Goal: Task Accomplishment & Management: Manage account settings

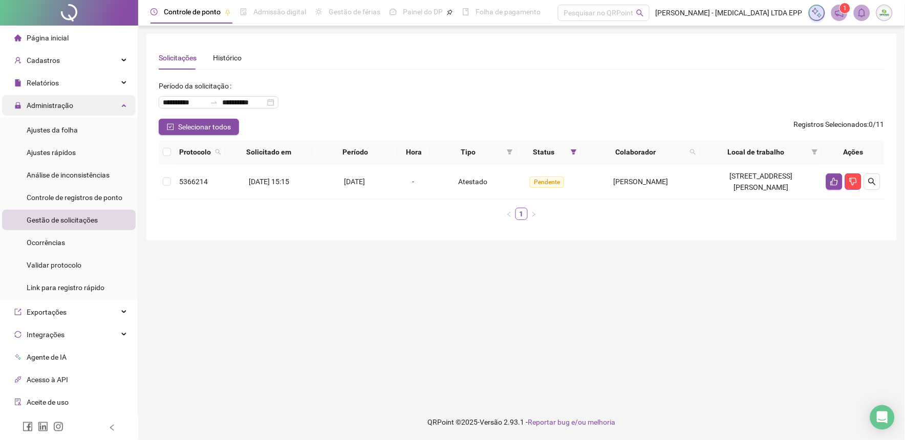
click at [34, 104] on span "Administração" at bounding box center [50, 105] width 47 height 8
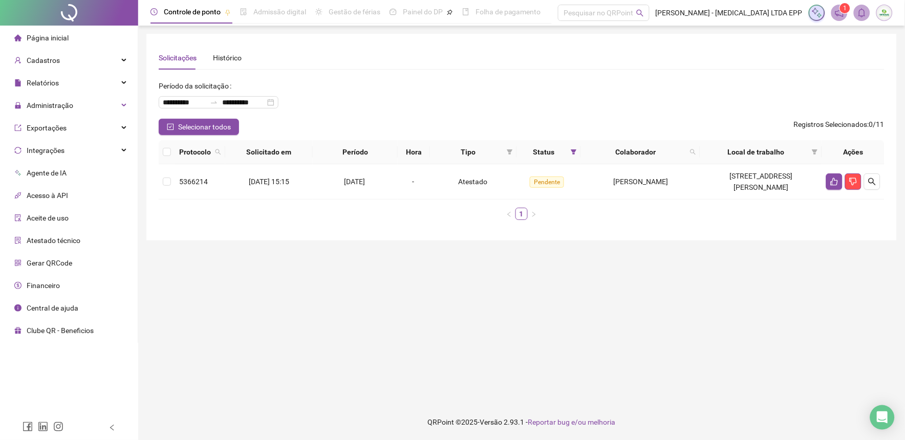
click at [34, 39] on span "Página inicial" at bounding box center [48, 38] width 42 height 8
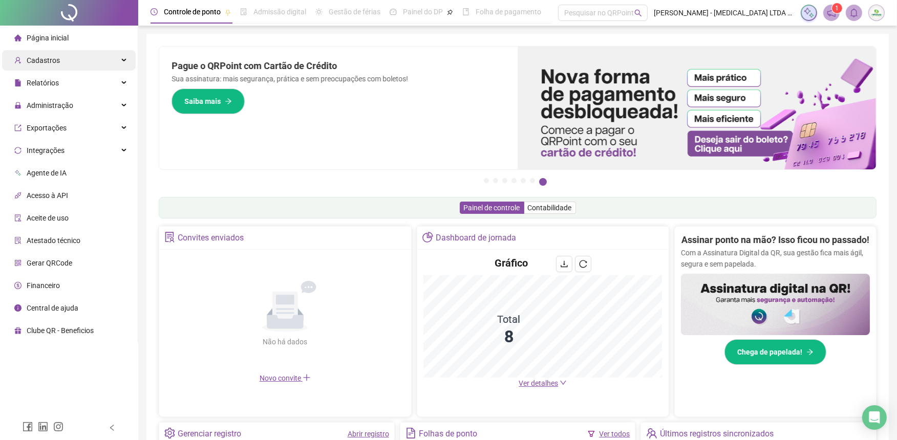
click at [83, 69] on div "Cadastros" at bounding box center [69, 60] width 134 height 20
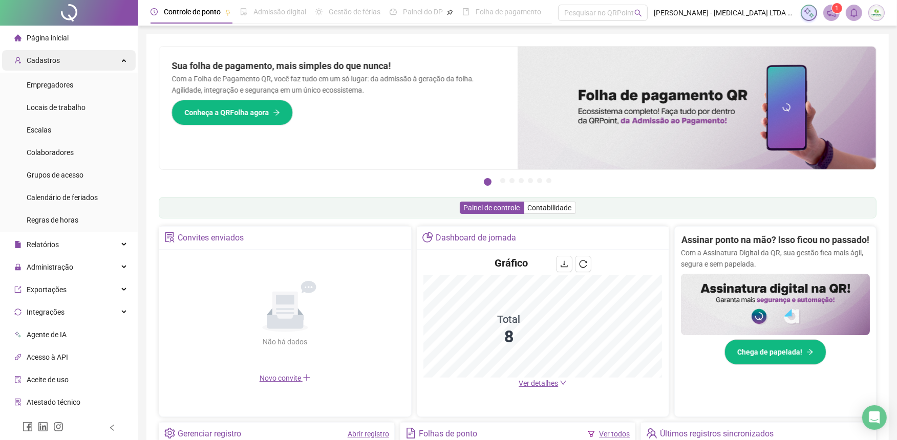
click at [66, 64] on div "Cadastros" at bounding box center [69, 60] width 134 height 20
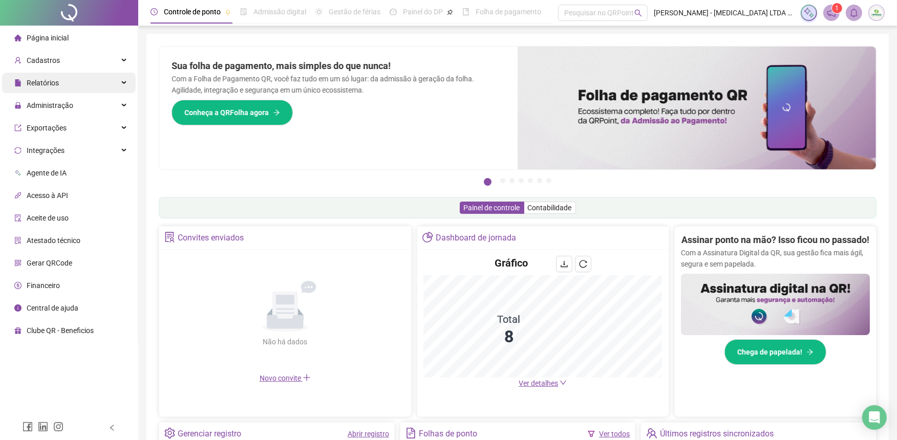
click at [64, 85] on div "Relatórios" at bounding box center [69, 83] width 134 height 20
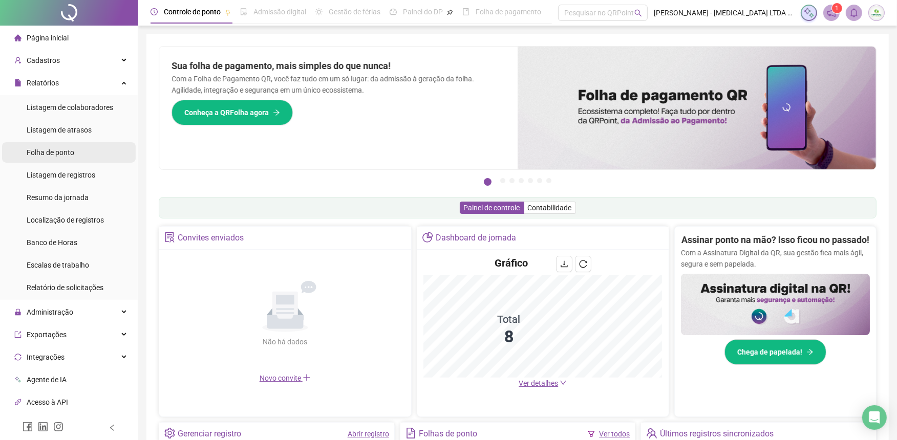
click at [67, 151] on span "Folha de ponto" at bounding box center [51, 152] width 48 height 8
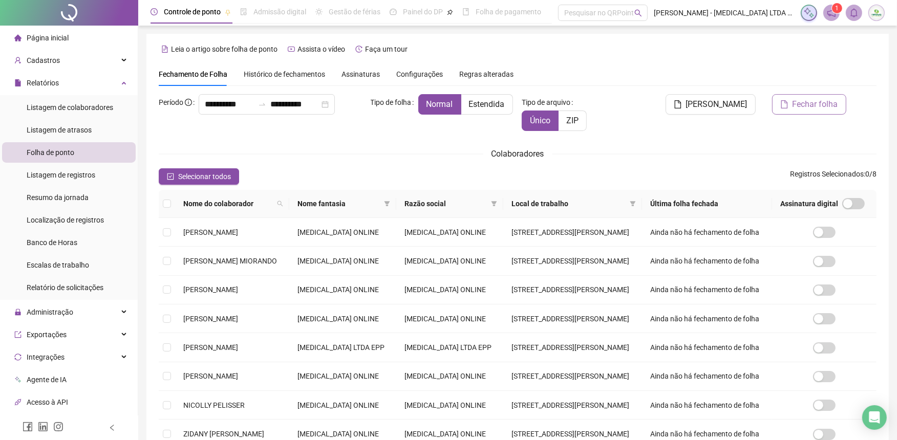
click at [786, 105] on icon "file" at bounding box center [784, 104] width 8 height 8
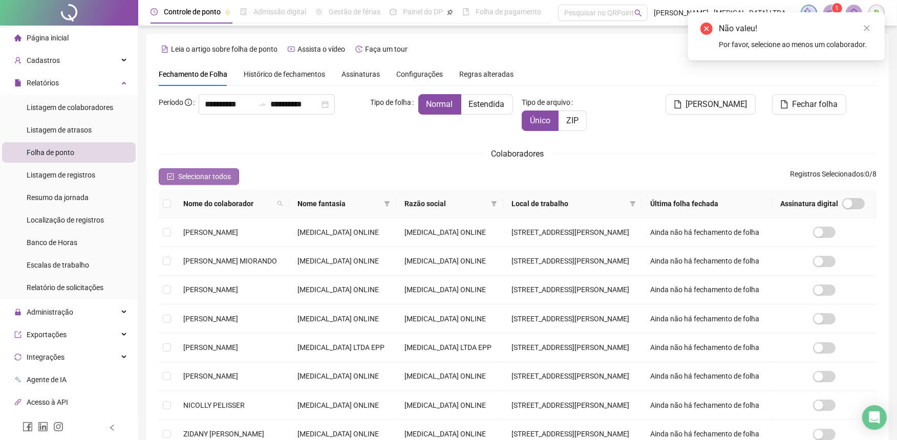
click at [216, 175] on span "Selecionar todos" at bounding box center [204, 176] width 53 height 11
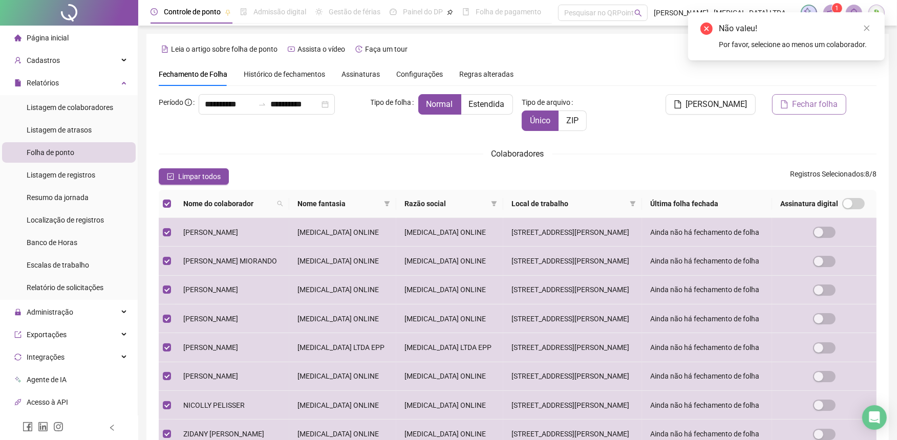
click at [824, 103] on span "Fechar folha" at bounding box center [815, 104] width 46 height 12
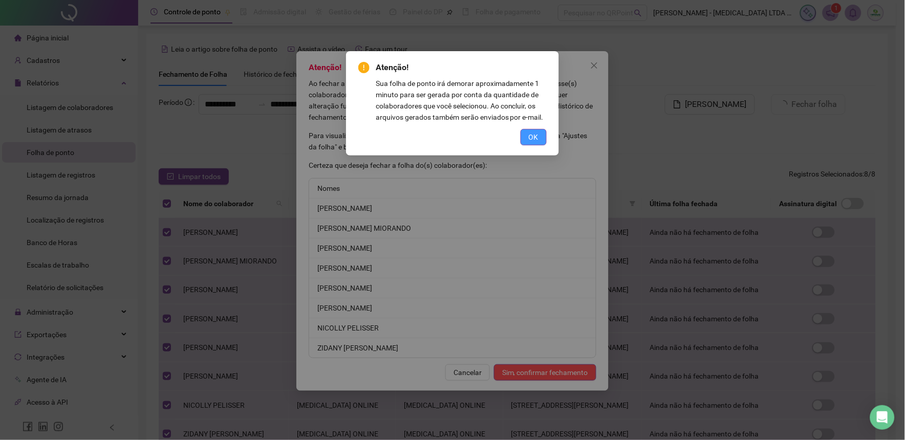
click at [537, 139] on span "OK" at bounding box center [534, 137] width 10 height 11
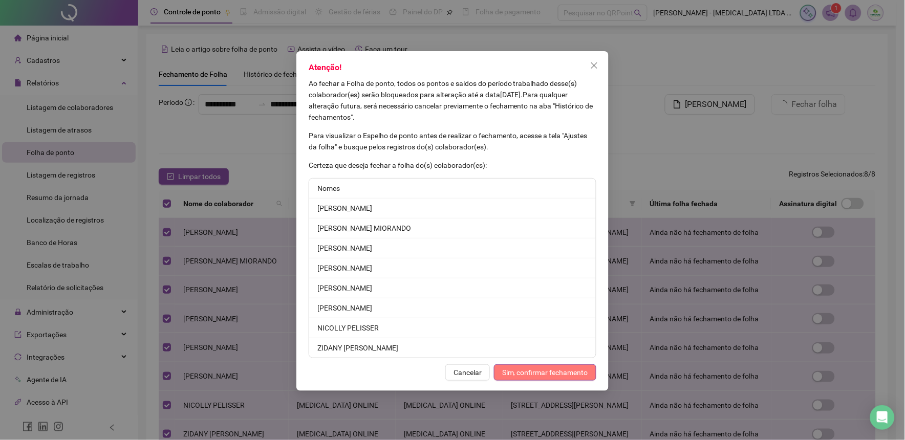
click at [558, 373] on span "Sim, confirmar fechamento" at bounding box center [545, 372] width 86 height 11
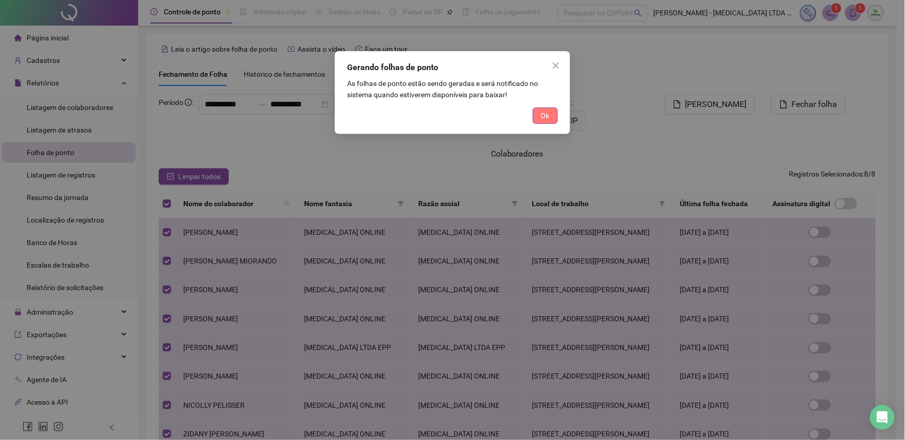
click at [545, 115] on span "Ok" at bounding box center [545, 115] width 9 height 11
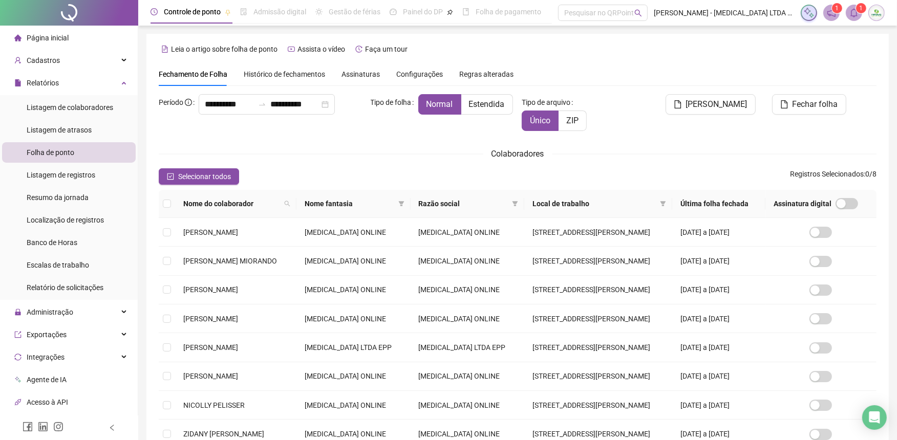
click at [370, 76] on span "Assinaturas" at bounding box center [360, 74] width 38 height 7
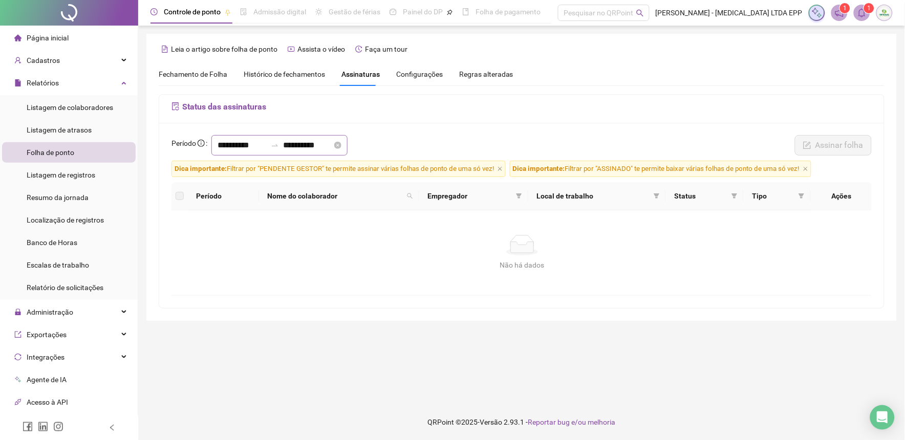
click at [279, 149] on icon "swap-right" at bounding box center [275, 145] width 8 height 8
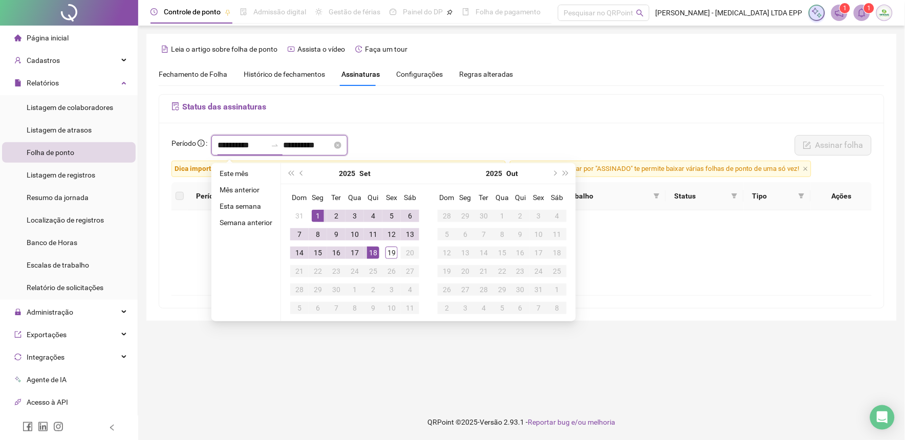
click at [279, 149] on icon "swap-right" at bounding box center [275, 145] width 8 height 8
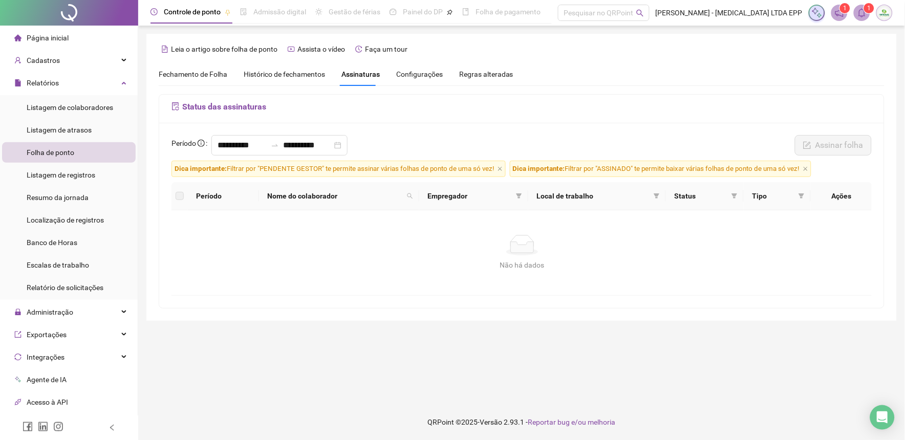
click at [382, 151] on div "**********" at bounding box center [521, 148] width 706 height 26
click at [178, 196] on label at bounding box center [180, 195] width 8 height 11
click at [291, 200] on span "Nome do colaborador" at bounding box center [335, 195] width 136 height 11
click at [446, 200] on span "Empregador" at bounding box center [469, 195] width 84 height 11
click at [522, 193] on icon "filter" at bounding box center [519, 196] width 6 height 6
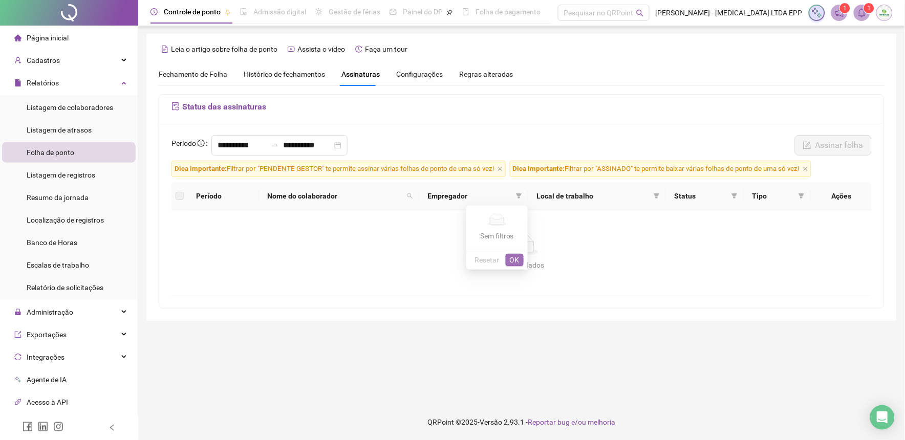
click at [515, 254] on span "OK" at bounding box center [515, 259] width 10 height 11
click at [622, 227] on div "Não há dados Não há dados" at bounding box center [521, 252] width 701 height 85
click at [248, 106] on h5 "Status das assinaturas" at bounding box center [521, 107] width 700 height 12
click at [227, 73] on div "Fechamento de Folha Histórico de fechamentos Assinaturas Configurações Regras a…" at bounding box center [336, 74] width 355 height 24
click at [224, 70] on span "Fechamento de Folha" at bounding box center [193, 74] width 69 height 8
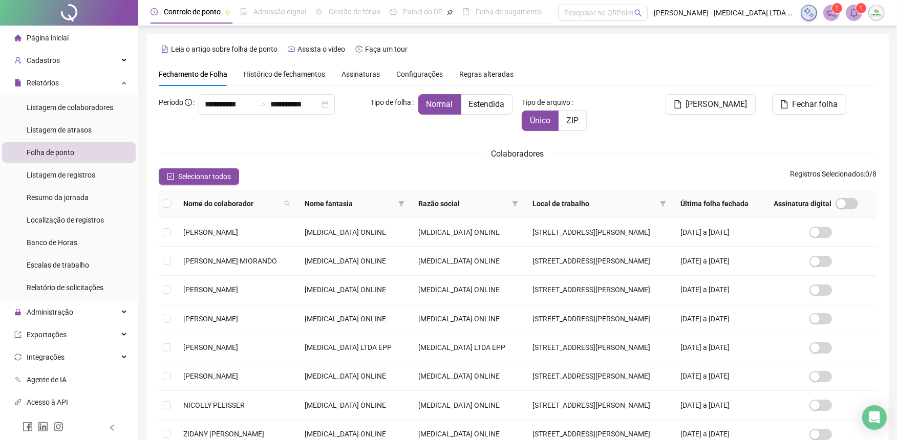
click at [360, 78] on span "Assinaturas" at bounding box center [360, 74] width 38 height 7
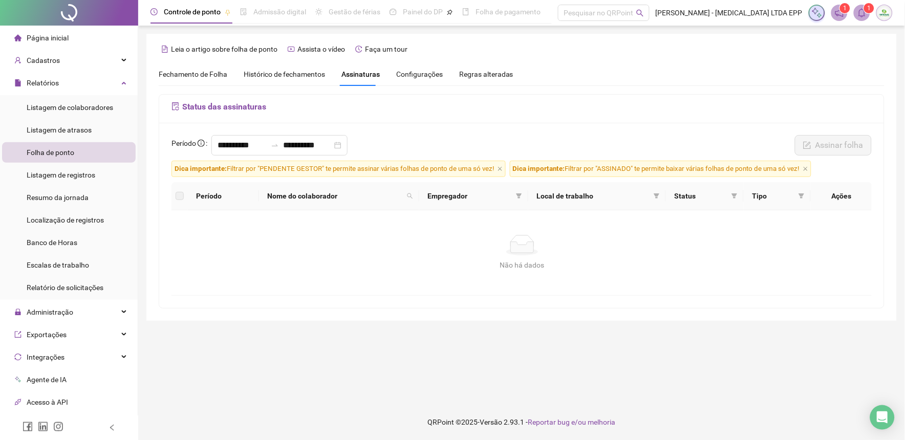
click at [430, 75] on span "Configurações" at bounding box center [419, 74] width 47 height 7
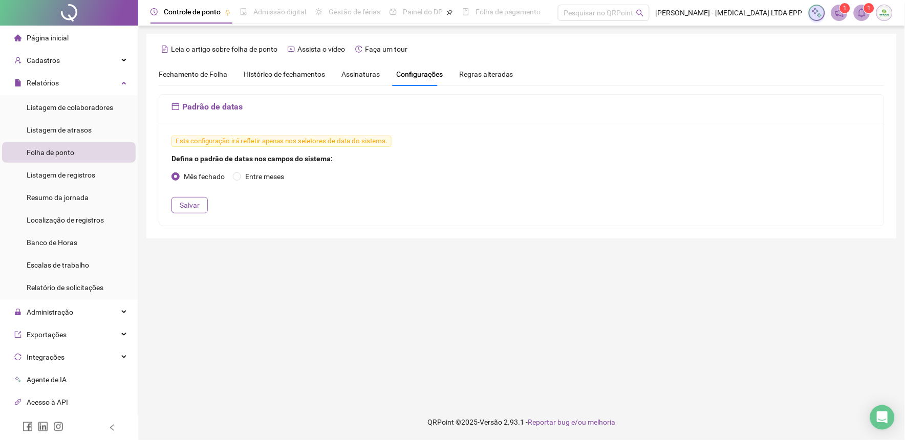
click at [346, 72] on span "Assinaturas" at bounding box center [360, 74] width 38 height 7
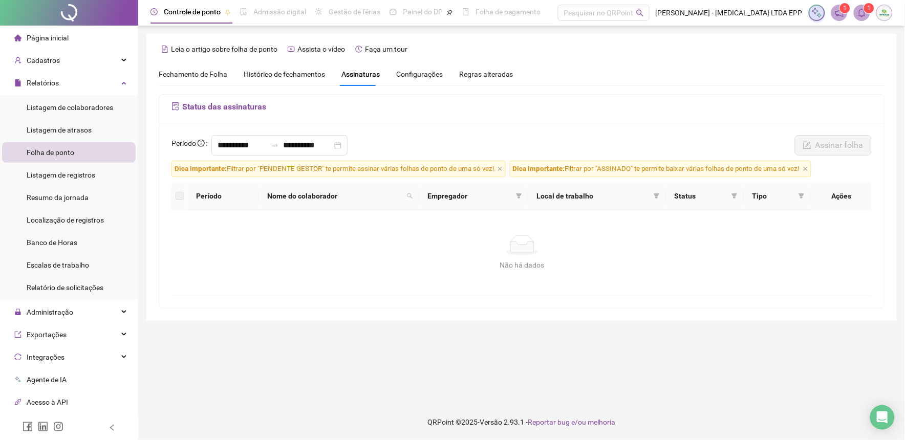
drag, startPoint x: 270, startPoint y: 155, endPoint x: 268, endPoint y: 162, distance: 7.1
click at [268, 162] on form "**********" at bounding box center [521, 215] width 700 height 161
click at [270, 152] on div "**********" at bounding box center [279, 145] width 136 height 20
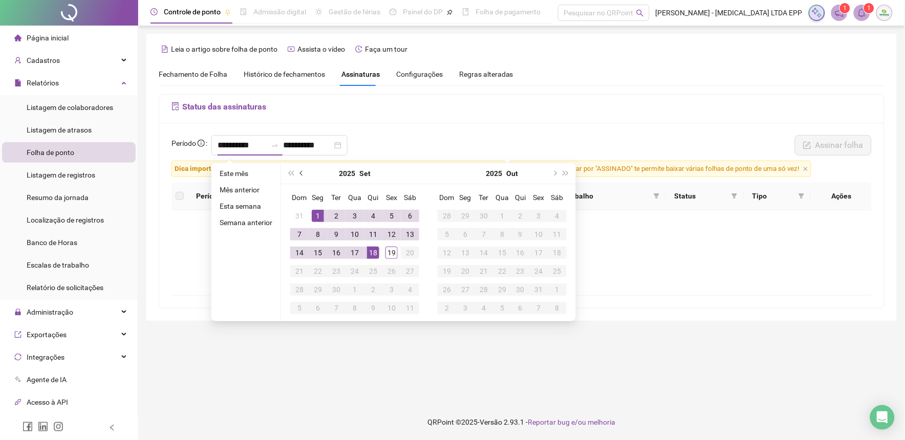
click at [298, 175] on button "prev-year" at bounding box center [301, 173] width 11 height 20
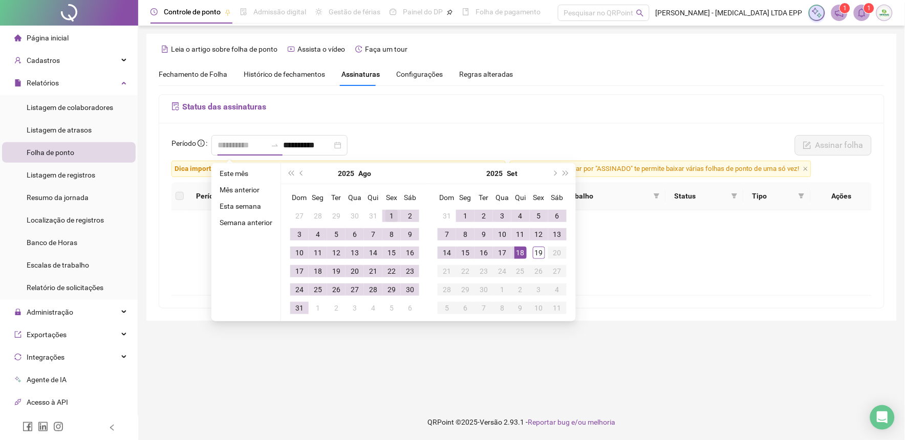
type input "**********"
click at [391, 215] on div "1" at bounding box center [391, 216] width 12 height 12
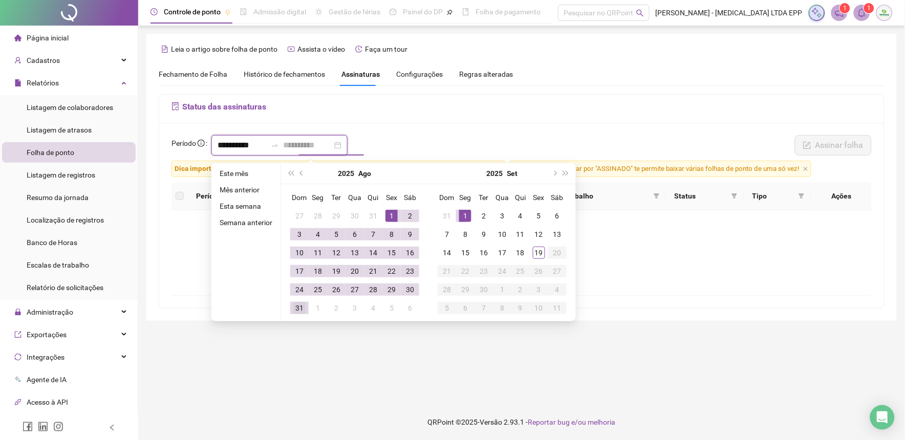
type input "**********"
click at [300, 308] on div "31" at bounding box center [299, 308] width 12 height 12
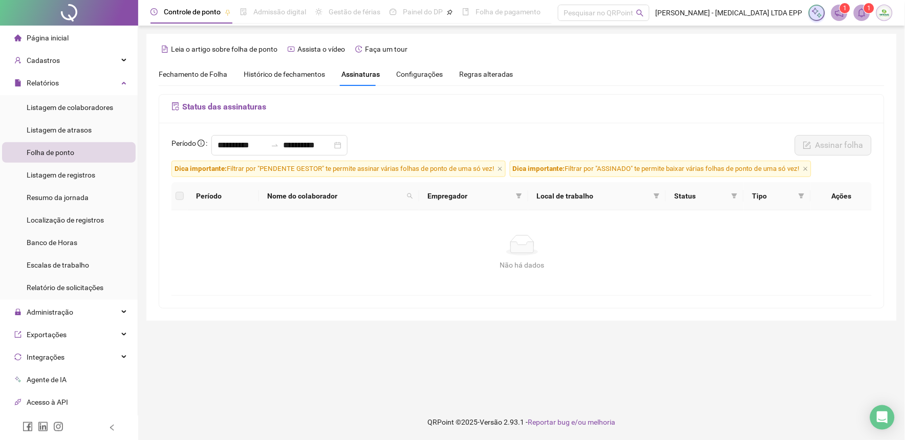
click at [180, 198] on label at bounding box center [180, 195] width 8 height 11
click at [242, 105] on h5 "Status das assinaturas" at bounding box center [521, 107] width 700 height 12
click at [397, 75] on span "Configurações" at bounding box center [419, 74] width 47 height 7
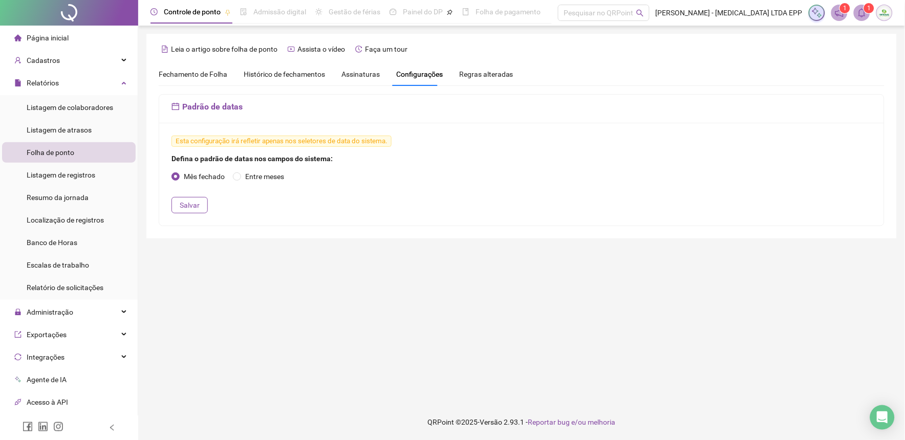
click at [479, 79] on div "Regras alteradas" at bounding box center [486, 74] width 54 height 11
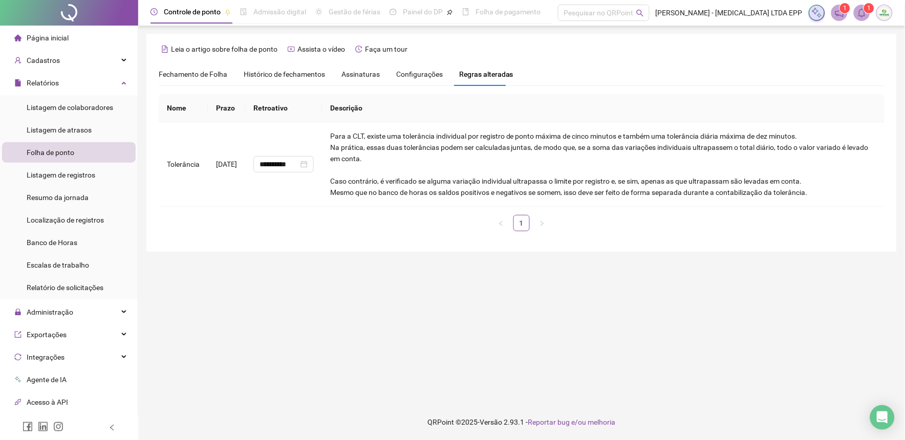
click at [185, 107] on span "Nome" at bounding box center [176, 108] width 19 height 8
click at [177, 111] on span "Nome" at bounding box center [176, 108] width 19 height 8
click at [188, 73] on span "Fechamento de Folha" at bounding box center [193, 74] width 69 height 8
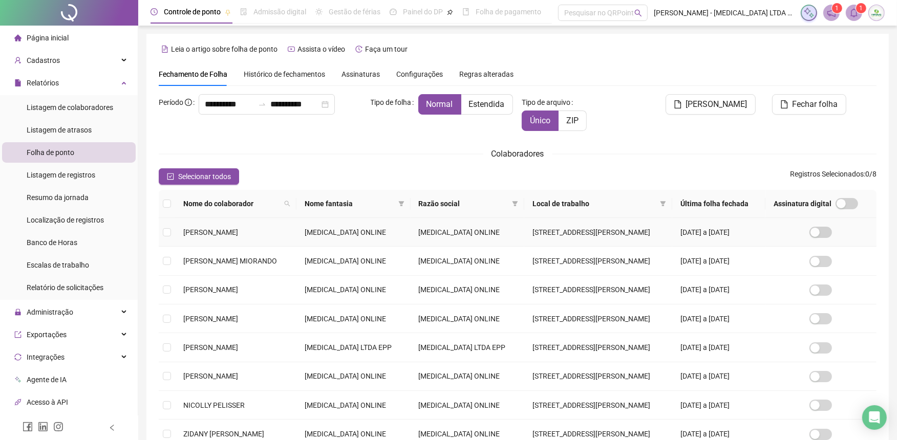
click at [212, 234] on span "[PERSON_NAME]" at bounding box center [210, 232] width 55 height 8
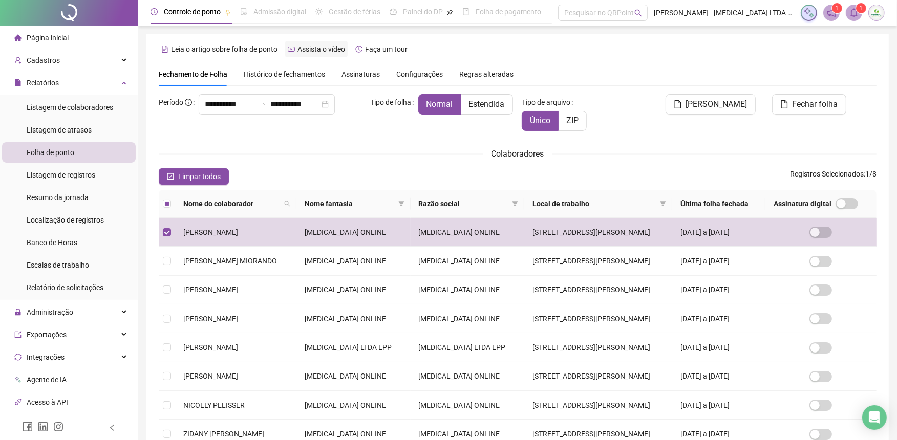
click at [333, 47] on span "Assista o vídeo" at bounding box center [321, 49] width 48 height 8
click at [36, 178] on span "Listagem de registros" at bounding box center [61, 175] width 69 height 8
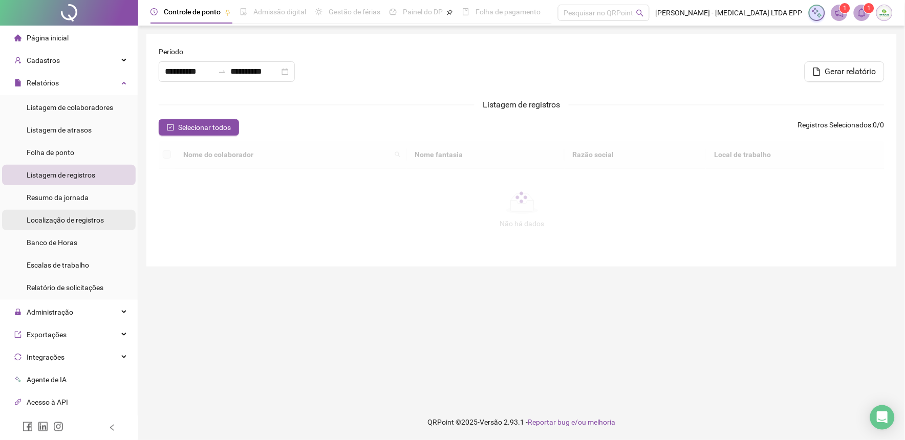
type input "**********"
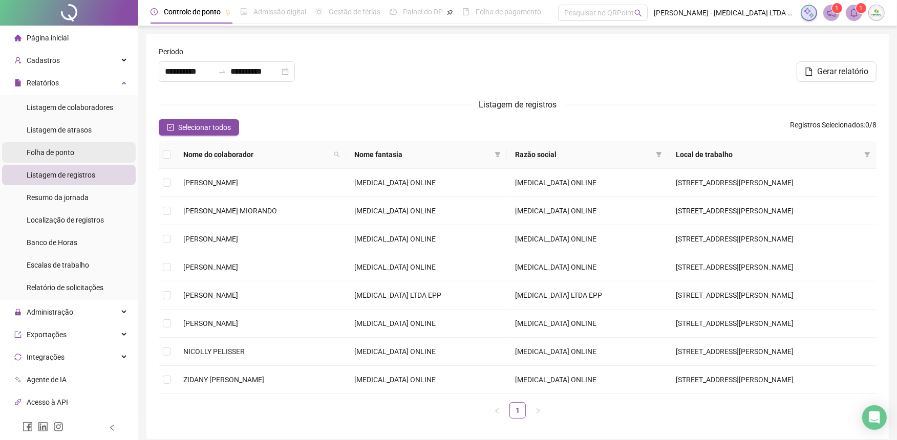
click at [50, 148] on span "Folha de ponto" at bounding box center [51, 152] width 48 height 8
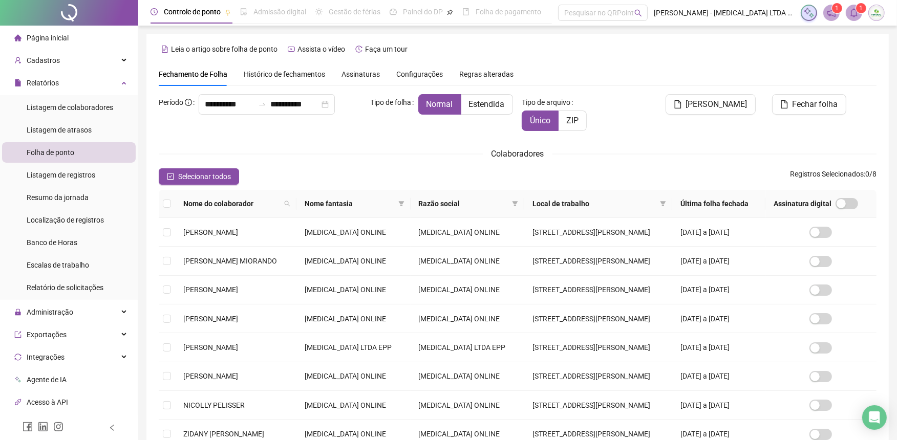
click at [325, 76] on div "Fechamento de Folha Histórico de fechamentos Assinaturas Configurações Regras a…" at bounding box center [336, 74] width 355 height 24
click at [315, 70] on span "Histórico de fechamentos" at bounding box center [284, 74] width 81 height 8
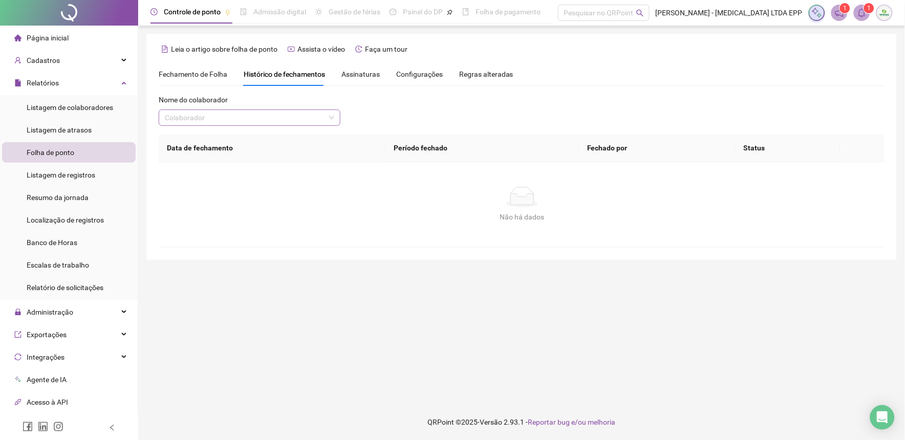
click at [229, 118] on input "search" at bounding box center [245, 117] width 160 height 15
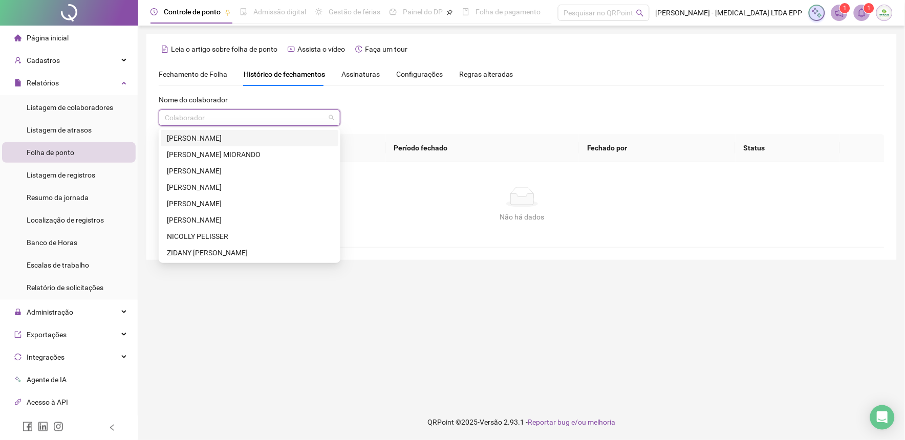
click at [206, 137] on div "[PERSON_NAME]" at bounding box center [249, 138] width 165 height 11
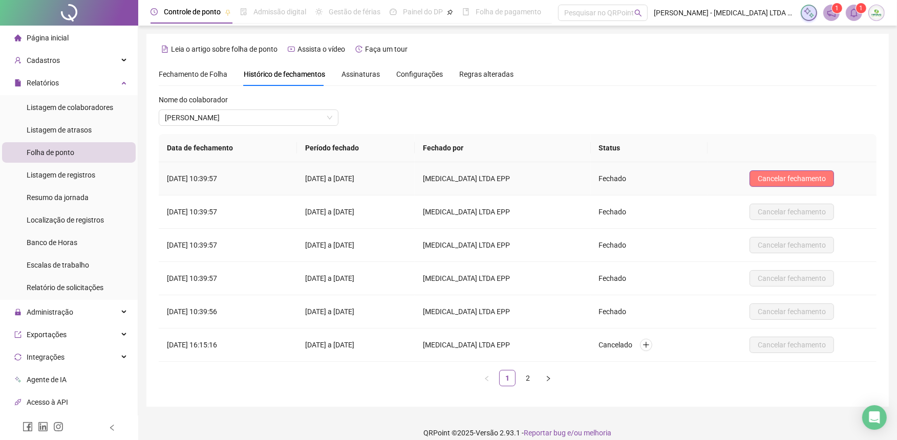
click at [802, 183] on span "Cancelar fechamento" at bounding box center [791, 178] width 68 height 11
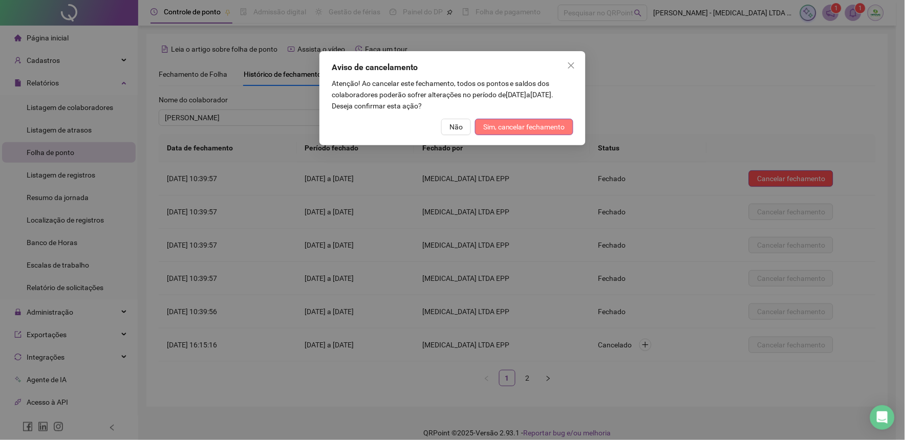
click at [554, 126] on span "Sim, cancelar fechamento" at bounding box center [524, 126] width 82 height 11
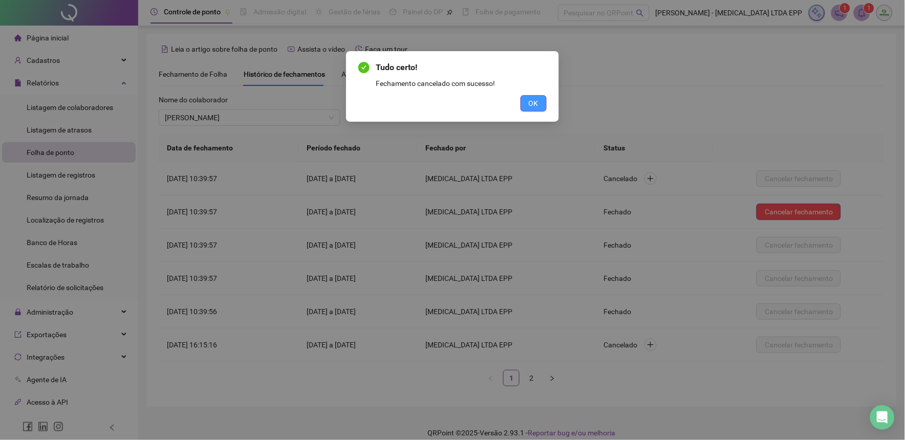
click at [529, 102] on span "OK" at bounding box center [534, 103] width 10 height 11
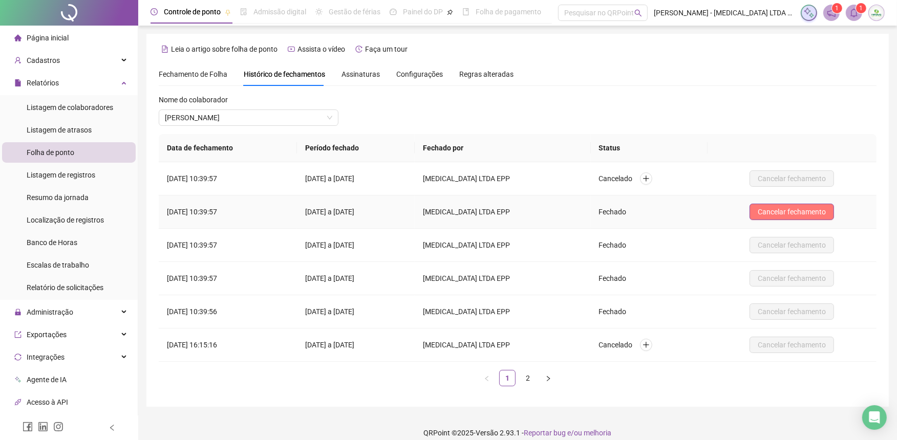
click at [802, 210] on span "Cancelar fechamento" at bounding box center [791, 211] width 68 height 11
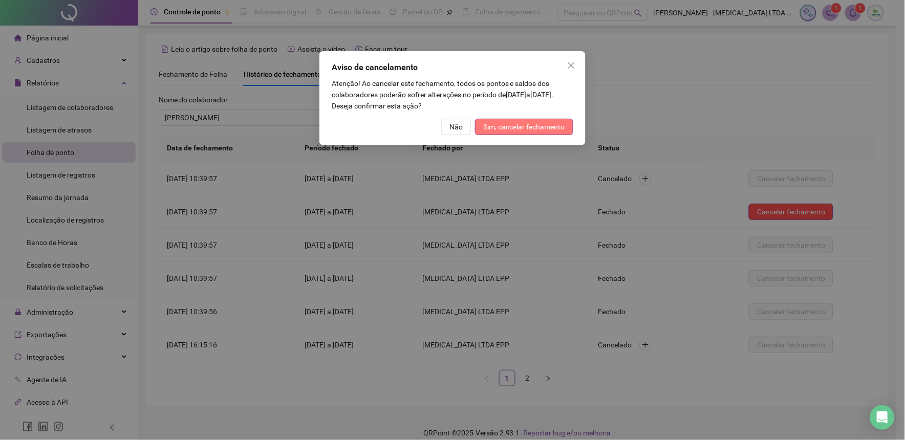
click at [535, 125] on span "Sim, cancelar fechamento" at bounding box center [524, 126] width 82 height 11
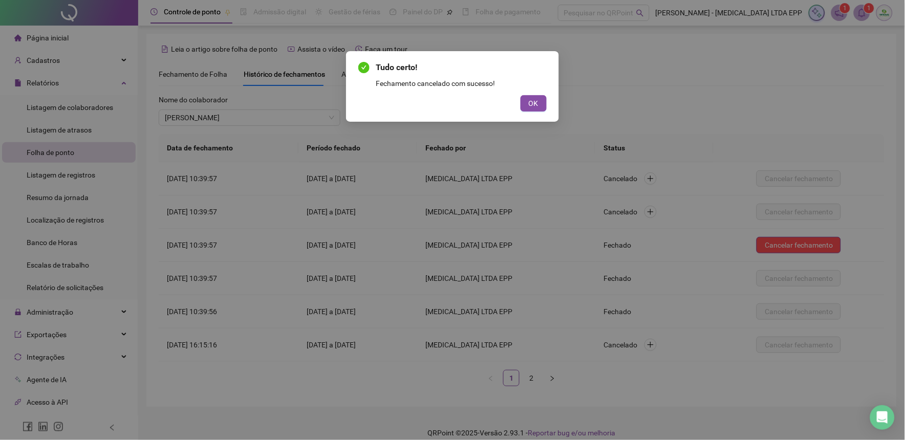
click at [529, 93] on div "Tudo certo! Fechamento cancelado com sucesso! OK" at bounding box center [452, 86] width 188 height 50
click at [534, 100] on span "OK" at bounding box center [534, 103] width 10 height 11
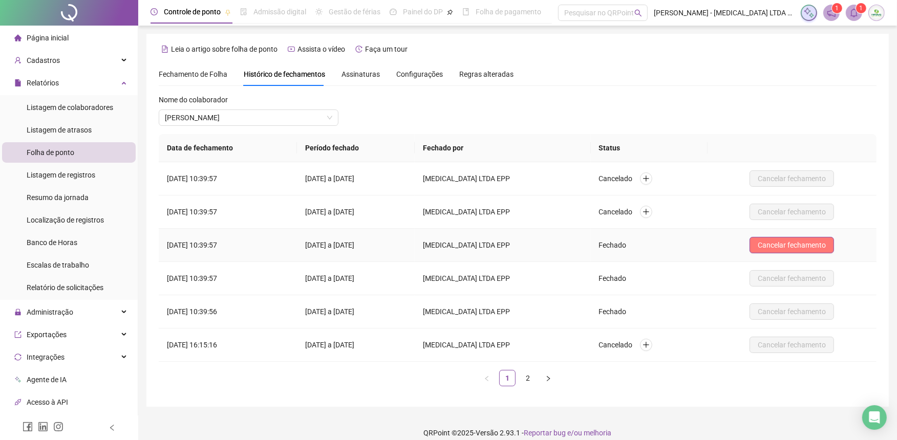
click at [799, 243] on span "Cancelar fechamento" at bounding box center [791, 245] width 68 height 11
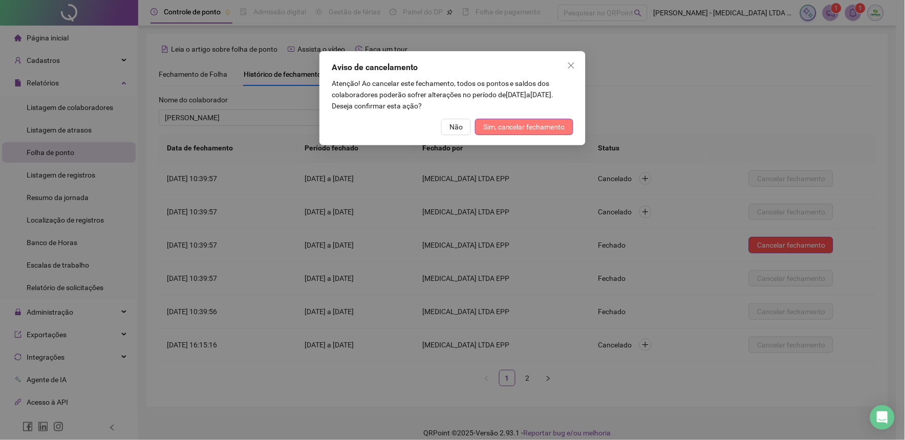
click at [529, 132] on span "Sim, cancelar fechamento" at bounding box center [524, 126] width 82 height 11
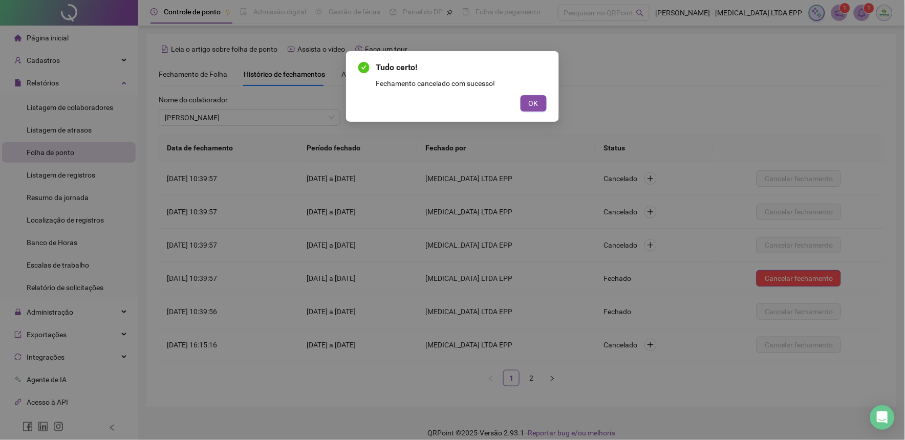
click at [791, 279] on div "Tudo certo! Fechamento cancelado com sucesso! OK" at bounding box center [452, 220] width 905 height 440
click at [538, 107] on span "OK" at bounding box center [534, 103] width 10 height 11
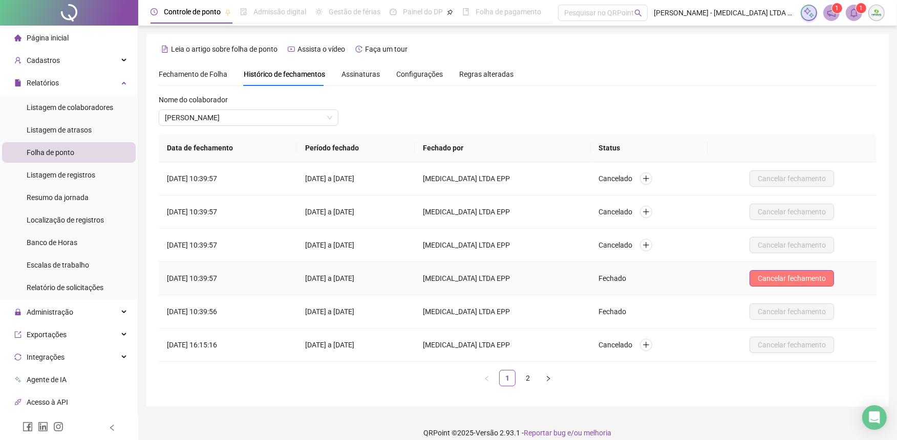
click at [817, 277] on span "Cancelar fechamento" at bounding box center [791, 278] width 68 height 11
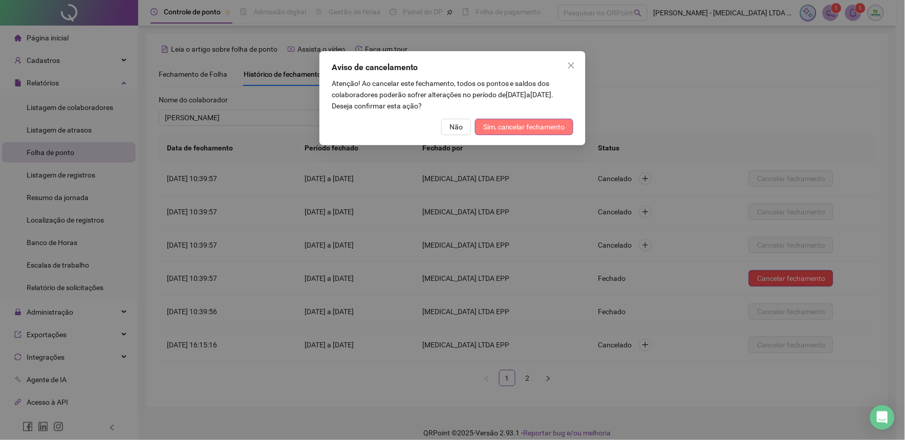
click at [540, 126] on span "Sim, cancelar fechamento" at bounding box center [524, 126] width 82 height 11
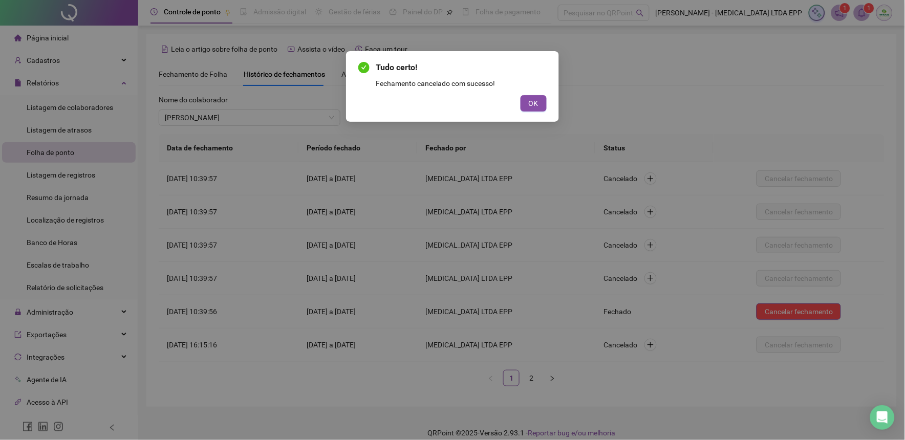
drag, startPoint x: 800, startPoint y: 314, endPoint x: 719, endPoint y: 249, distance: 104.5
click at [795, 311] on div "Tudo certo! Fechamento cancelado com sucesso! OK" at bounding box center [452, 220] width 905 height 440
click at [530, 113] on div "Tudo certo! Fechamento cancelado com sucesso! OK" at bounding box center [452, 86] width 213 height 71
drag, startPoint x: 533, startPoint y: 102, endPoint x: 697, endPoint y: 174, distance: 178.3
click at [534, 102] on span "OK" at bounding box center [534, 103] width 10 height 11
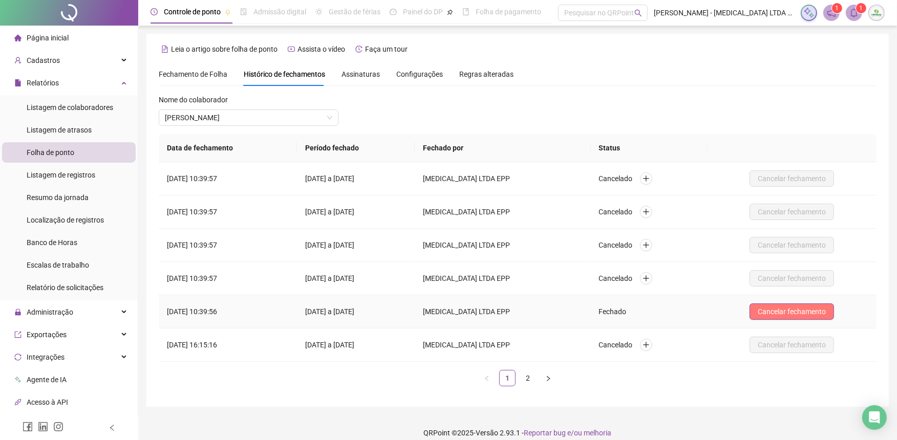
click at [799, 313] on span "Cancelar fechamento" at bounding box center [791, 311] width 68 height 11
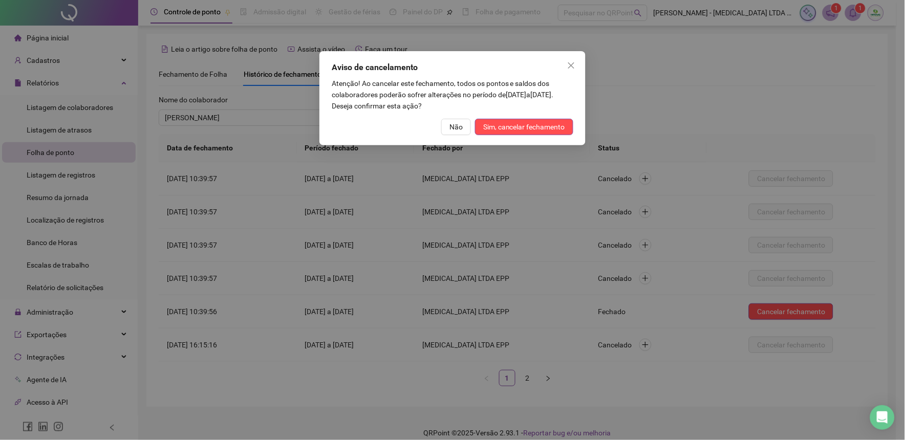
click at [502, 135] on div "Aviso de cancelamento Atenção! Ao cancelar este fechamento, todos os pontos e s…" at bounding box center [452, 98] width 266 height 94
click at [502, 124] on span "Sim, cancelar fechamento" at bounding box center [524, 126] width 82 height 11
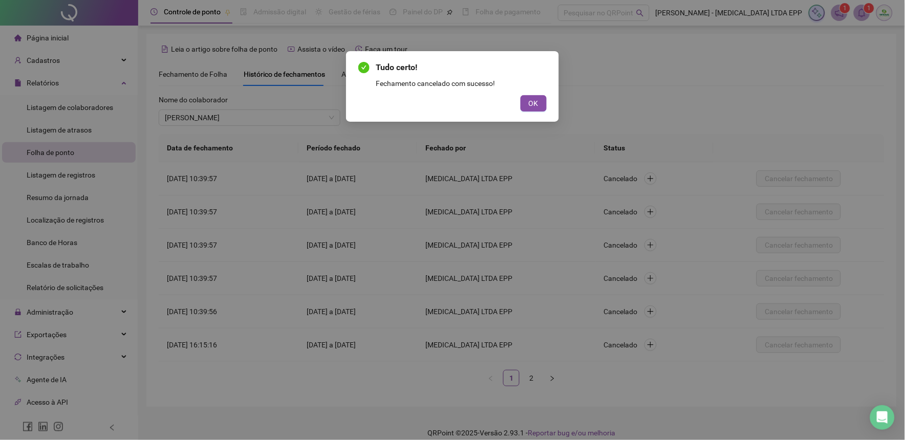
click at [536, 92] on div "Tudo certo! Fechamento cancelado com sucesso! OK" at bounding box center [452, 86] width 188 height 50
click at [536, 105] on span "OK" at bounding box center [534, 103] width 10 height 11
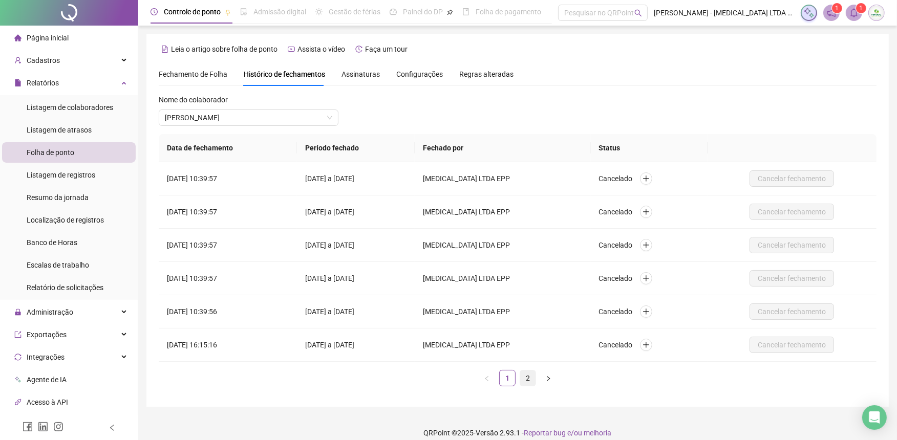
click at [528, 382] on link "2" at bounding box center [527, 378] width 15 height 15
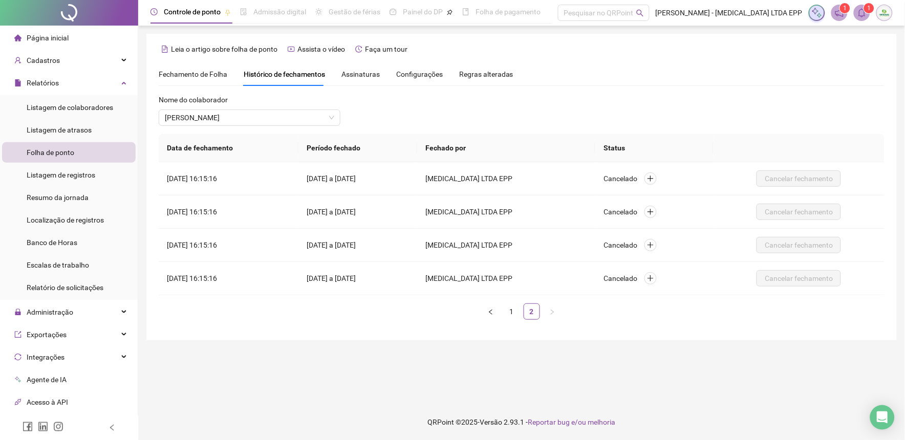
click at [185, 77] on span "Fechamento de Folha" at bounding box center [193, 74] width 69 height 8
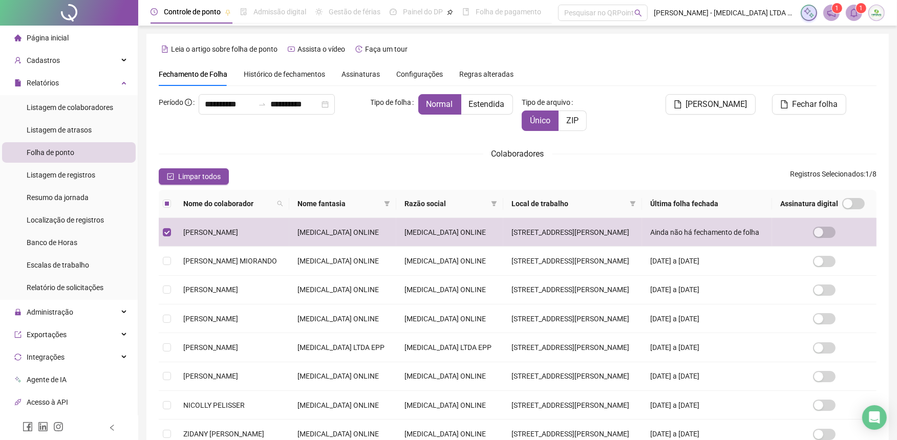
click at [835, 145] on div "**********" at bounding box center [517, 287] width 717 height 387
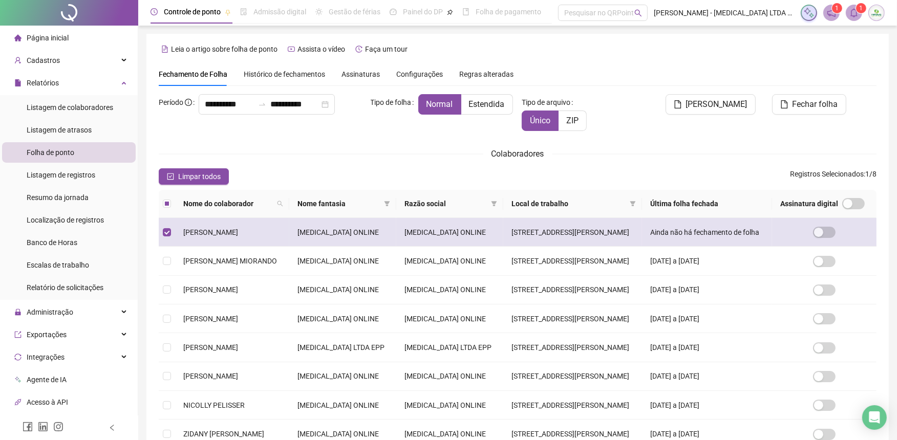
click at [172, 232] on td at bounding box center [167, 232] width 16 height 29
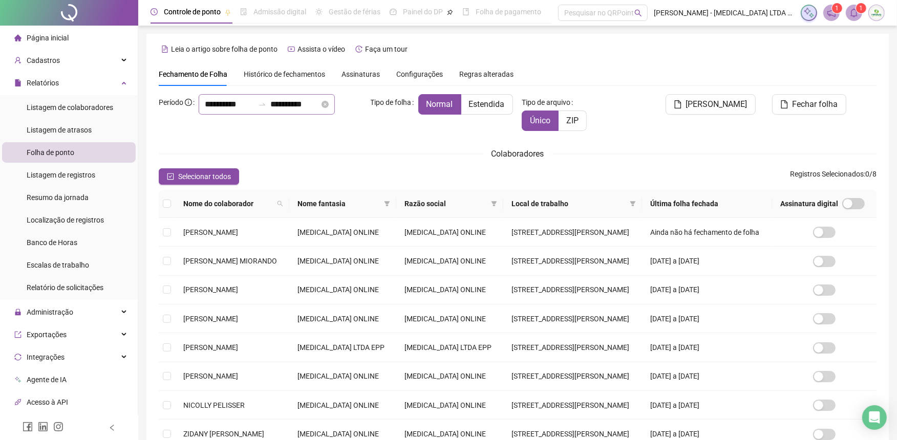
click at [258, 108] on icon "swap-right" at bounding box center [262, 104] width 8 height 8
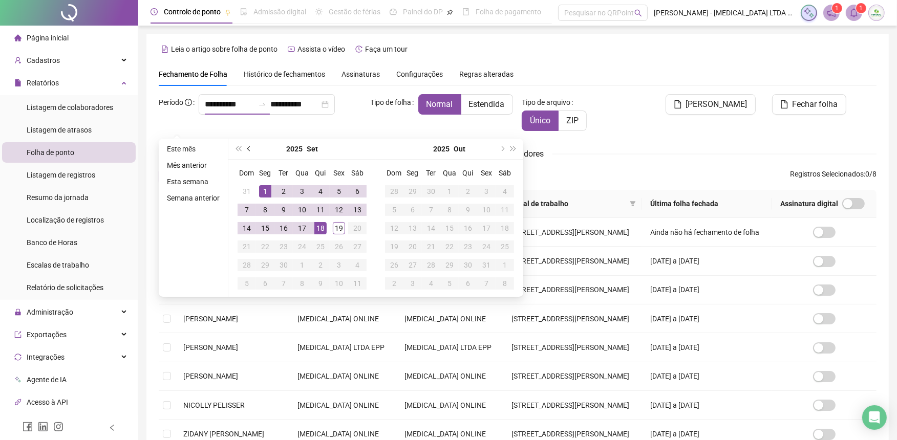
click at [250, 150] on button "prev-year" at bounding box center [249, 149] width 11 height 20
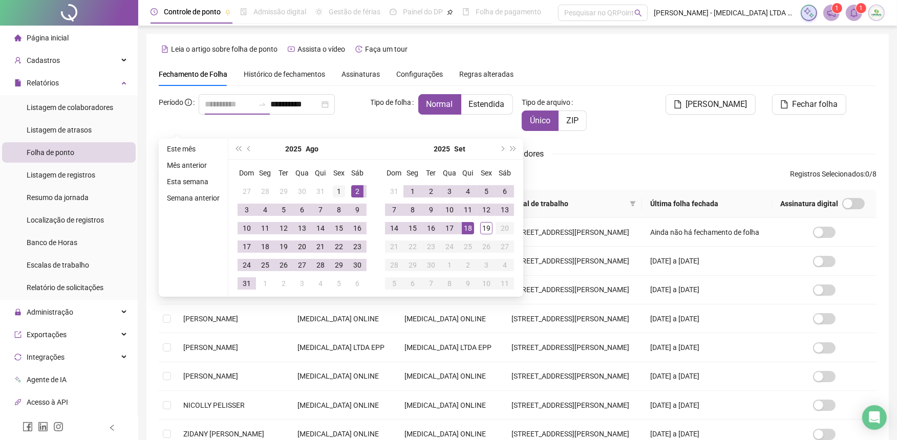
type input "**********"
click at [337, 187] on div "1" at bounding box center [339, 191] width 12 height 12
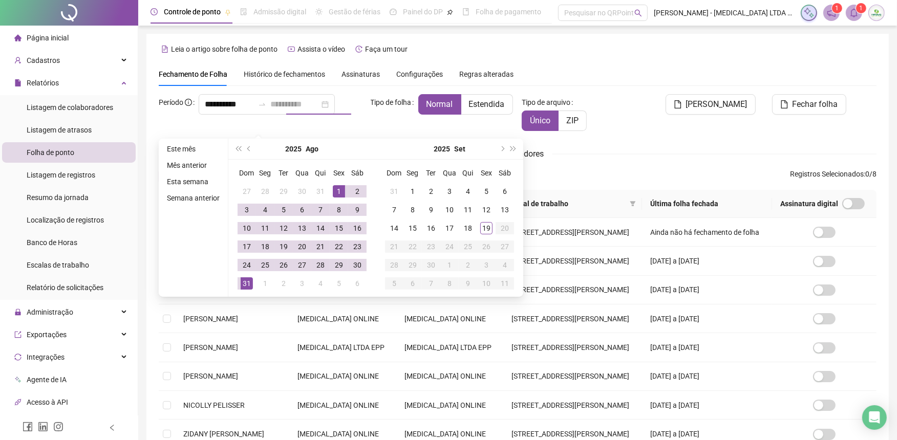
click at [242, 282] on div "31" at bounding box center [247, 283] width 12 height 12
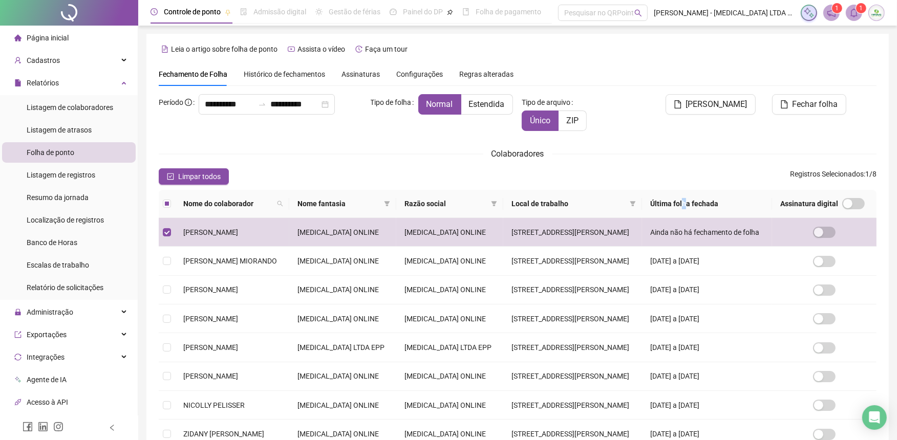
drag, startPoint x: 658, startPoint y: 204, endPoint x: 657, endPoint y: 186, distance: 17.4
click at [657, 186] on div "**********" at bounding box center [517, 287] width 717 height 387
drag, startPoint x: 657, startPoint y: 186, endPoint x: 653, endPoint y: 157, distance: 29.4
click at [653, 157] on div "Colaboradores" at bounding box center [517, 153] width 717 height 13
click at [285, 14] on span "Admissão digital" at bounding box center [279, 12] width 53 height 8
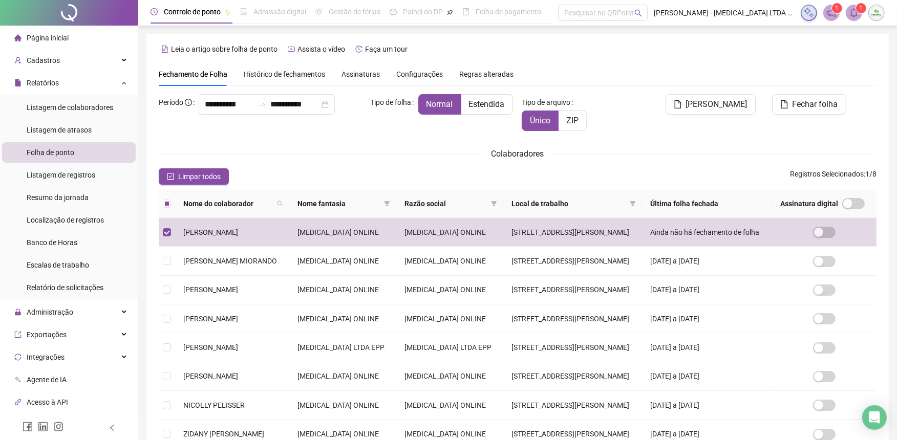
click at [329, 172] on div "Limpar todos Registros Selecionados : 1 / 8" at bounding box center [517, 176] width 717 height 16
click at [229, 182] on div "Limpar todos Registros Selecionados : 1 / 8" at bounding box center [517, 176] width 717 height 16
click at [200, 176] on span "Limpar todos" at bounding box center [199, 176] width 42 height 11
click at [272, 111] on input "**********" at bounding box center [294, 104] width 49 height 12
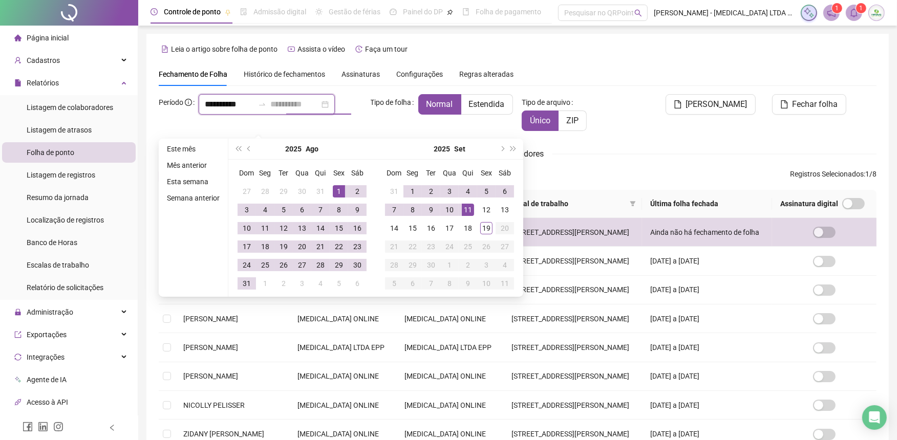
type input "**********"
click at [663, 145] on div "**********" at bounding box center [517, 287] width 717 height 387
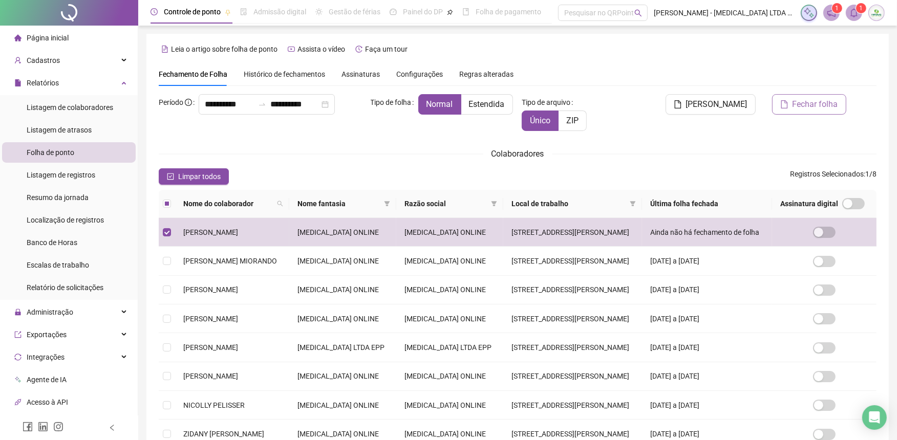
click at [838, 108] on button "Fechar folha" at bounding box center [809, 104] width 74 height 20
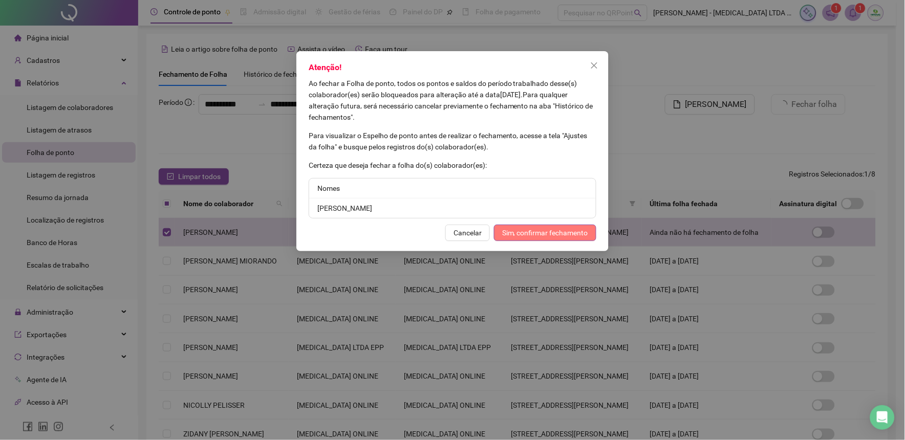
click at [564, 235] on span "Sim, confirmar fechamento" at bounding box center [545, 232] width 86 height 11
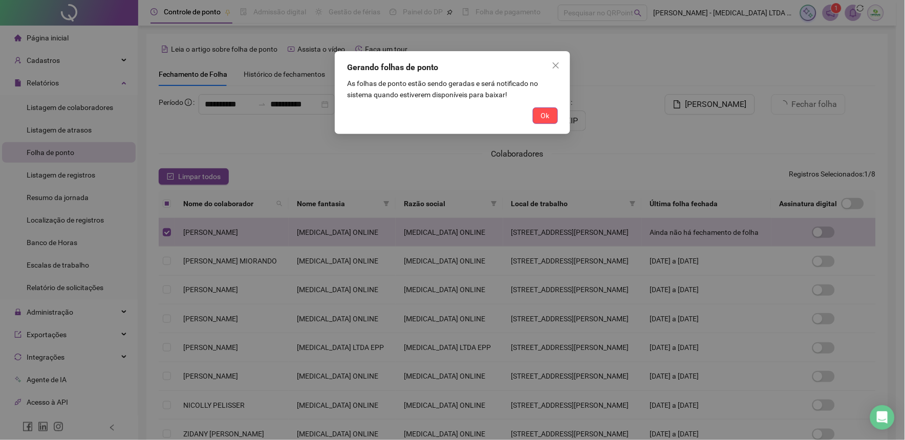
click at [555, 126] on div "Gerando folhas de ponto As folhas de ponto estão sendo geradas e será notificad…" at bounding box center [452, 92] width 235 height 83
click at [542, 115] on span "Ok" at bounding box center [545, 115] width 9 height 11
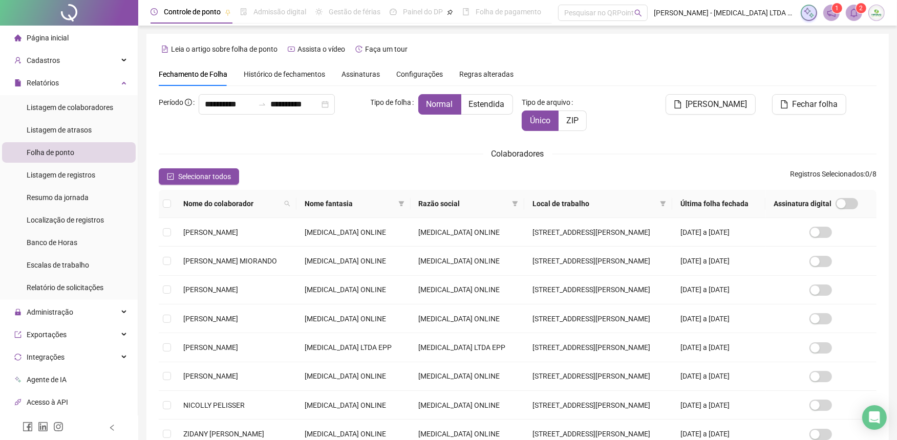
click at [282, 78] on span "Histórico de fechamentos" at bounding box center [284, 74] width 81 height 8
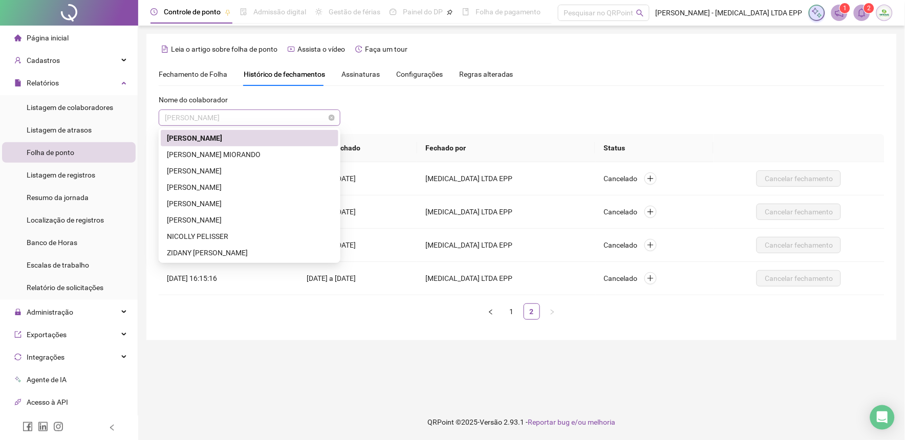
click at [215, 118] on span "[PERSON_NAME]" at bounding box center [249, 117] width 169 height 15
click at [219, 154] on div "[PERSON_NAME] MIORANDO" at bounding box center [249, 154] width 165 height 11
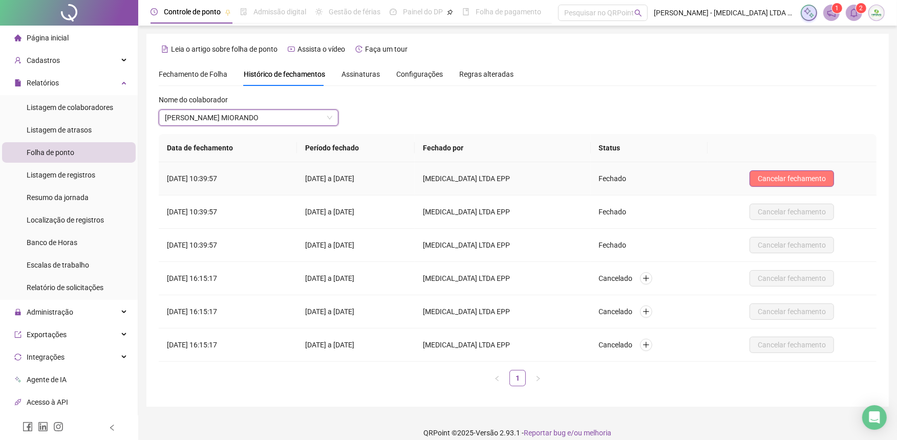
click at [806, 180] on span "Cancelar fechamento" at bounding box center [791, 178] width 68 height 11
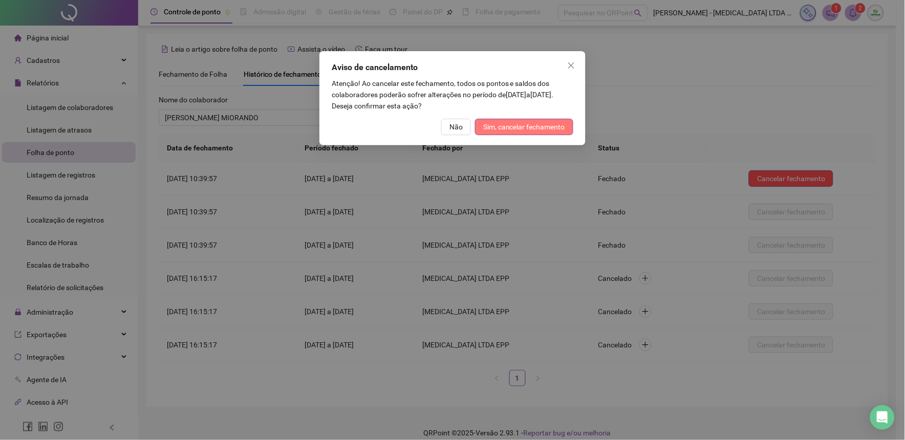
click at [545, 132] on span "Sim, cancelar fechamento" at bounding box center [524, 126] width 82 height 11
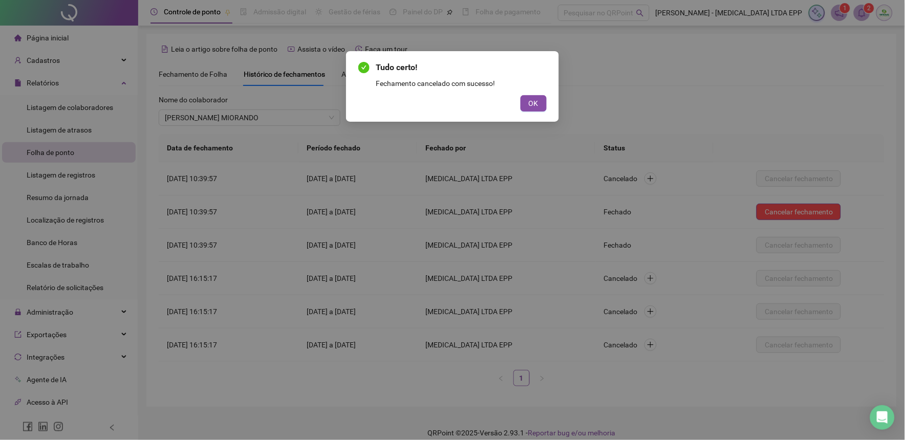
click at [523, 92] on div "Tudo certo! Fechamento cancelado com sucesso! OK" at bounding box center [452, 86] width 188 height 50
drag, startPoint x: 534, startPoint y: 110, endPoint x: 587, endPoint y: 124, distance: 54.8
click at [534, 110] on button "OK" at bounding box center [533, 103] width 26 height 16
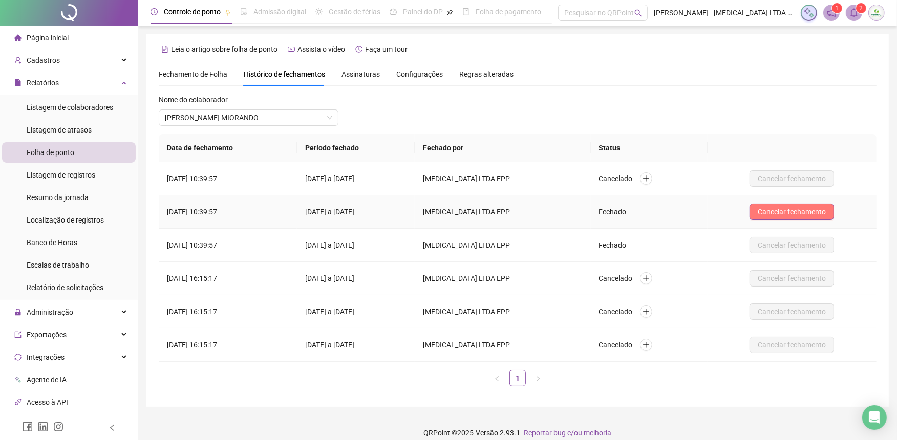
click at [810, 208] on span "Cancelar fechamento" at bounding box center [791, 211] width 68 height 11
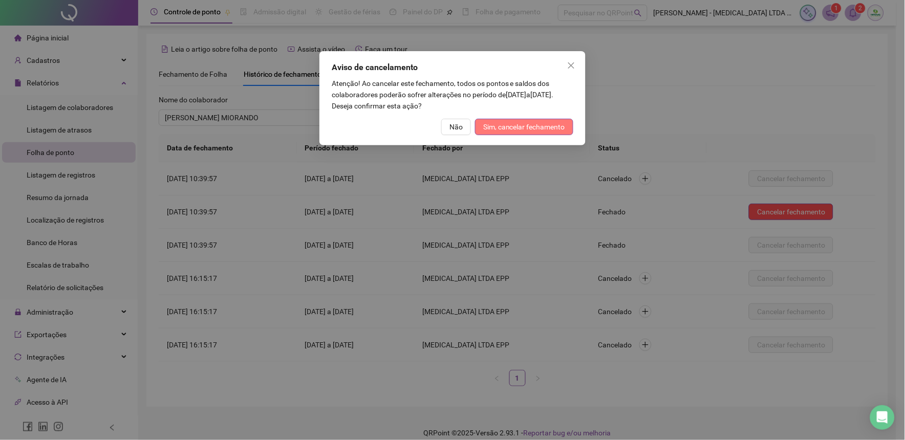
click at [509, 128] on span "Sim, cancelar fechamento" at bounding box center [524, 126] width 82 height 11
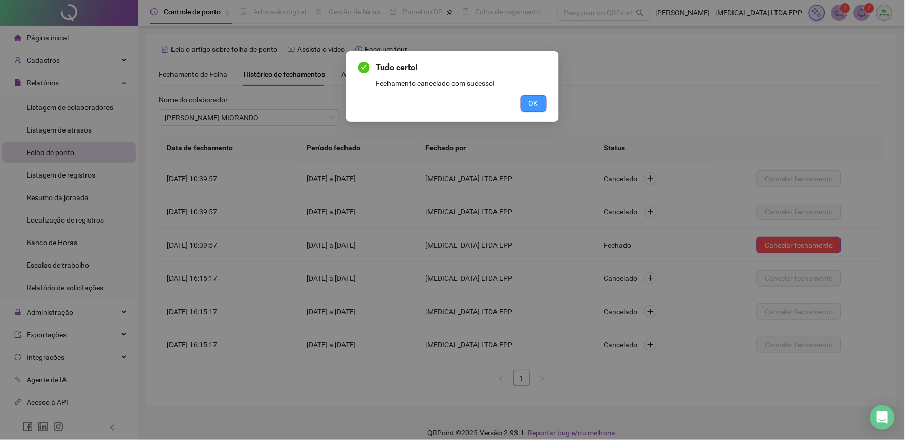
drag, startPoint x: 536, startPoint y: 105, endPoint x: 715, endPoint y: 221, distance: 212.8
click at [536, 105] on span "OK" at bounding box center [534, 103] width 10 height 11
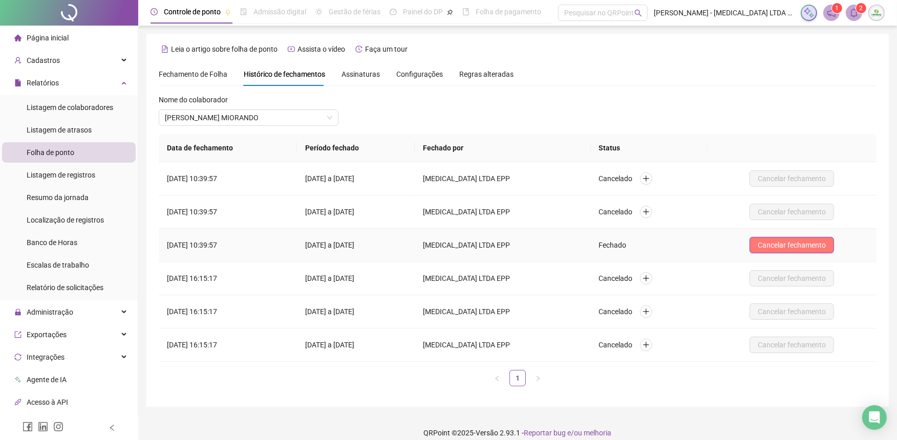
click at [822, 248] on span "Cancelar fechamento" at bounding box center [791, 245] width 68 height 11
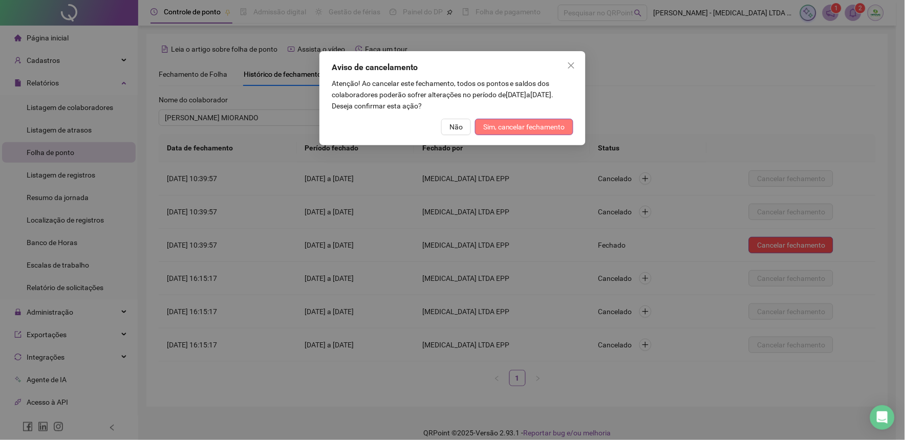
click at [541, 126] on span "Sim, cancelar fechamento" at bounding box center [524, 126] width 82 height 11
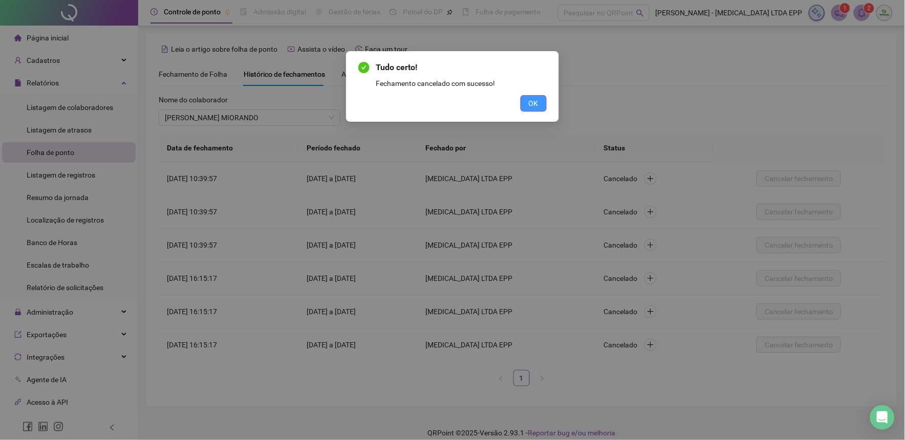
click at [540, 110] on button "OK" at bounding box center [533, 103] width 26 height 16
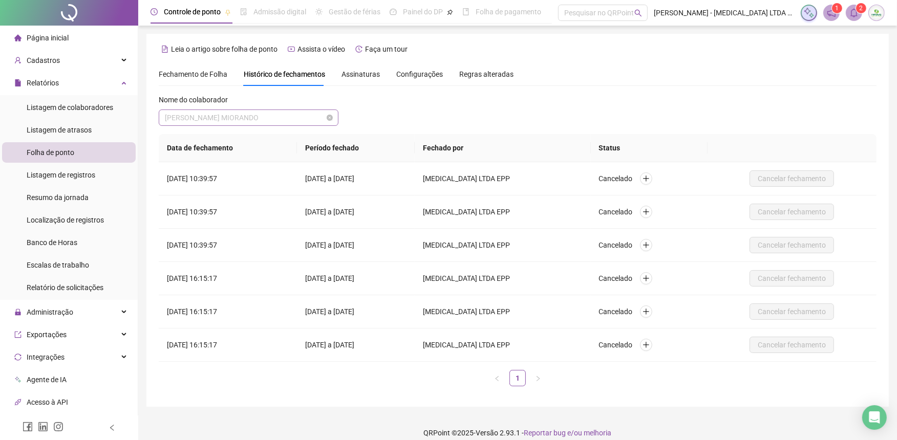
click at [293, 114] on span "[PERSON_NAME] MIORANDO" at bounding box center [248, 117] width 167 height 15
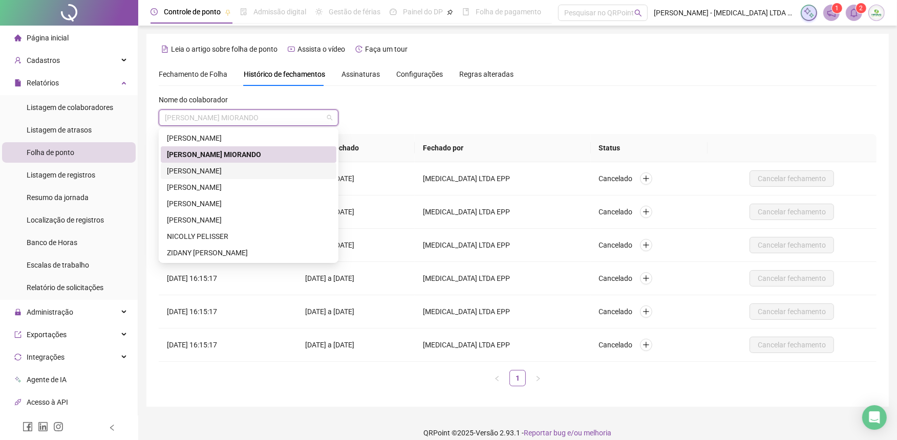
click at [221, 171] on div "[PERSON_NAME]" at bounding box center [248, 170] width 163 height 11
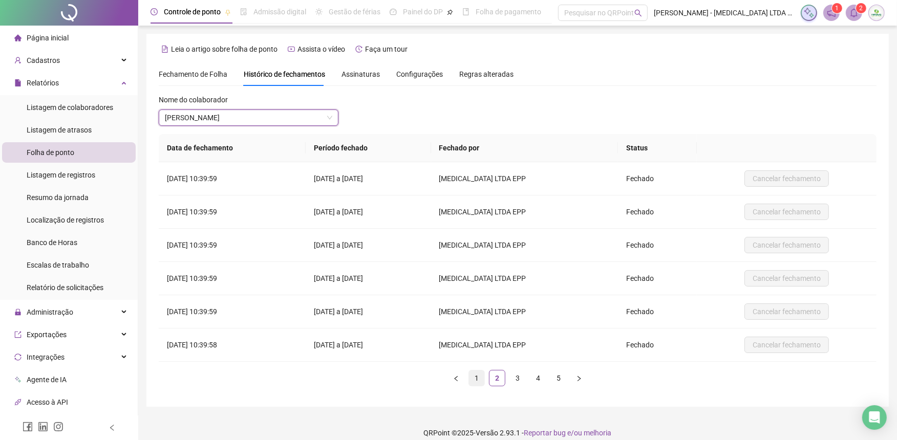
click at [478, 377] on link "1" at bounding box center [476, 378] width 15 height 15
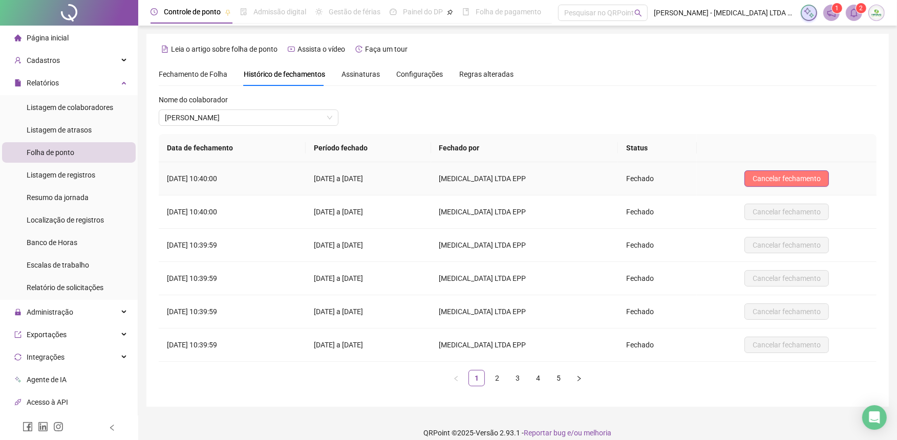
click at [790, 178] on span "Cancelar fechamento" at bounding box center [786, 178] width 68 height 11
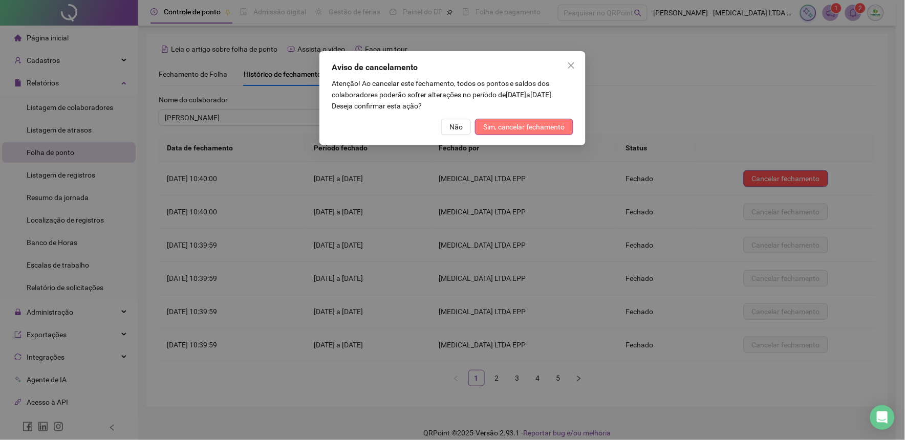
click at [483, 119] on button "Sim, cancelar fechamento" at bounding box center [524, 127] width 98 height 16
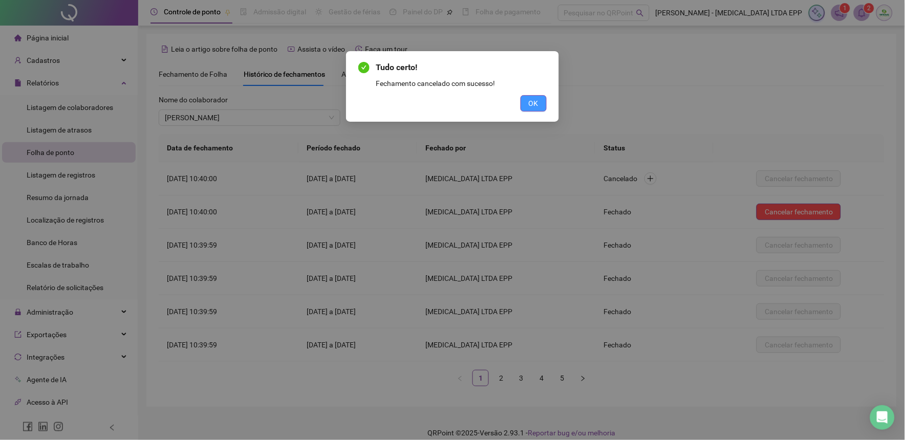
click at [532, 111] on button "OK" at bounding box center [533, 103] width 26 height 16
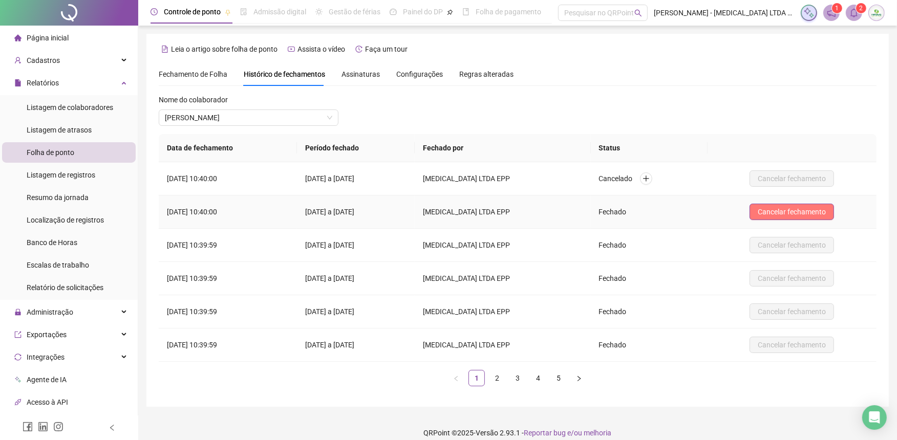
click at [768, 210] on span "Cancelar fechamento" at bounding box center [791, 211] width 68 height 11
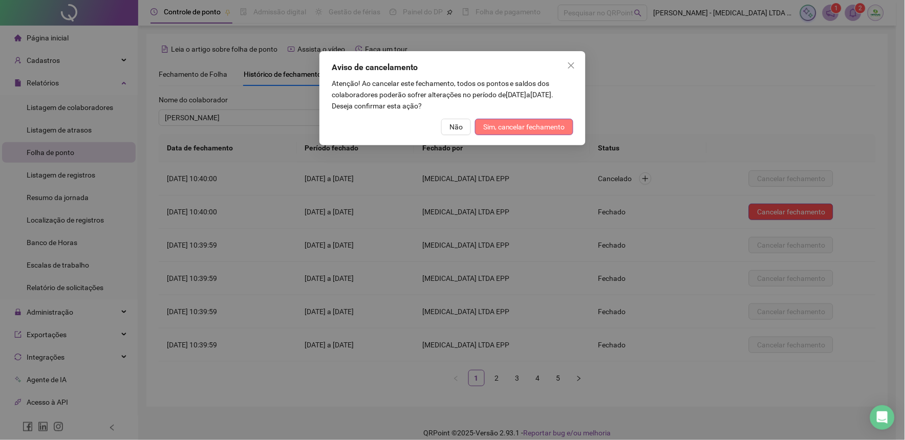
click at [505, 124] on span "Sim, cancelar fechamento" at bounding box center [524, 126] width 82 height 11
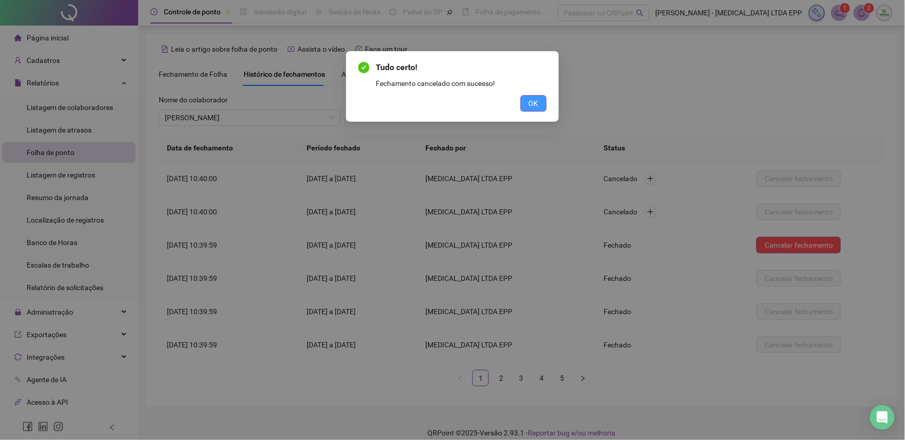
click at [536, 106] on span "OK" at bounding box center [534, 103] width 10 height 11
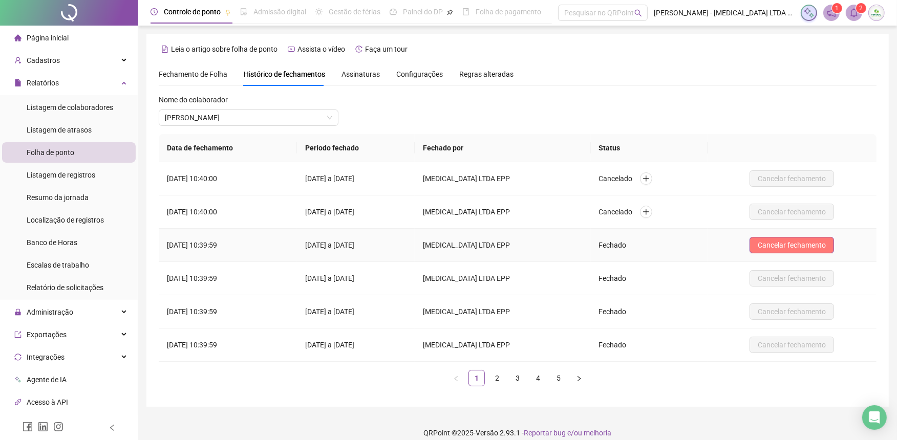
click at [791, 244] on span "Cancelar fechamento" at bounding box center [791, 245] width 68 height 11
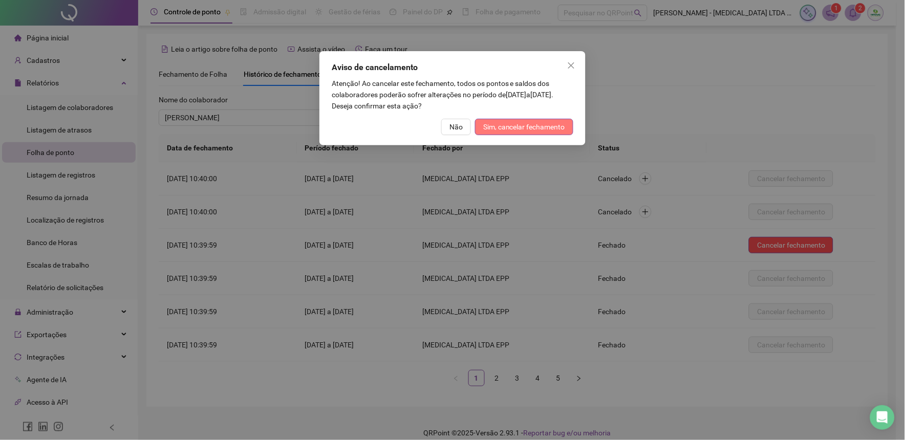
click at [501, 125] on span "Sim, cancelar fechamento" at bounding box center [524, 126] width 82 height 11
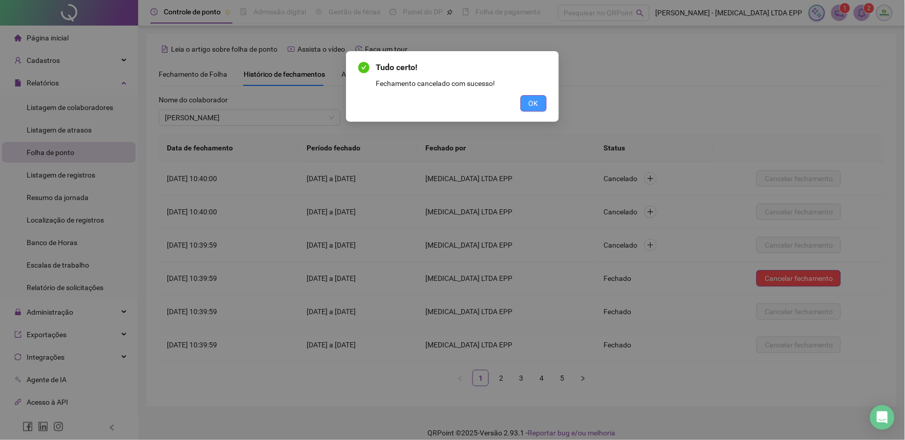
click at [526, 105] on button "OK" at bounding box center [533, 103] width 26 height 16
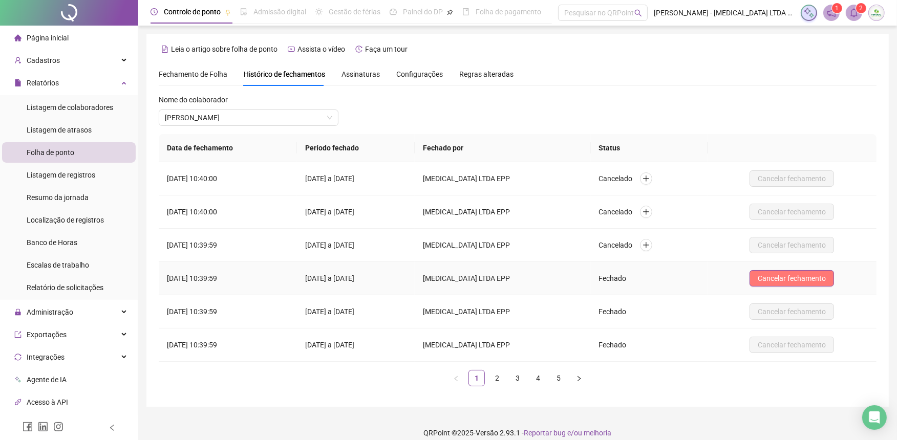
click at [792, 276] on span "Cancelar fechamento" at bounding box center [791, 278] width 68 height 11
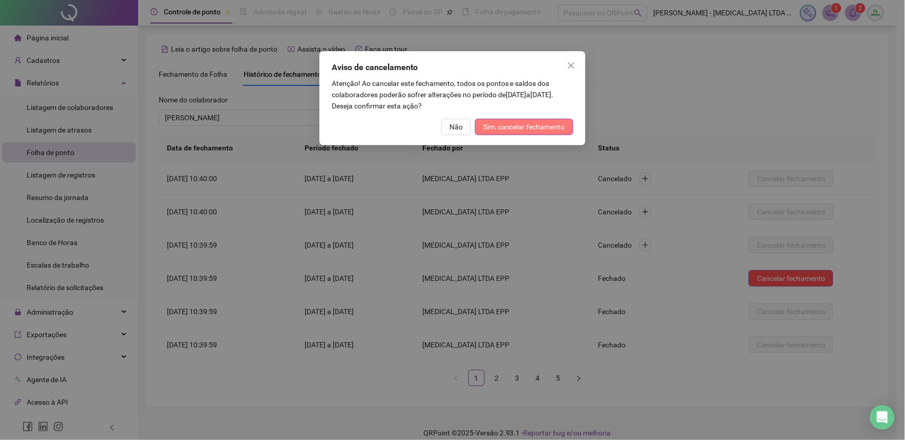
click at [526, 125] on span "Sim, cancelar fechamento" at bounding box center [524, 126] width 82 height 11
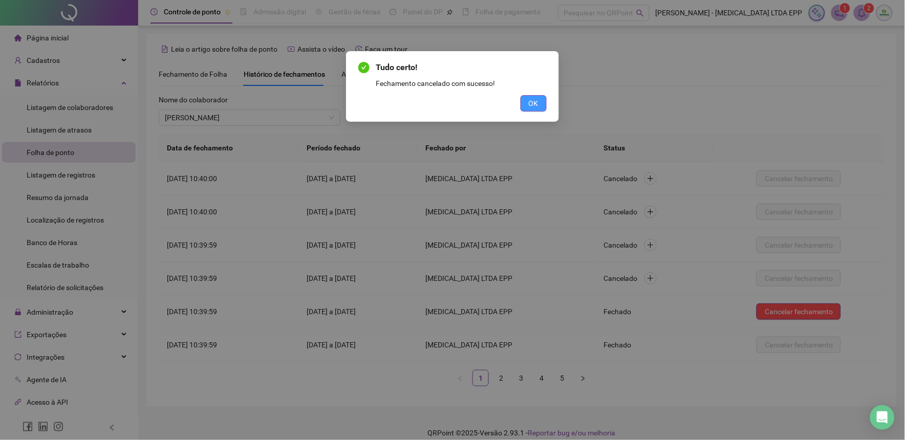
click at [540, 105] on button "OK" at bounding box center [533, 103] width 26 height 16
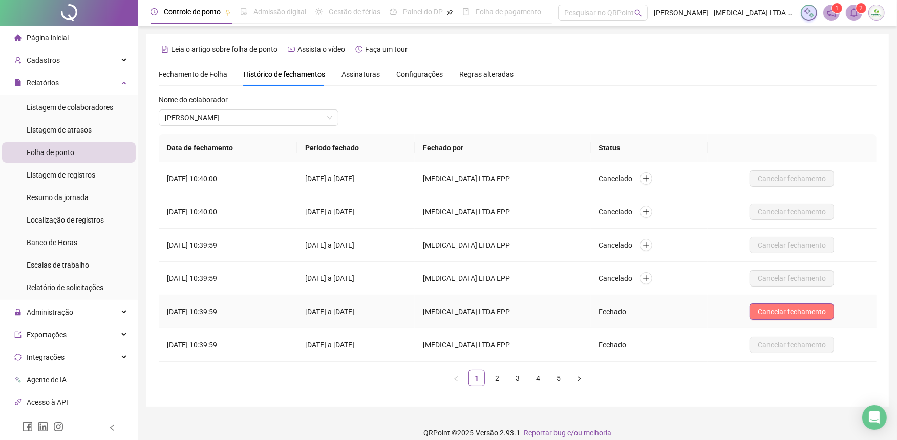
click at [820, 306] on span "Cancelar fechamento" at bounding box center [791, 311] width 68 height 11
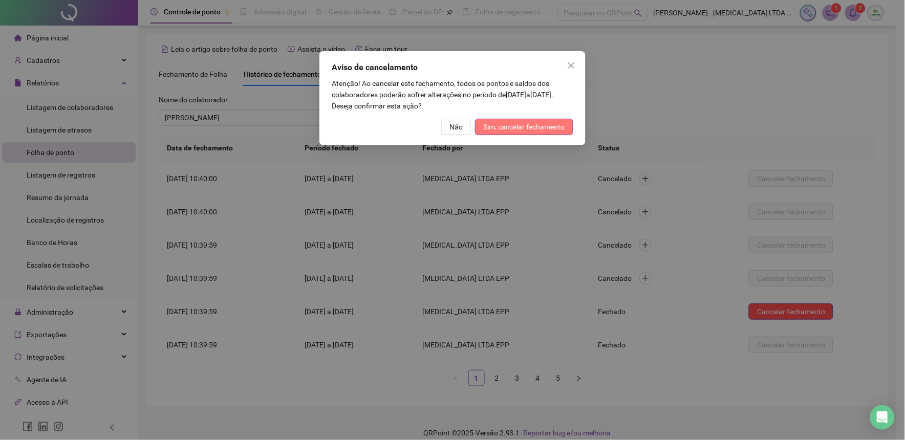
click at [549, 126] on span "Sim, cancelar fechamento" at bounding box center [524, 126] width 82 height 11
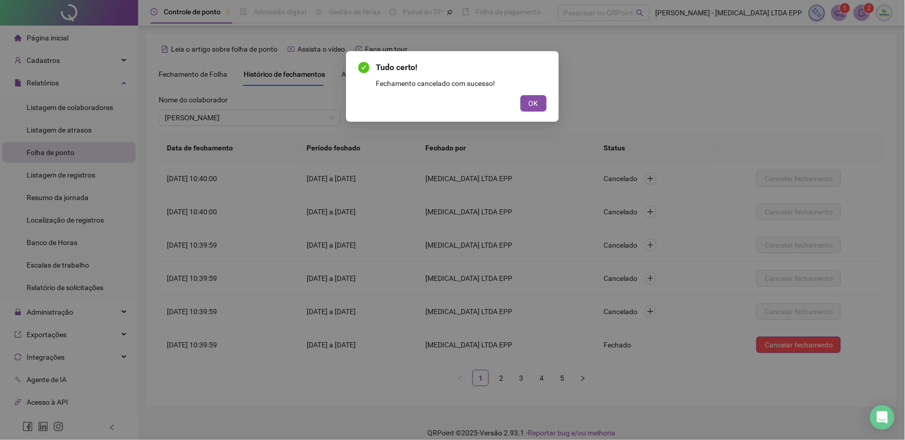
drag, startPoint x: 546, startPoint y: 101, endPoint x: 565, endPoint y: 114, distance: 23.0
click at [546, 102] on button "OK" at bounding box center [533, 103] width 26 height 16
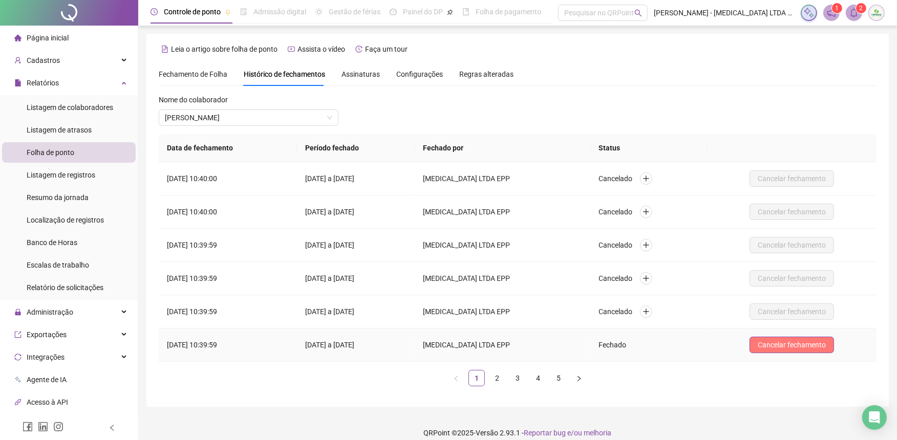
click at [781, 341] on span "Cancelar fechamento" at bounding box center [791, 344] width 68 height 11
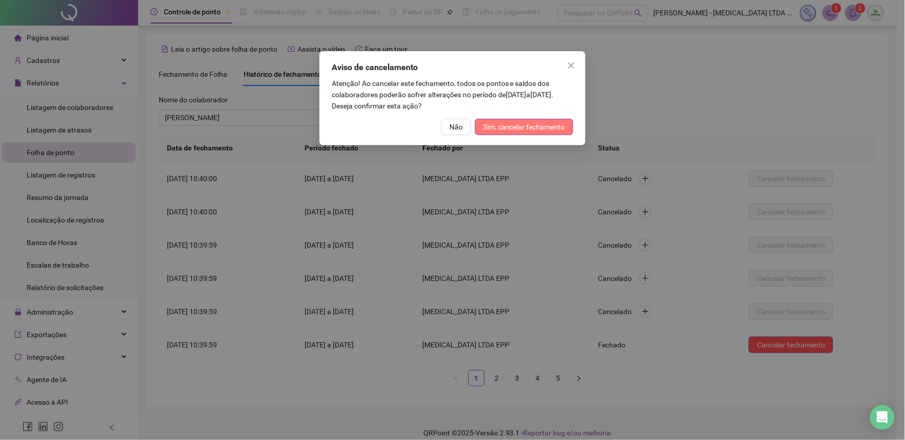
click at [510, 128] on span "Sim, cancelar fechamento" at bounding box center [524, 126] width 82 height 11
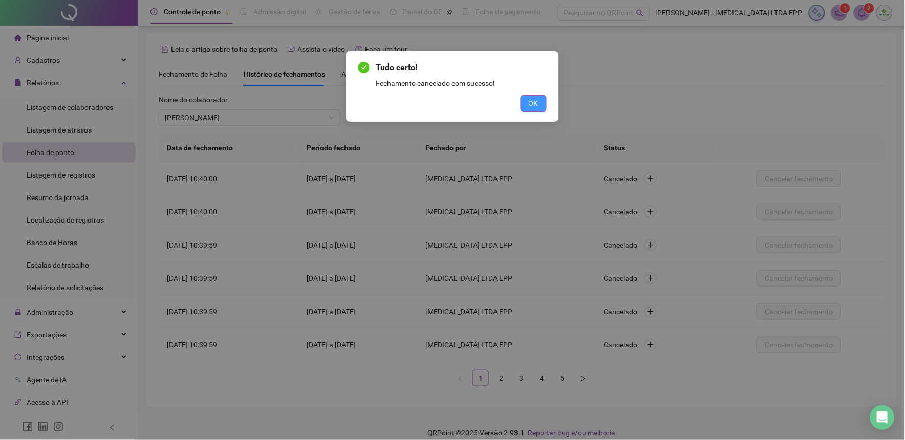
click at [535, 103] on span "OK" at bounding box center [534, 103] width 10 height 11
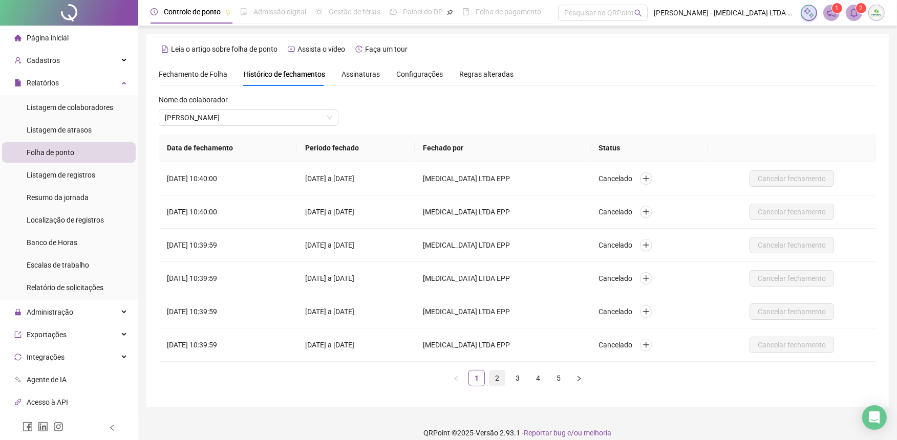
click at [492, 375] on link "2" at bounding box center [496, 378] width 15 height 15
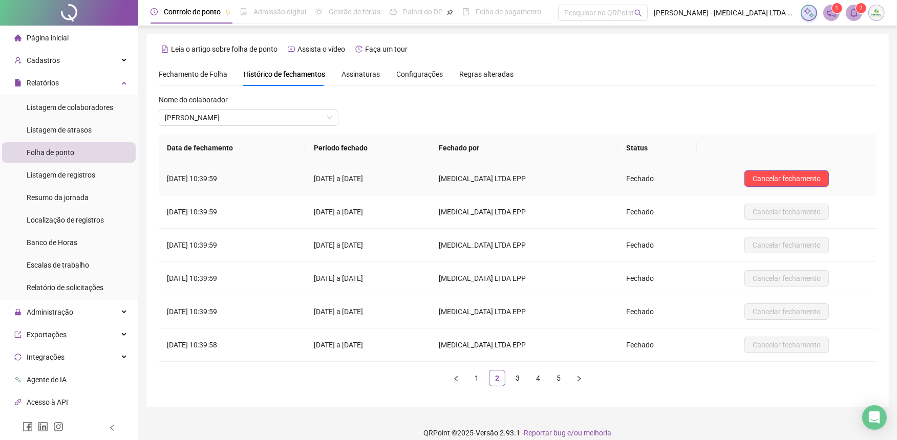
click at [764, 173] on button "Cancelar fechamento" at bounding box center [786, 178] width 84 height 16
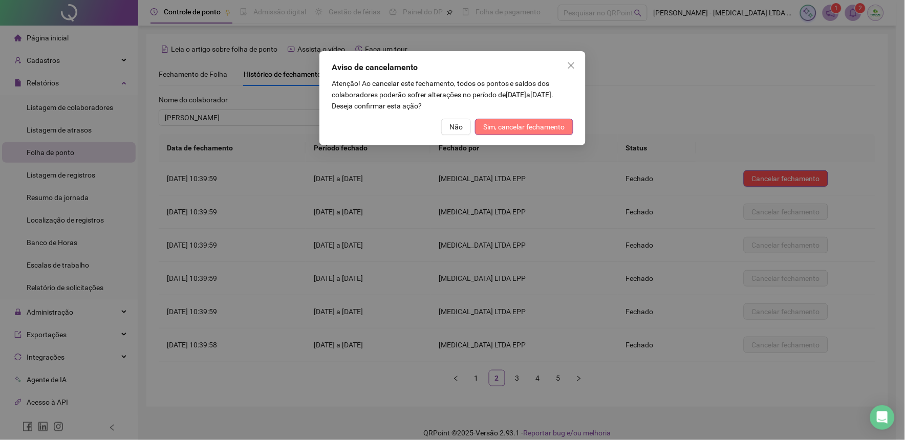
click at [543, 129] on span "Sim, cancelar fechamento" at bounding box center [524, 126] width 82 height 11
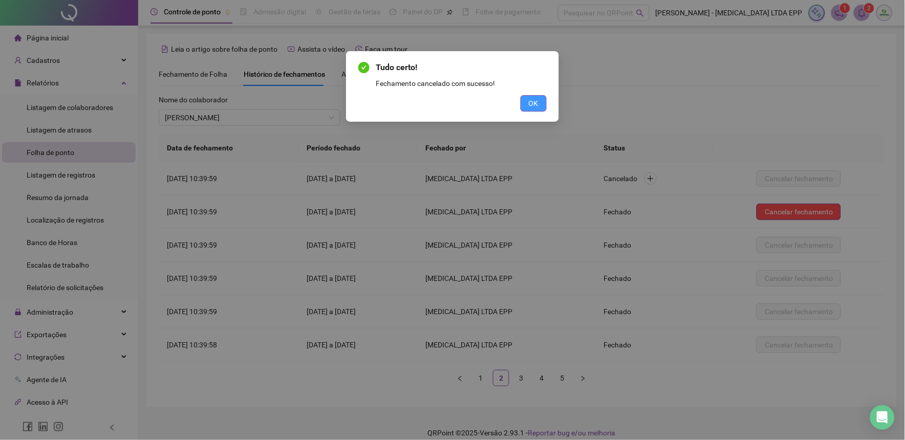
click at [533, 107] on span "OK" at bounding box center [534, 103] width 10 height 11
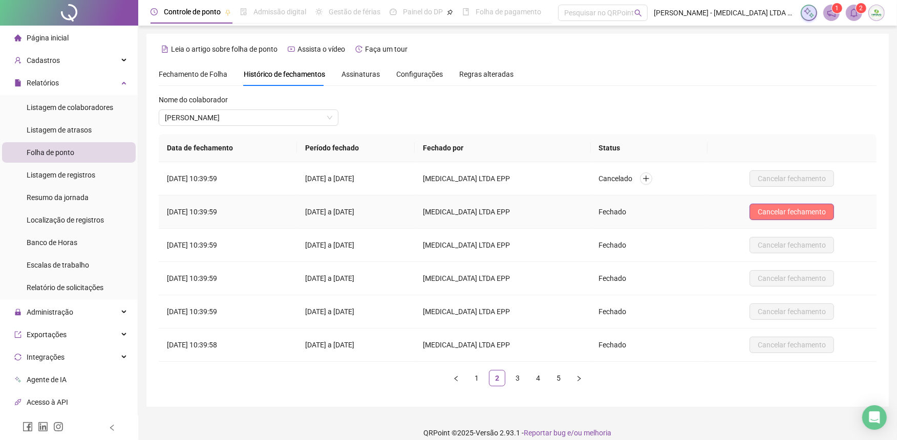
click at [800, 212] on span "Cancelar fechamento" at bounding box center [791, 211] width 68 height 11
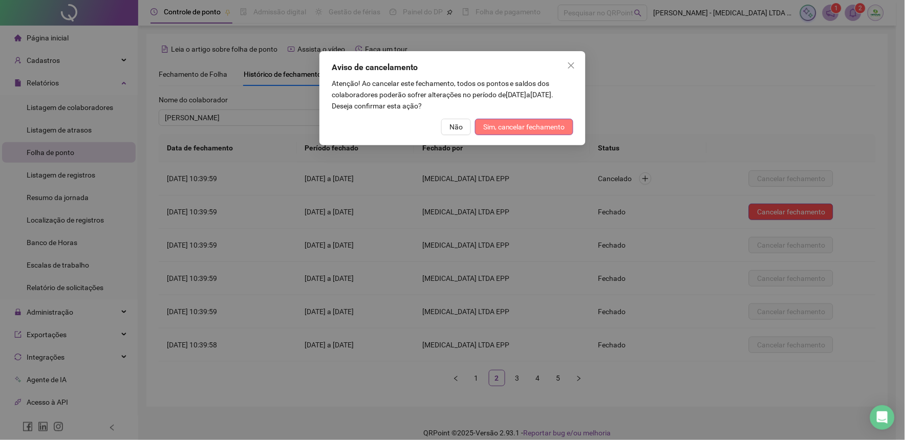
click at [504, 131] on span "Sim, cancelar fechamento" at bounding box center [524, 126] width 82 height 11
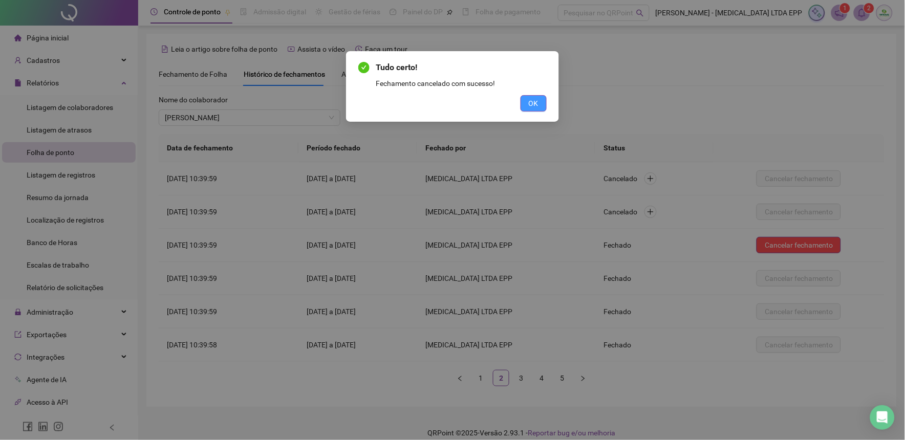
click at [536, 101] on span "OK" at bounding box center [534, 103] width 10 height 11
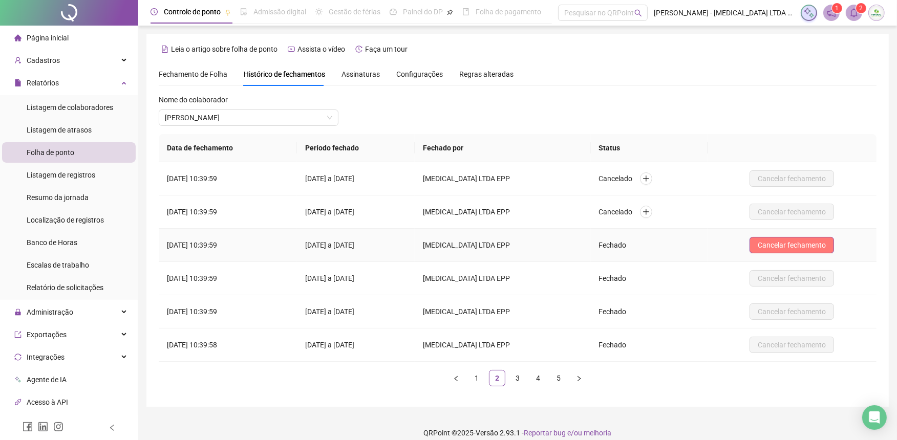
click at [777, 249] on span "Cancelar fechamento" at bounding box center [791, 245] width 68 height 11
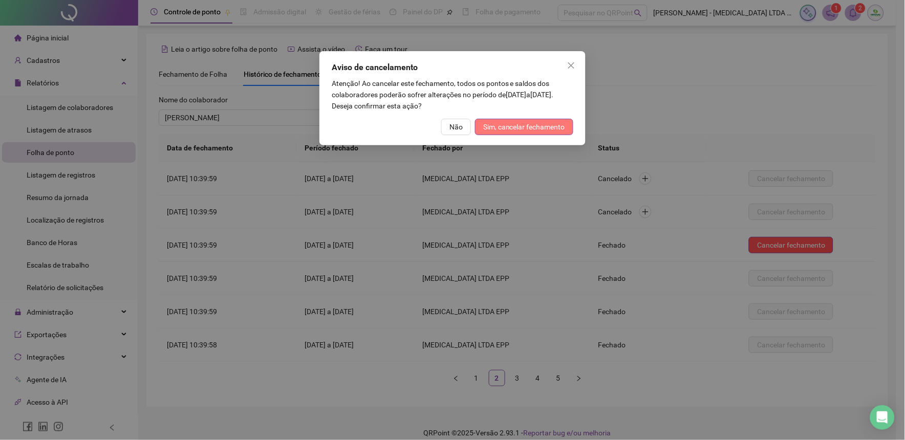
click at [476, 123] on button "Sim, cancelar fechamento" at bounding box center [524, 127] width 98 height 16
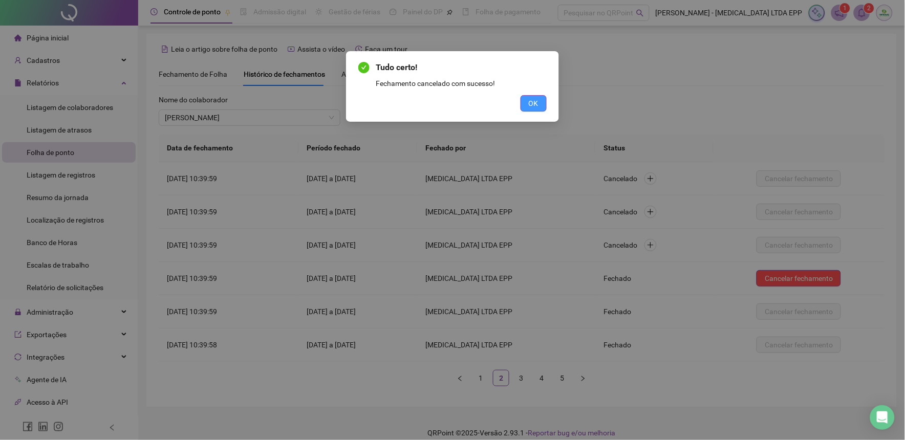
click at [531, 108] on span "OK" at bounding box center [534, 103] width 10 height 11
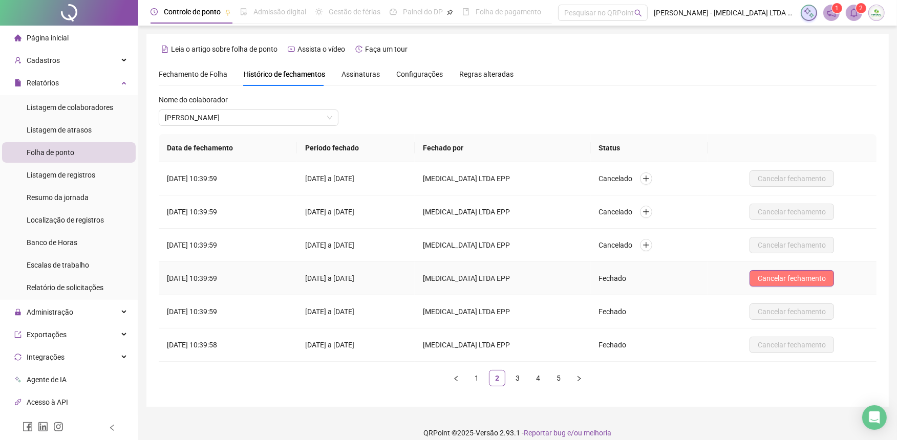
click at [763, 275] on span "Cancelar fechamento" at bounding box center [791, 278] width 68 height 11
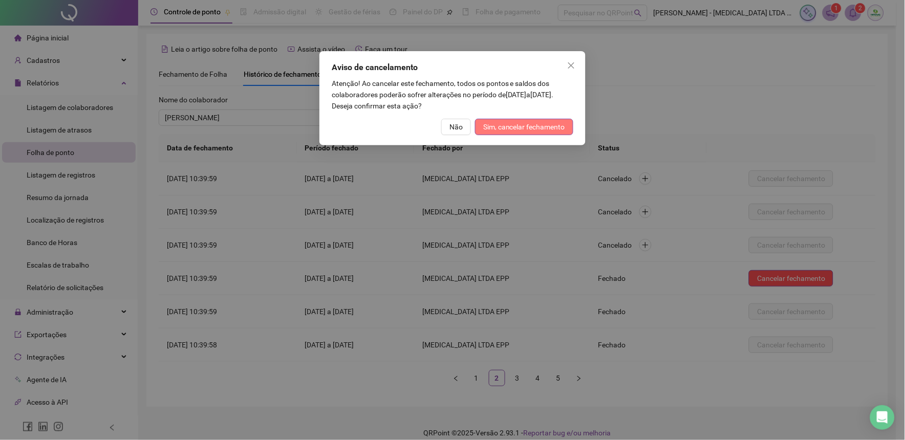
click at [515, 123] on span "Sim, cancelar fechamento" at bounding box center [524, 126] width 82 height 11
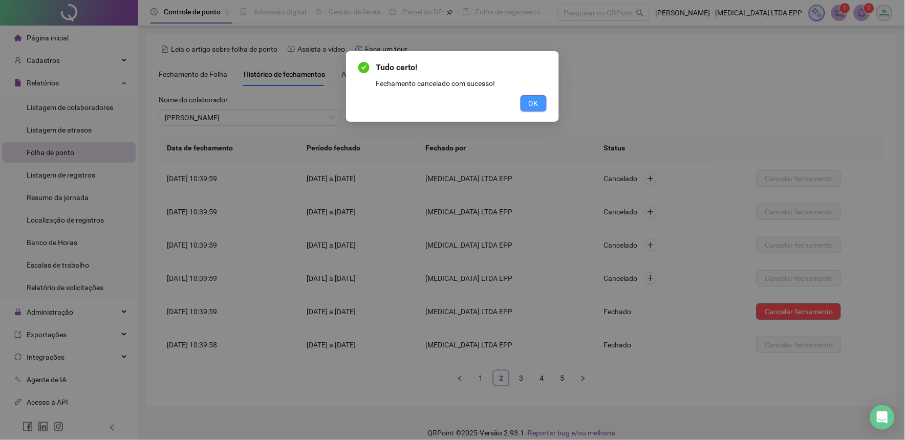
click at [530, 104] on span "OK" at bounding box center [534, 103] width 10 height 11
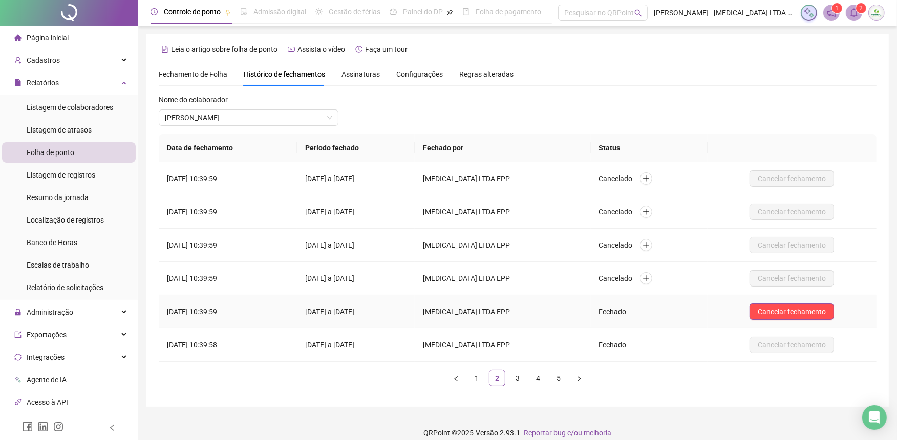
drag, startPoint x: 804, startPoint y: 314, endPoint x: 661, endPoint y: 280, distance: 146.7
click at [802, 315] on span "Cancelar fechamento" at bounding box center [791, 311] width 68 height 11
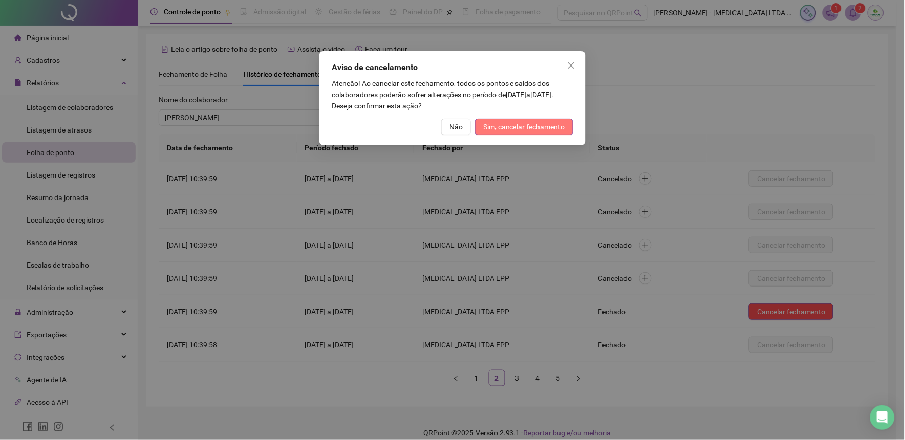
click at [518, 126] on span "Sim, cancelar fechamento" at bounding box center [524, 126] width 82 height 11
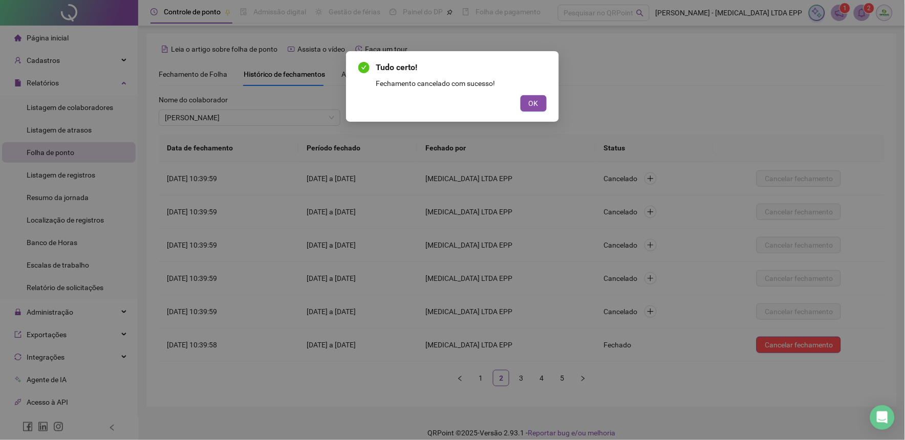
click at [538, 112] on div "Tudo certo! Fechamento cancelado com sucesso! OK" at bounding box center [452, 86] width 213 height 71
click at [536, 107] on span "OK" at bounding box center [534, 103] width 10 height 11
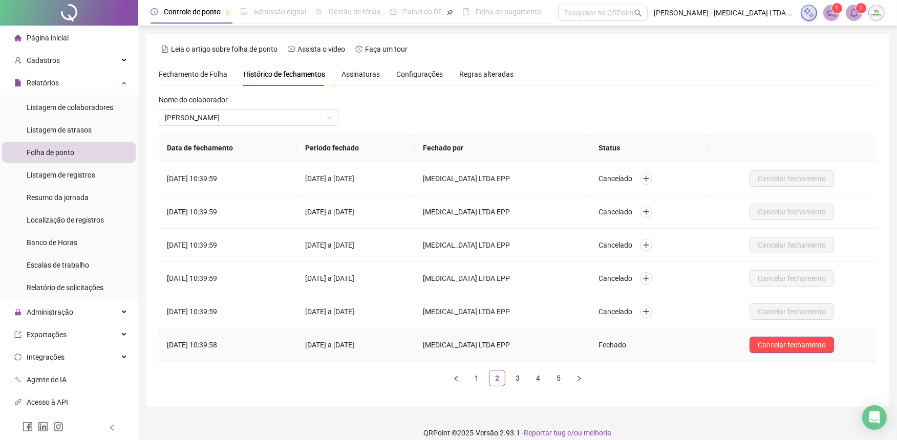
click at [788, 355] on td "Cancelar fechamento" at bounding box center [791, 345] width 169 height 33
click at [789, 348] on span "Cancelar fechamento" at bounding box center [791, 344] width 68 height 11
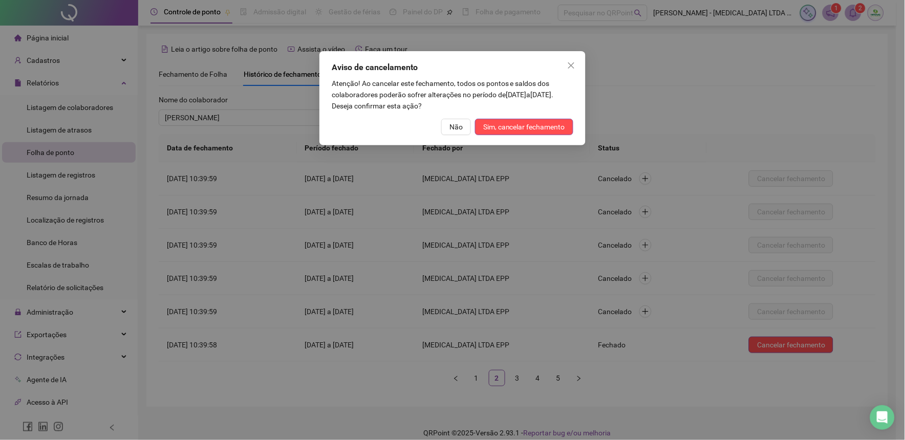
click at [523, 113] on div "Aviso de cancelamento Atenção! Ao cancelar este fechamento, todos os pontos e s…" at bounding box center [452, 98] width 266 height 94
click at [526, 121] on span "Sim, cancelar fechamento" at bounding box center [524, 126] width 82 height 11
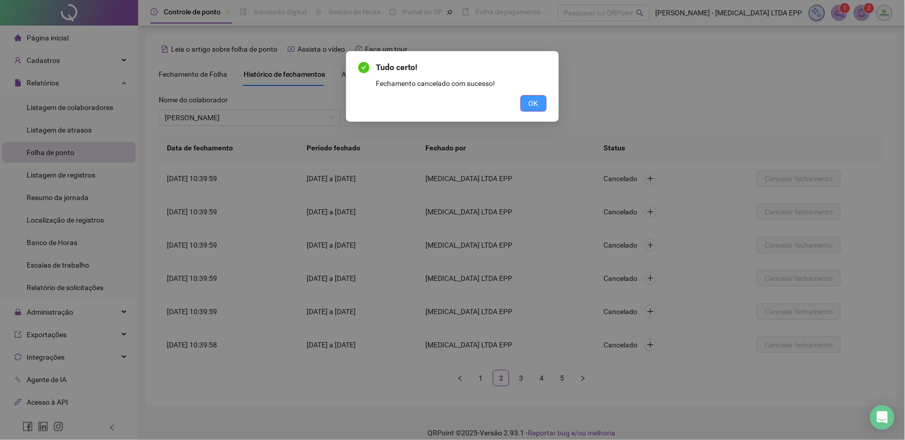
click at [533, 101] on span "OK" at bounding box center [534, 103] width 10 height 11
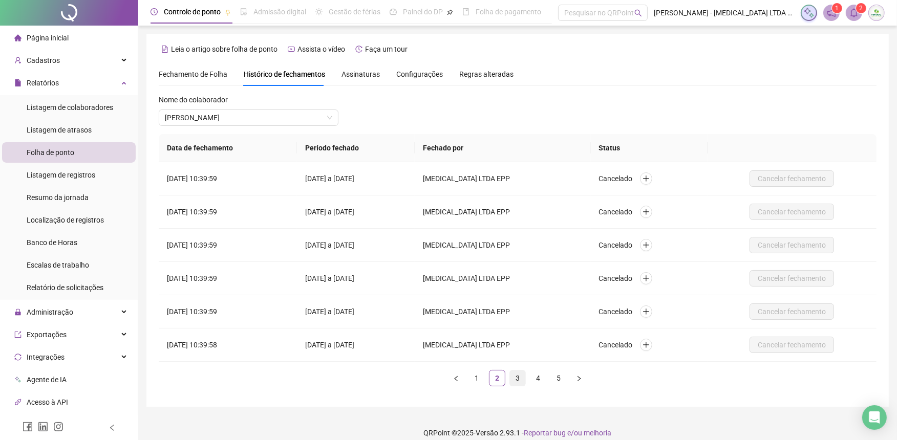
click at [517, 384] on link "3" at bounding box center [517, 378] width 15 height 15
click at [776, 173] on span "Cancelar fechamento" at bounding box center [791, 178] width 68 height 11
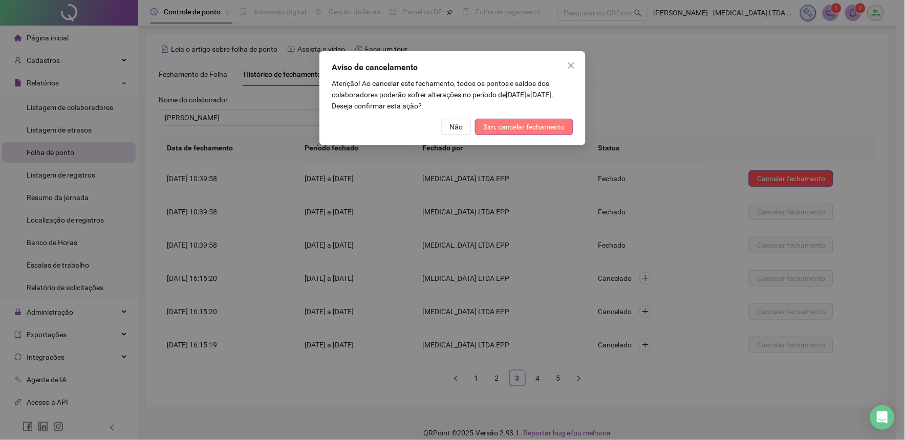
click at [521, 124] on span "Sim, cancelar fechamento" at bounding box center [524, 126] width 82 height 11
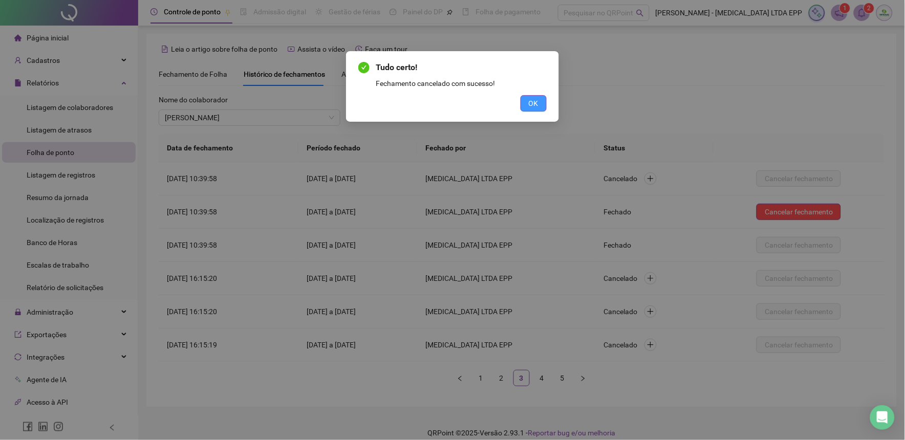
click at [543, 109] on button "OK" at bounding box center [533, 103] width 26 height 16
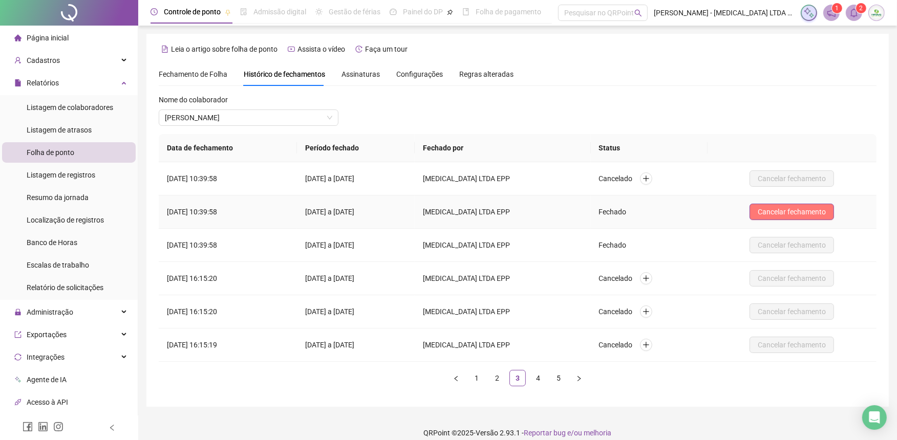
click at [791, 210] on span "Cancelar fechamento" at bounding box center [791, 211] width 68 height 11
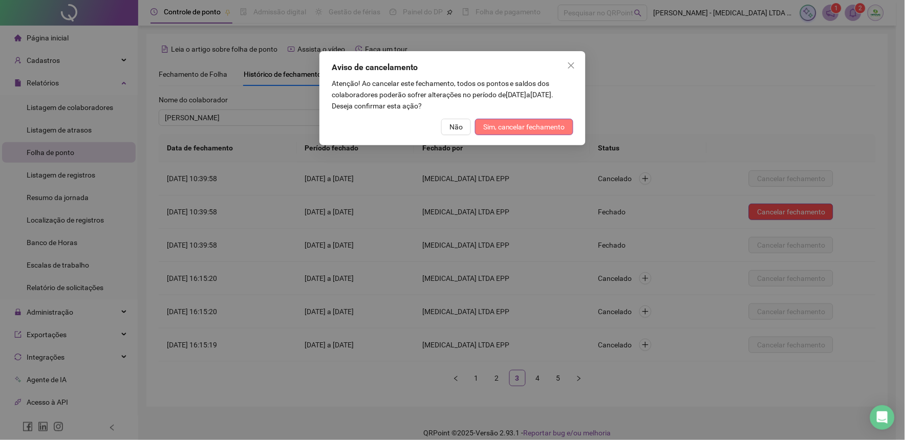
click at [505, 122] on span "Sim, cancelar fechamento" at bounding box center [524, 126] width 82 height 11
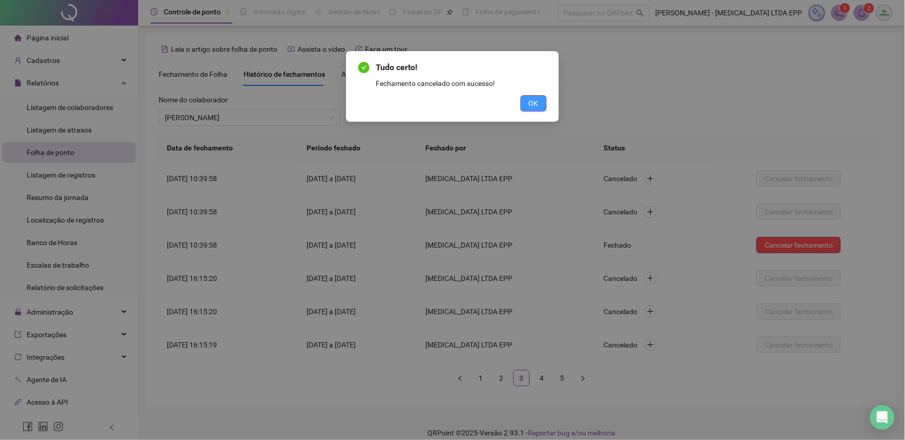
click at [529, 104] on span "OK" at bounding box center [534, 103] width 10 height 11
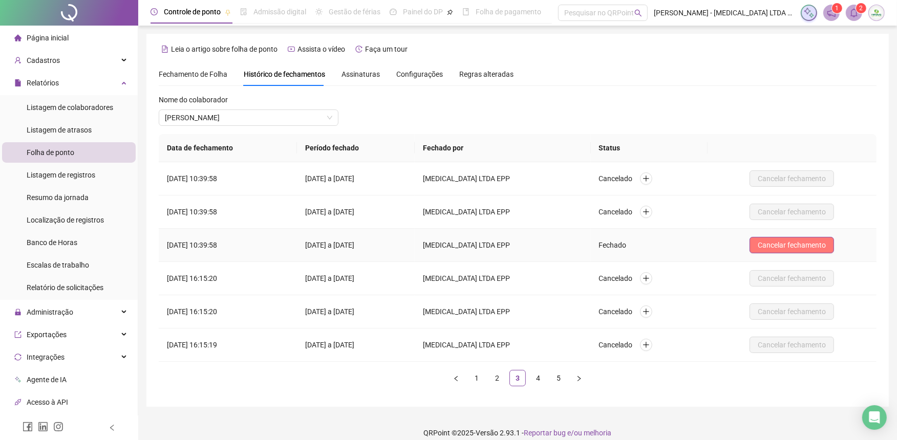
click at [814, 247] on span "Cancelar fechamento" at bounding box center [791, 245] width 68 height 11
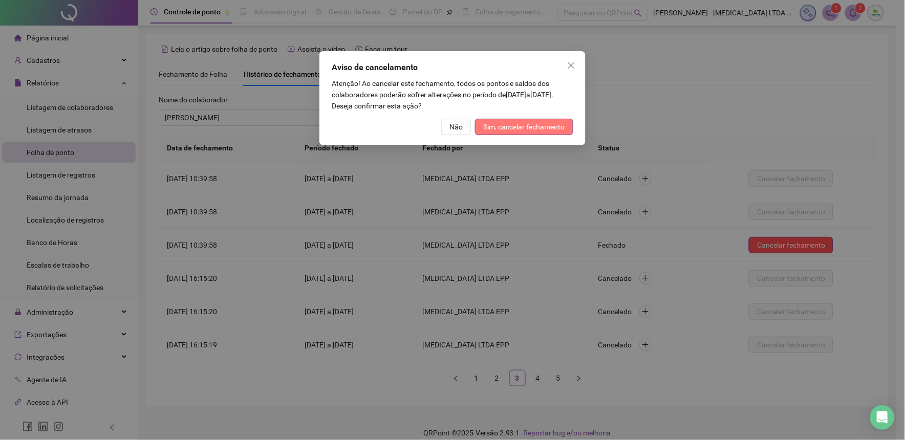
click at [545, 127] on span "Sim, cancelar fechamento" at bounding box center [524, 126] width 82 height 11
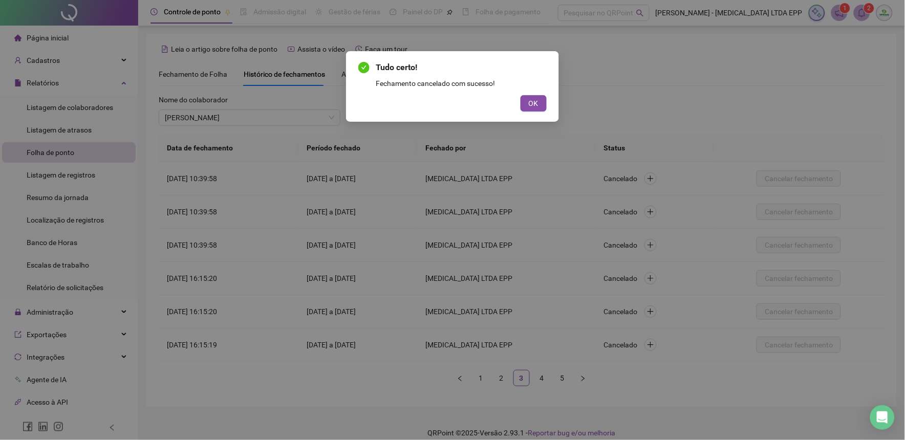
click at [545, 127] on div "Atualizando tabela Atualizando e reorganizando o histórico... OK" at bounding box center [452, 220] width 905 height 440
drag, startPoint x: 543, startPoint y: 115, endPoint x: 539, endPoint y: 104, distance: 11.7
click at [543, 111] on div "Tudo certo! Fechamento cancelado com sucesso! OK" at bounding box center [452, 86] width 213 height 71
click at [538, 104] on button "OK" at bounding box center [533, 103] width 26 height 16
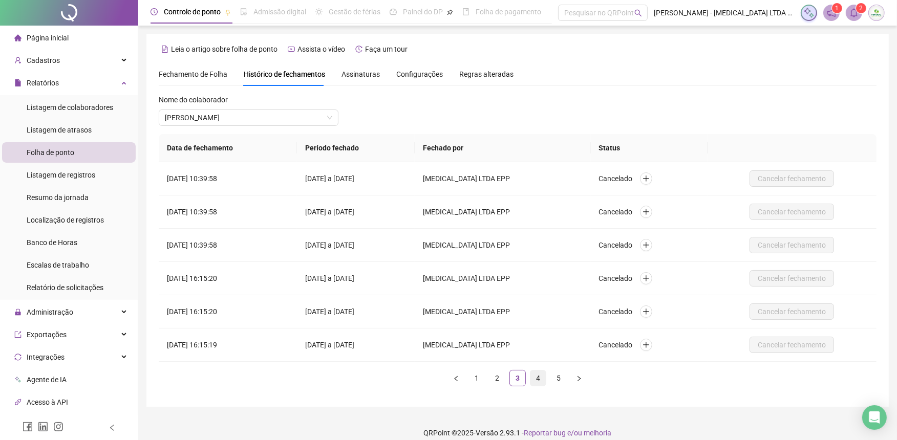
click at [538, 377] on link "4" at bounding box center [537, 378] width 15 height 15
click at [555, 375] on link "5" at bounding box center [558, 378] width 15 height 15
click at [556, 377] on link "5" at bounding box center [558, 378] width 15 height 15
click at [536, 380] on link "4" at bounding box center [537, 378] width 15 height 15
click at [515, 380] on link "3" at bounding box center [517, 378] width 15 height 15
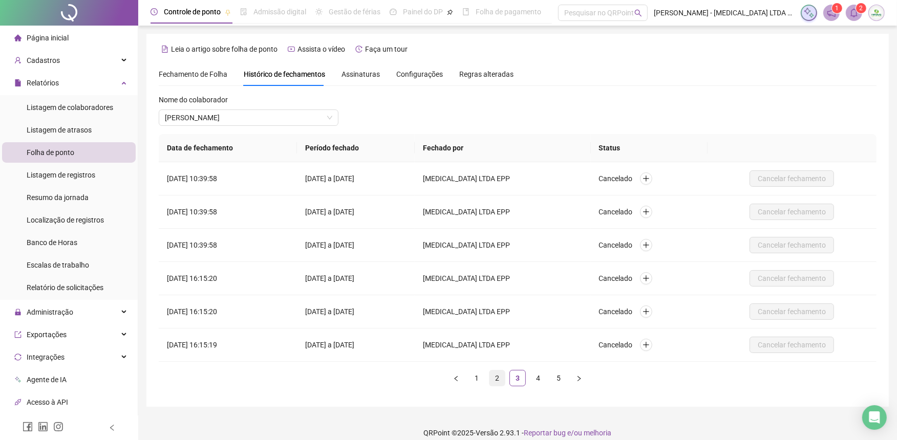
click at [490, 380] on link "2" at bounding box center [496, 378] width 15 height 15
click at [476, 380] on link "1" at bounding box center [476, 378] width 15 height 15
click at [200, 128] on div "Nome do colaborador [PERSON_NAME]" at bounding box center [249, 114] width 180 height 40
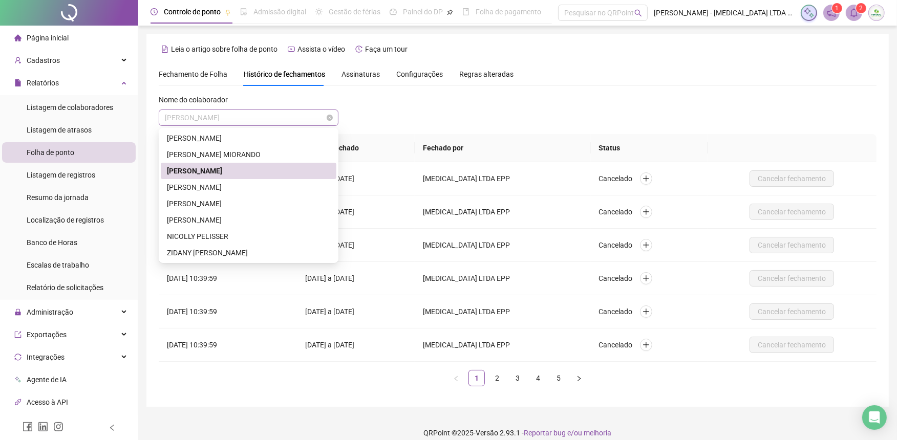
click at [201, 117] on span "[PERSON_NAME]" at bounding box center [248, 117] width 167 height 15
click at [203, 190] on div "[PERSON_NAME]" at bounding box center [248, 187] width 163 height 11
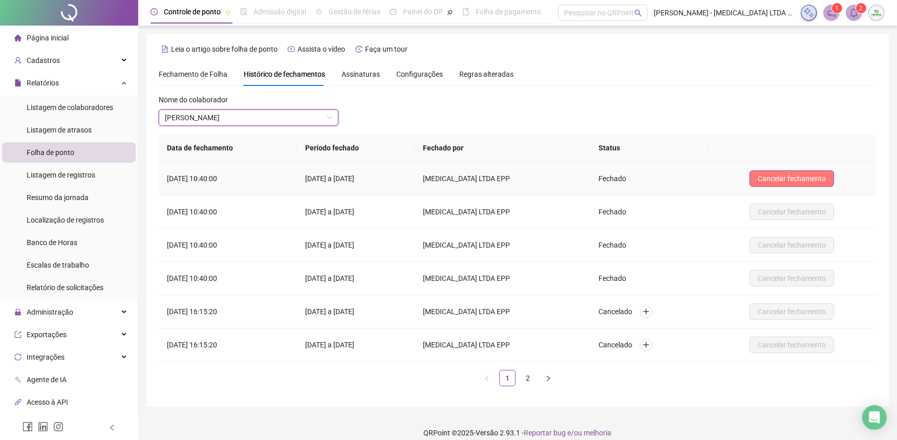
click at [771, 176] on span "Cancelar fechamento" at bounding box center [791, 178] width 68 height 11
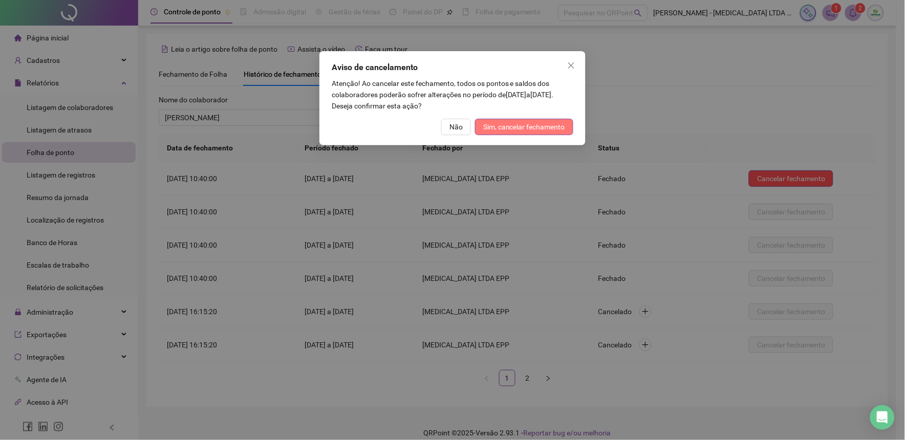
click at [511, 125] on span "Sim, cancelar fechamento" at bounding box center [524, 126] width 82 height 11
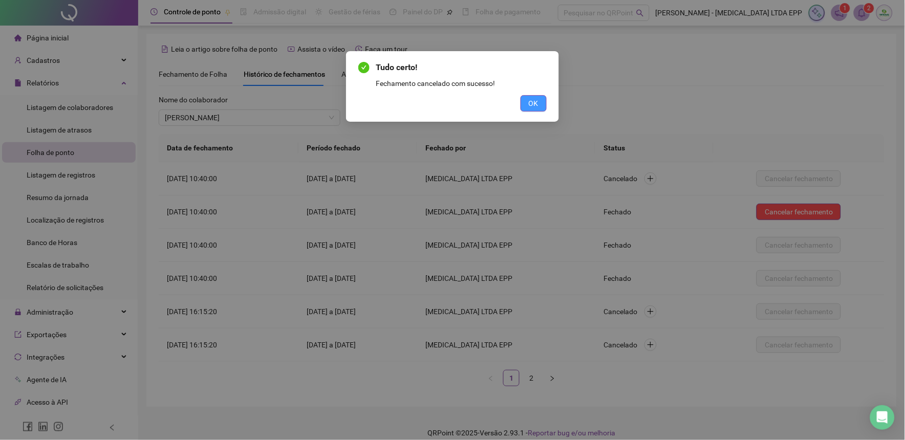
click at [531, 101] on span "OK" at bounding box center [534, 103] width 10 height 11
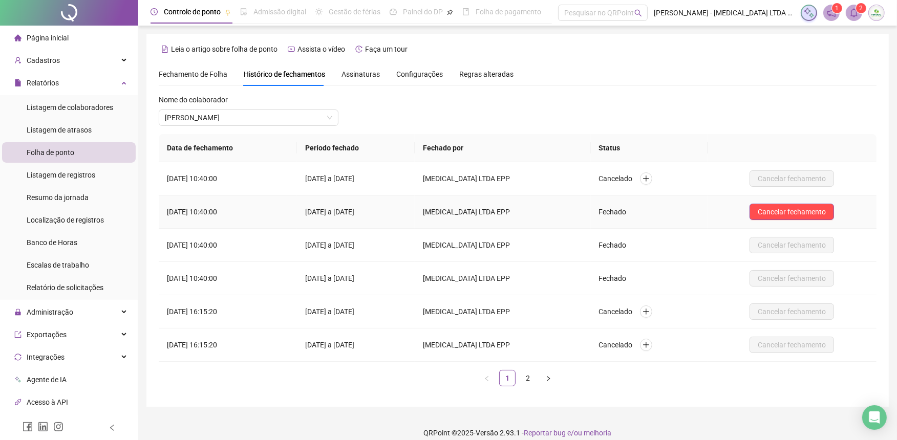
drag, startPoint x: 774, startPoint y: 213, endPoint x: 657, endPoint y: 187, distance: 120.1
click at [773, 213] on span "Cancelar fechamento" at bounding box center [791, 211] width 68 height 11
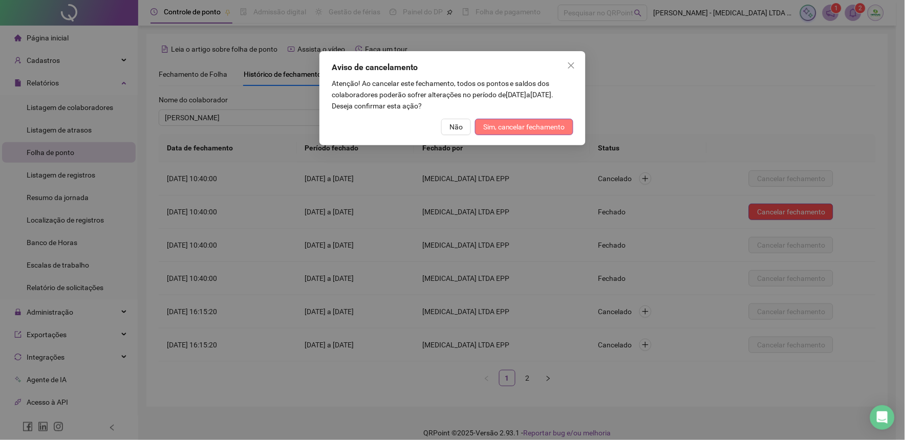
click at [517, 129] on span "Sim, cancelar fechamento" at bounding box center [524, 126] width 82 height 11
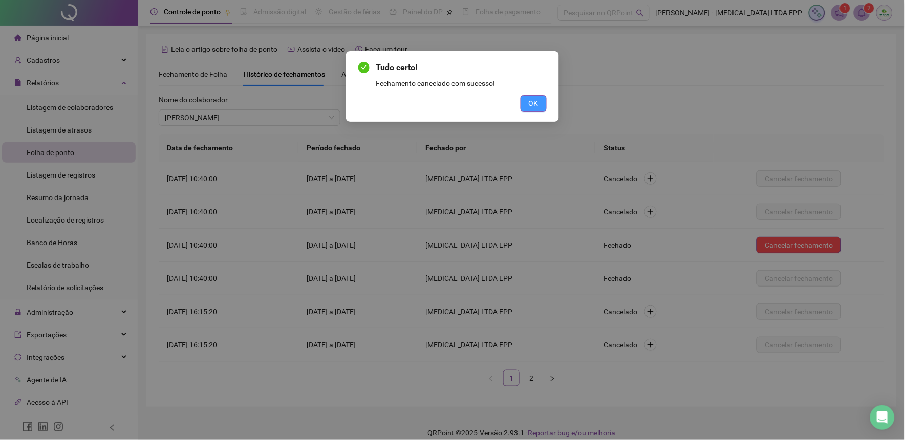
click at [531, 101] on span "OK" at bounding box center [534, 103] width 10 height 11
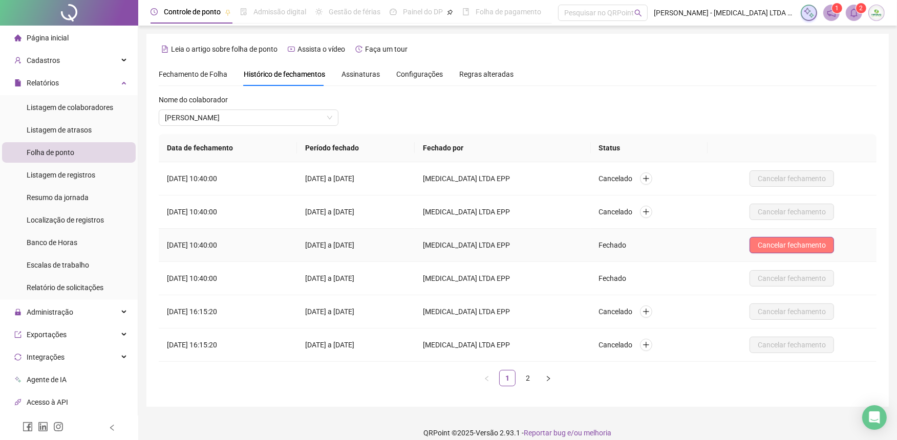
click at [771, 241] on span "Cancelar fechamento" at bounding box center [791, 245] width 68 height 11
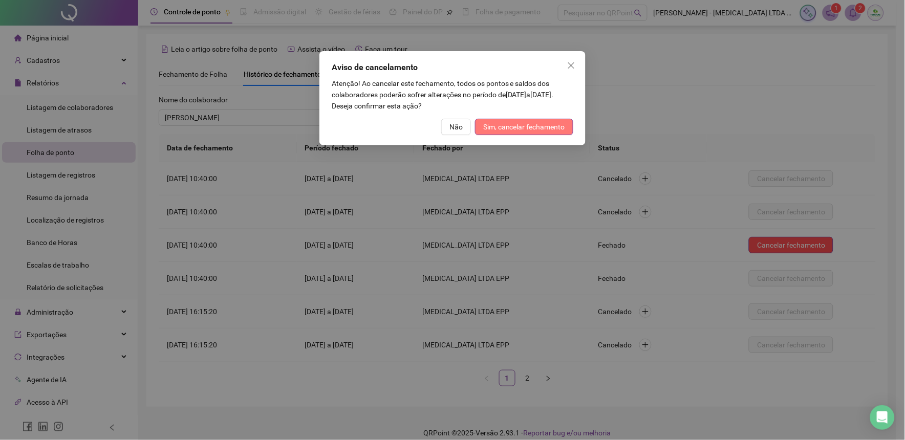
click at [548, 120] on button "Sim, cancelar fechamento" at bounding box center [524, 127] width 98 height 16
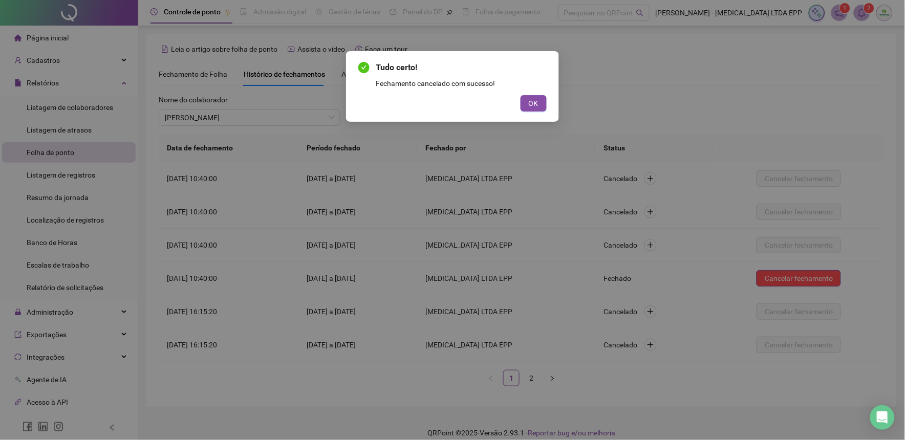
click at [532, 96] on button "OK" at bounding box center [533, 103] width 26 height 16
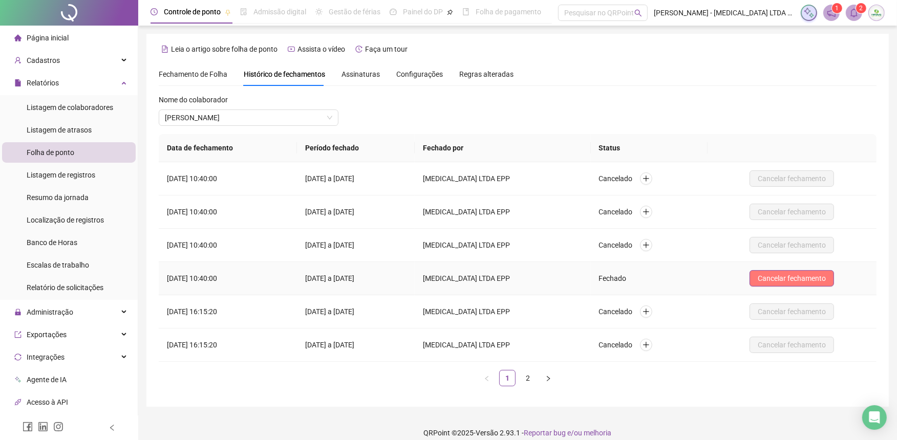
click at [815, 273] on span "Cancelar fechamento" at bounding box center [791, 278] width 68 height 11
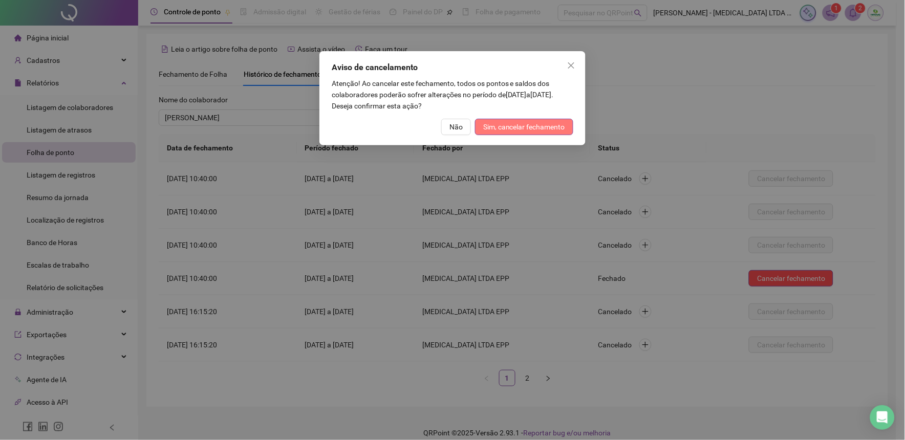
click at [550, 126] on span "Sim, cancelar fechamento" at bounding box center [524, 126] width 82 height 11
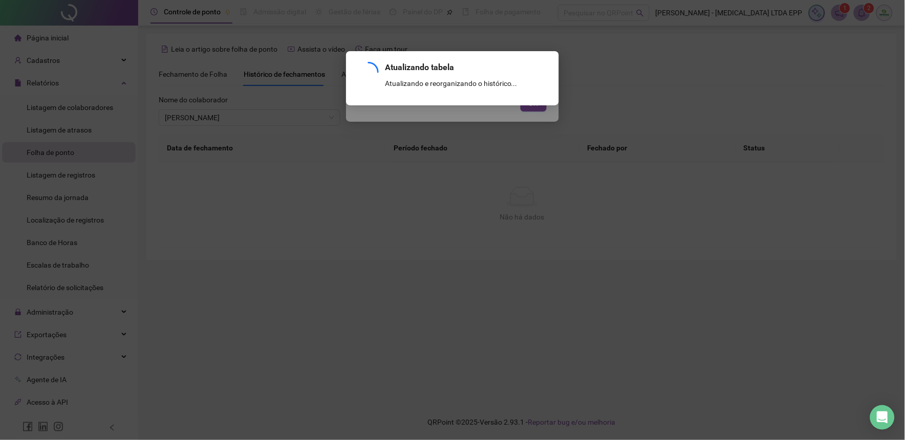
drag, startPoint x: 551, startPoint y: 128, endPoint x: 548, endPoint y: 107, distance: 21.1
click at [552, 115] on div "Atualizando tabela Atualizando e reorganizando o histórico... OK" at bounding box center [452, 220] width 905 height 440
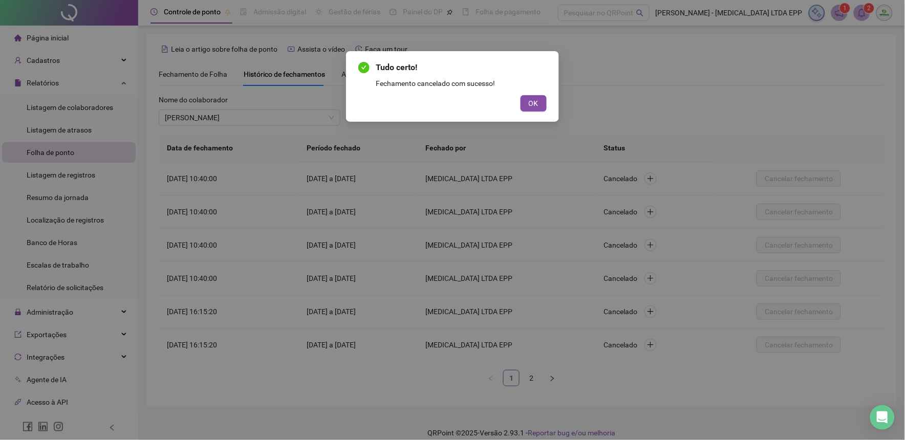
click at [541, 102] on button "OK" at bounding box center [533, 103] width 26 height 16
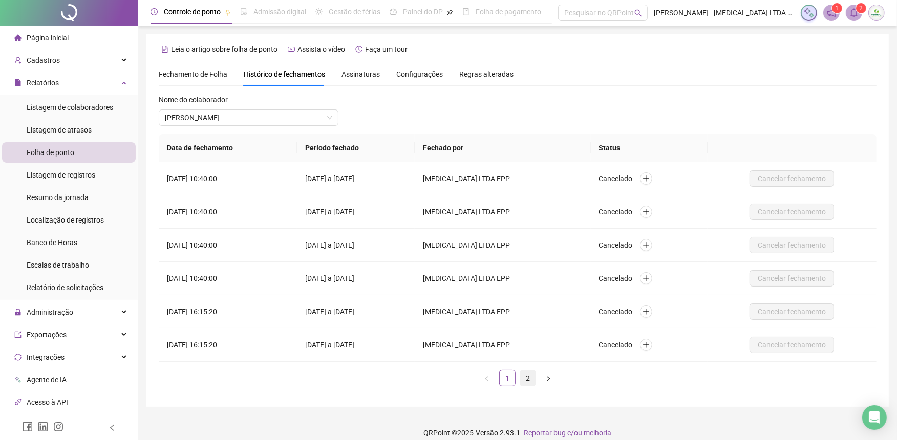
click at [522, 376] on link "2" at bounding box center [527, 378] width 15 height 15
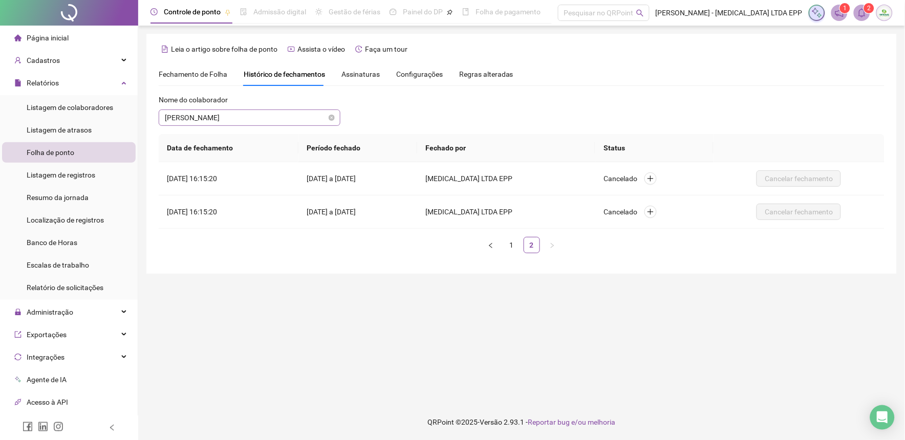
click at [236, 125] on div "[PERSON_NAME]" at bounding box center [250, 118] width 182 height 16
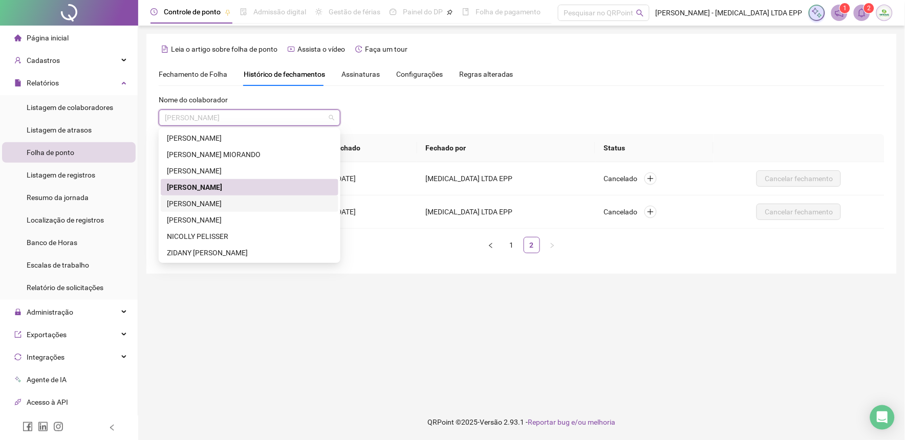
click at [185, 205] on div "[PERSON_NAME]" at bounding box center [249, 203] width 165 height 11
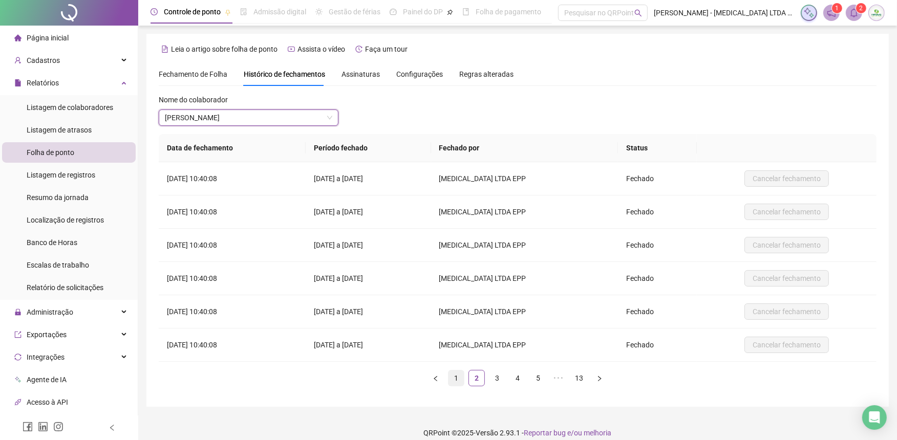
click at [454, 384] on link "1" at bounding box center [455, 378] width 15 height 15
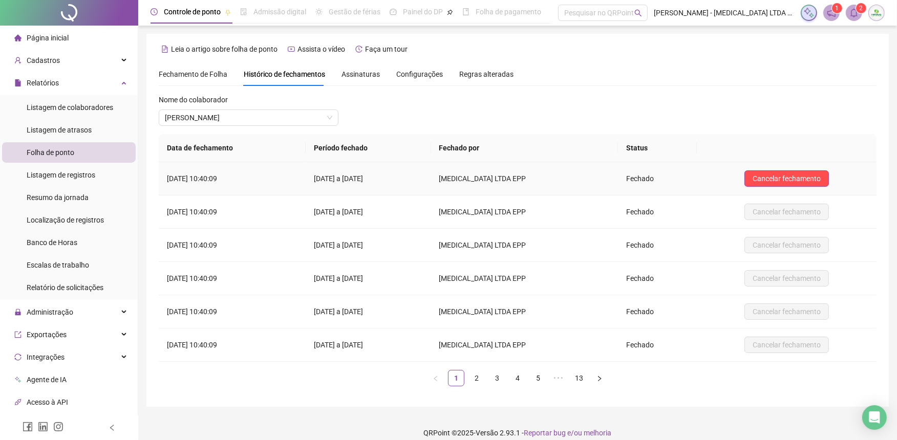
click at [779, 169] on td "Cancelar fechamento" at bounding box center [787, 178] width 180 height 33
click at [779, 174] on span "Cancelar fechamento" at bounding box center [786, 178] width 68 height 11
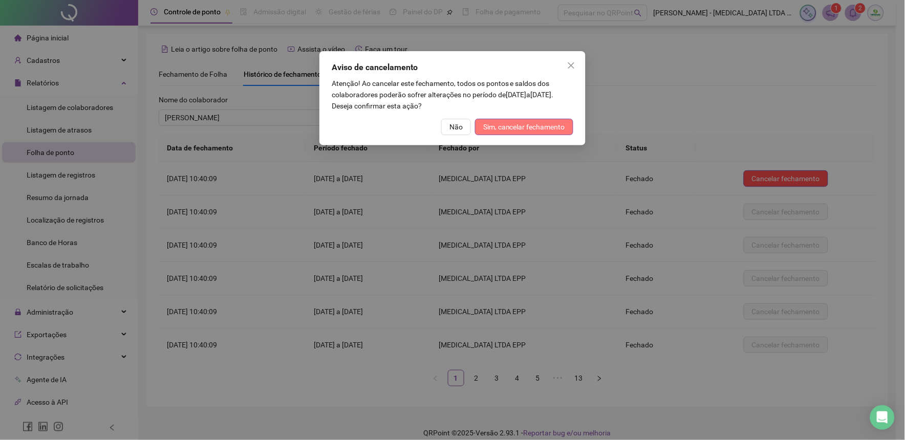
click at [549, 119] on button "Sim, cancelar fechamento" at bounding box center [524, 127] width 98 height 16
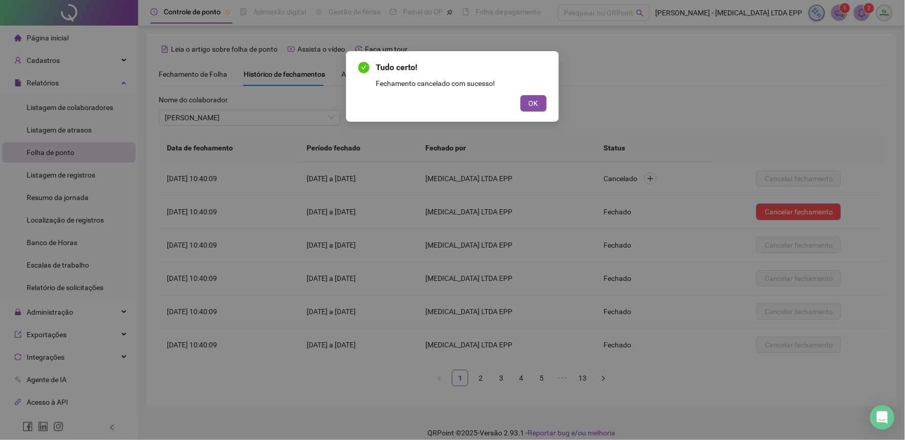
click at [791, 134] on div "Tudo certo! Fechamento cancelado com sucesso! OK" at bounding box center [452, 220] width 905 height 440
click at [541, 101] on button "OK" at bounding box center [533, 103] width 26 height 16
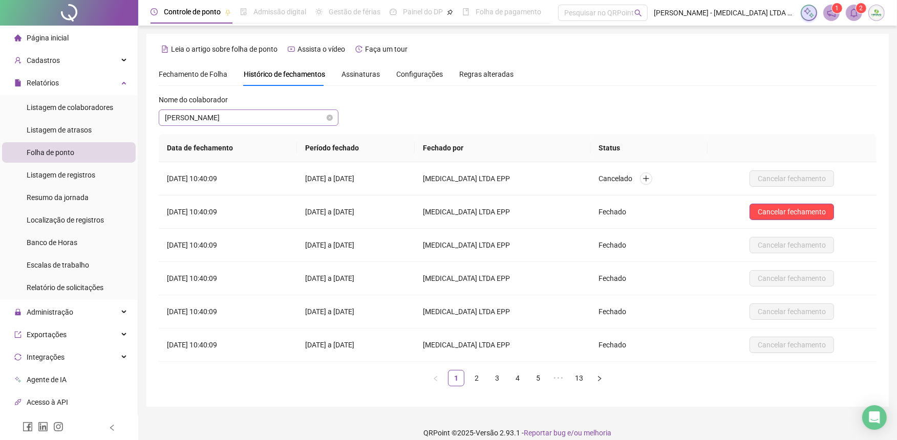
click at [234, 116] on span "[PERSON_NAME]" at bounding box center [248, 117] width 167 height 15
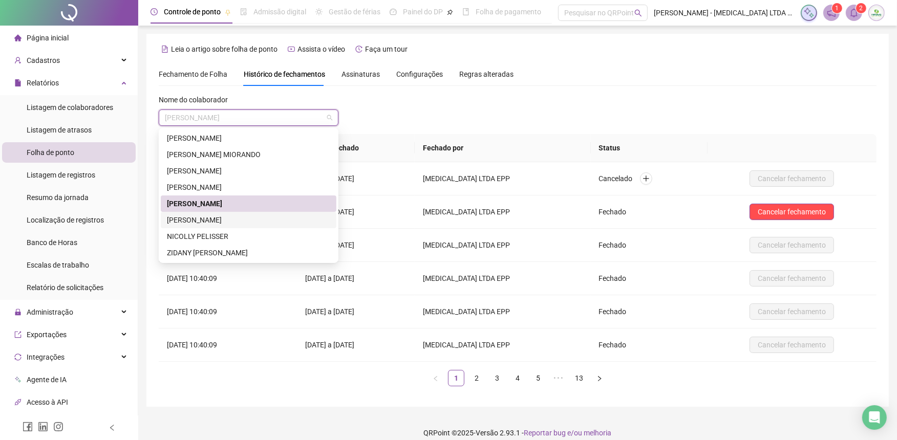
click at [200, 215] on div "[PERSON_NAME]" at bounding box center [248, 219] width 163 height 11
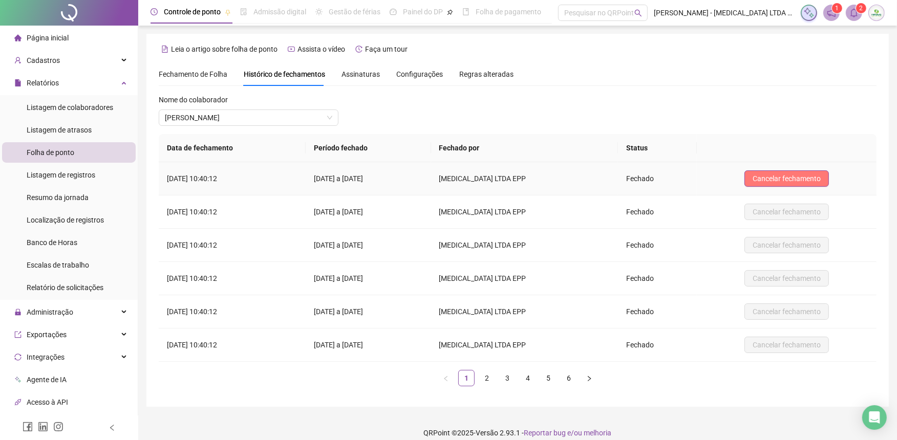
click at [762, 178] on span "Cancelar fechamento" at bounding box center [786, 178] width 68 height 11
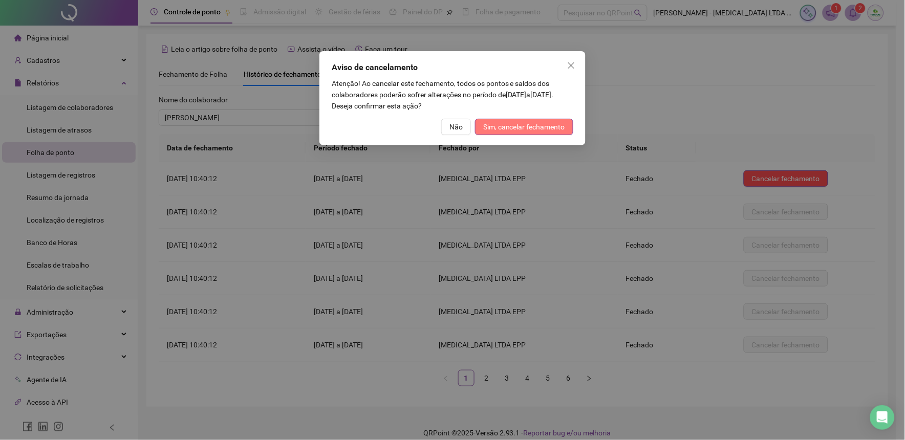
click at [553, 134] on button "Sim, cancelar fechamento" at bounding box center [524, 127] width 98 height 16
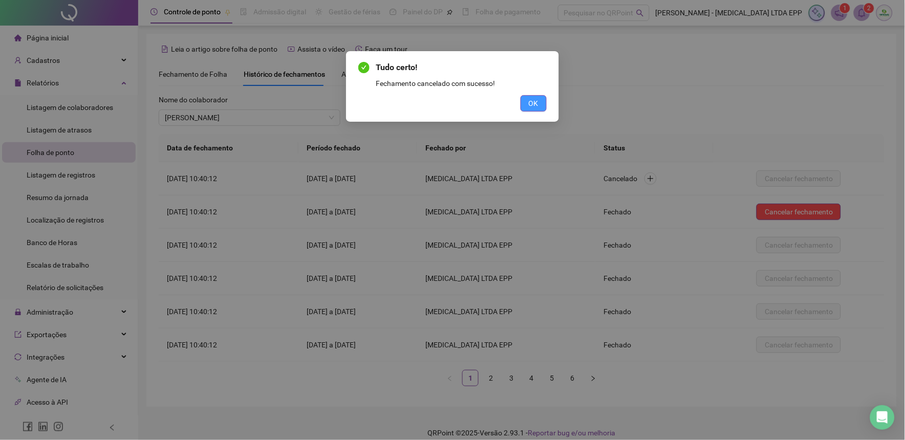
click at [533, 104] on span "OK" at bounding box center [534, 103] width 10 height 11
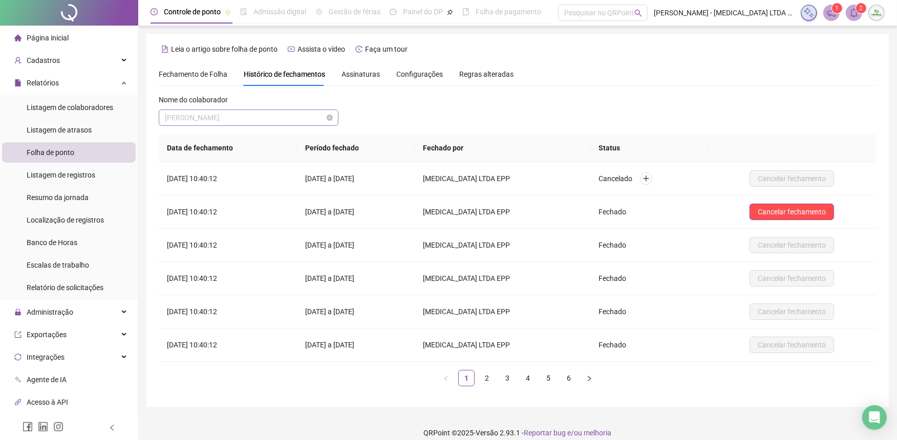
click at [265, 117] on span "[PERSON_NAME]" at bounding box center [248, 117] width 167 height 15
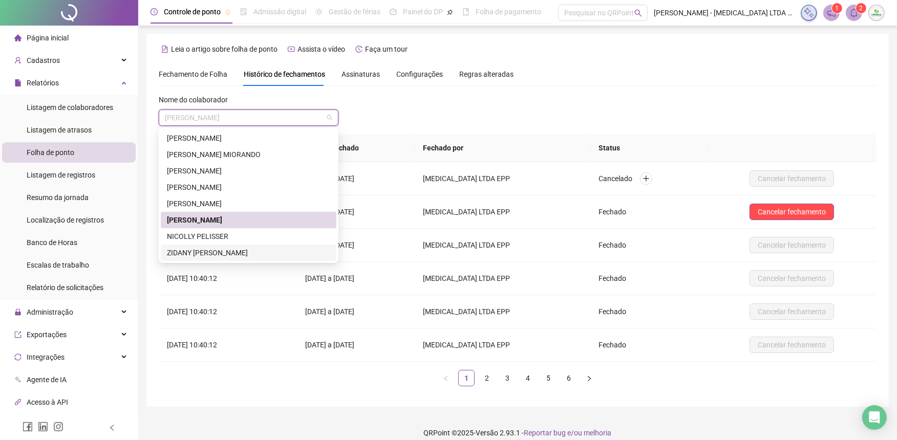
click at [210, 245] on div "ZIDANY [PERSON_NAME]" at bounding box center [249, 253] width 176 height 16
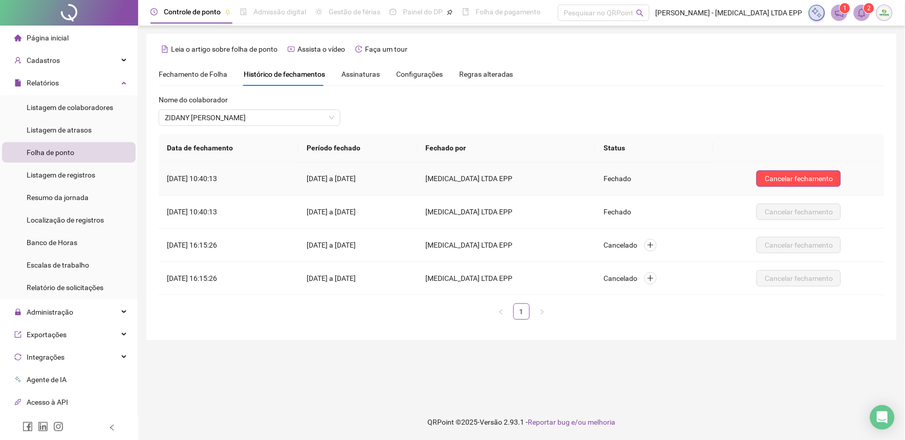
click at [758, 177] on div "Cancelar fechamento" at bounding box center [799, 178] width 155 height 16
click at [789, 179] on span "Cancelar fechamento" at bounding box center [799, 178] width 68 height 11
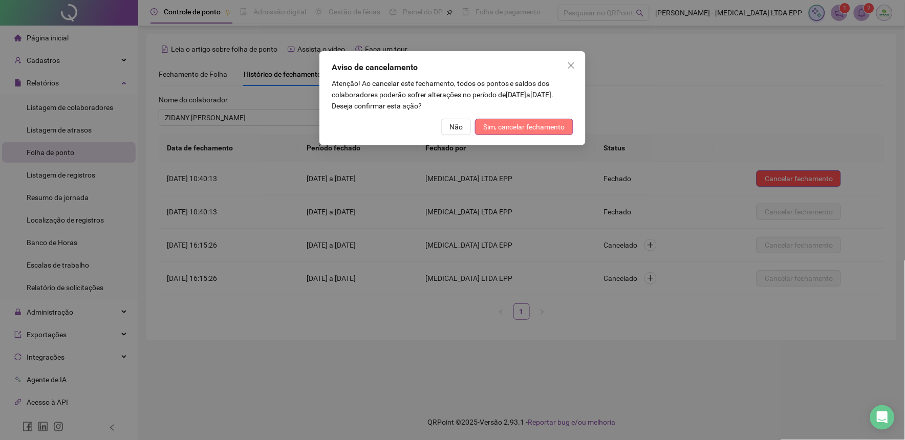
click at [537, 125] on span "Sim, cancelar fechamento" at bounding box center [524, 126] width 82 height 11
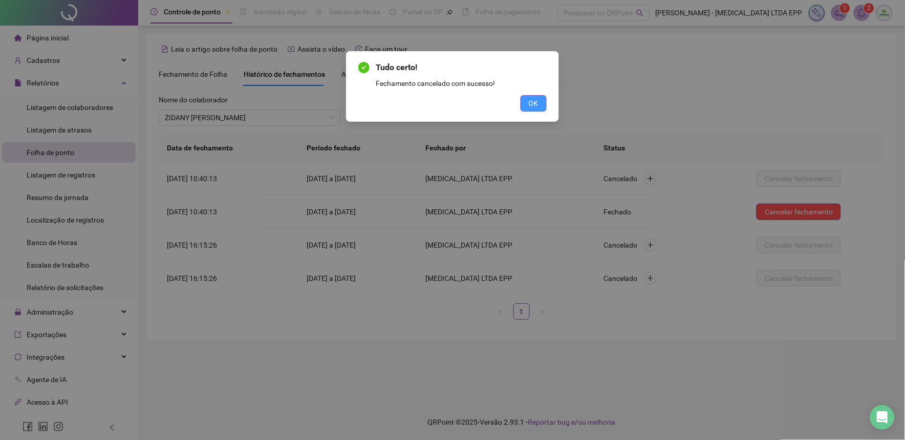
click at [529, 106] on span "OK" at bounding box center [534, 103] width 10 height 11
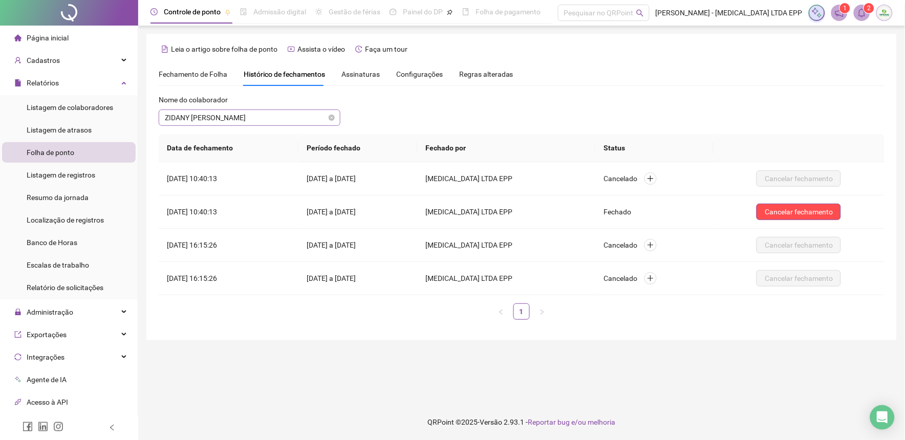
click at [215, 124] on div "Nome do colaborador [PERSON_NAME]" at bounding box center [250, 114] width 182 height 40
click at [213, 119] on span "ZIDANY [PERSON_NAME]" at bounding box center [249, 117] width 169 height 15
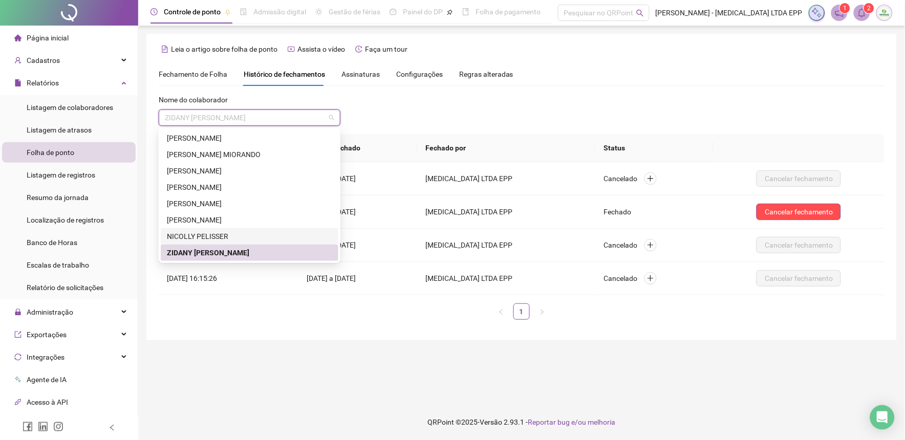
click at [719, 89] on div "**********" at bounding box center [522, 195] width 726 height 266
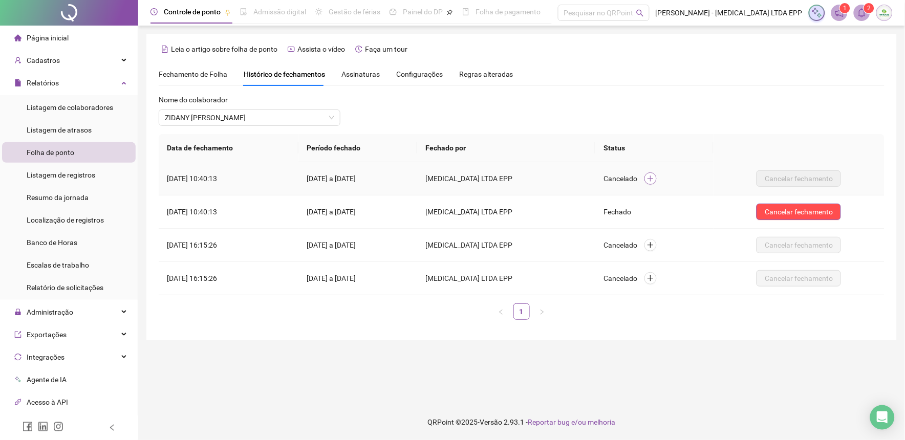
click at [654, 176] on icon "plus" at bounding box center [650, 178] width 7 height 7
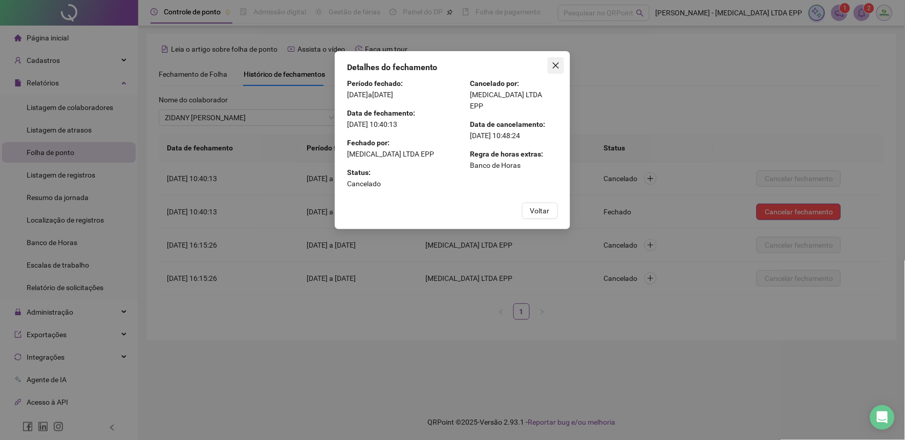
click at [557, 59] on button "Close" at bounding box center [556, 65] width 16 height 16
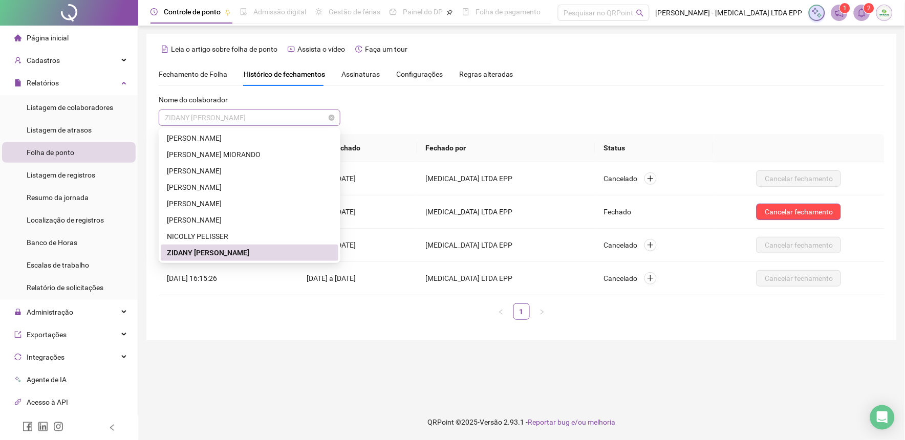
click at [226, 120] on span "ZIDANY [PERSON_NAME]" at bounding box center [249, 117] width 169 height 15
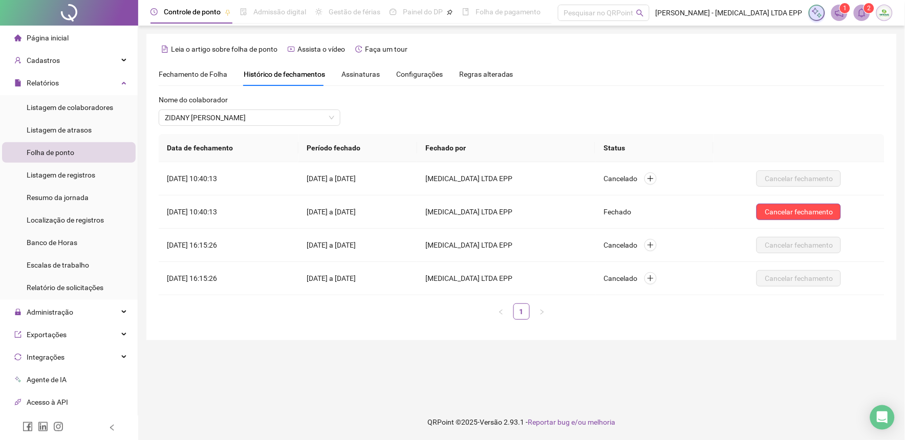
click at [206, 77] on span "Fechamento de Folha" at bounding box center [193, 74] width 69 height 8
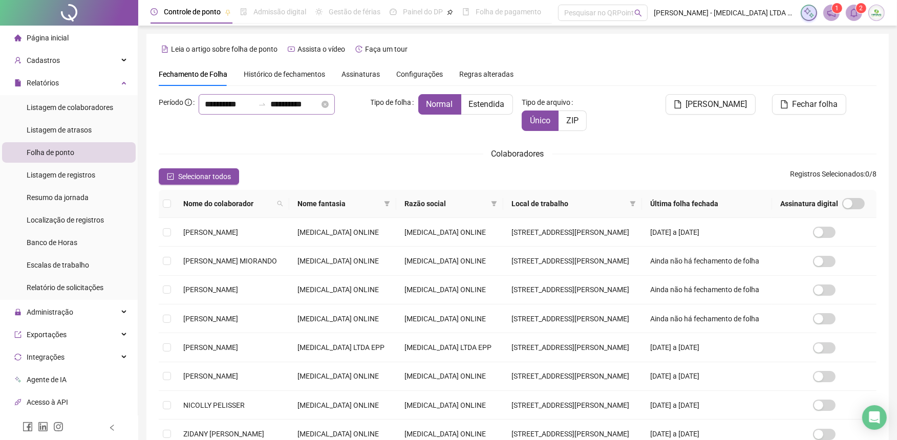
type input "**********"
click at [183, 232] on span "[PERSON_NAME]" at bounding box center [210, 232] width 55 height 8
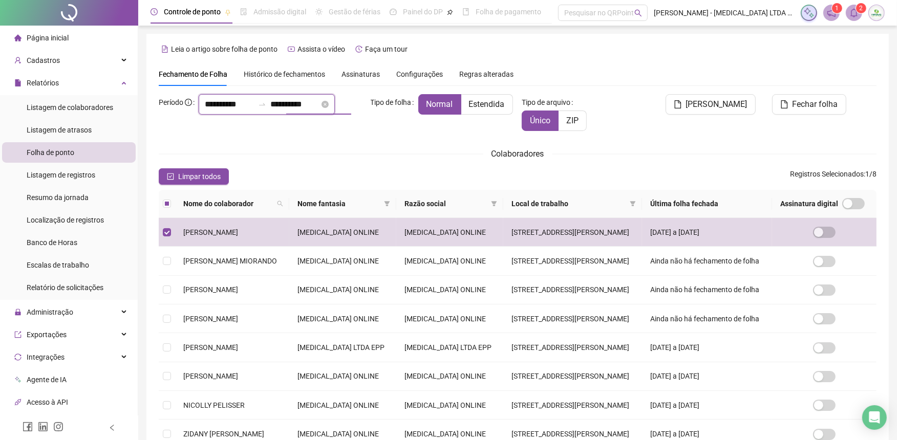
click at [273, 111] on input "**********" at bounding box center [294, 104] width 49 height 12
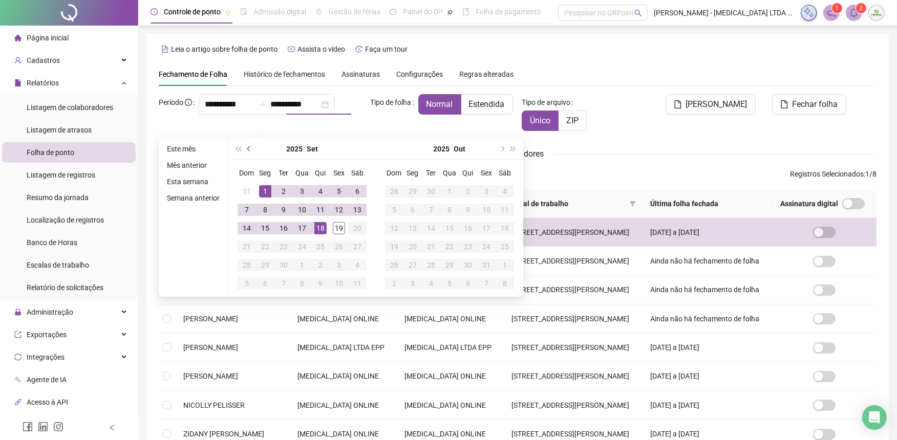
click at [244, 144] on button "prev-year" at bounding box center [249, 149] width 11 height 20
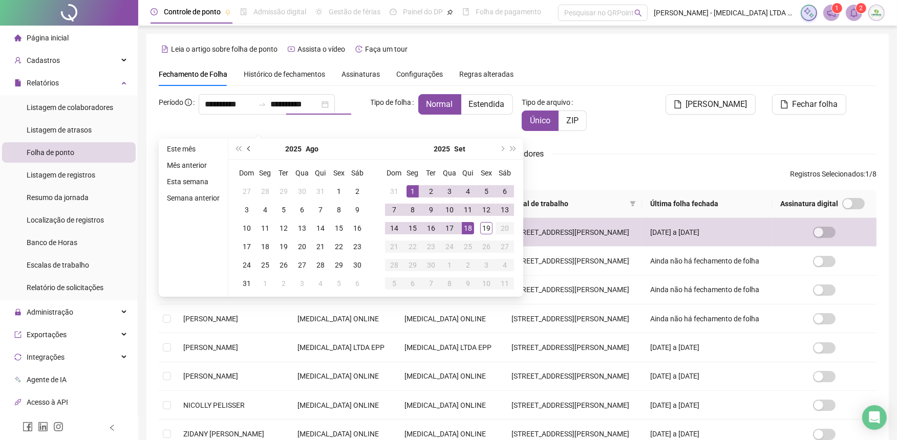
click at [247, 151] on button "prev-year" at bounding box center [249, 149] width 11 height 20
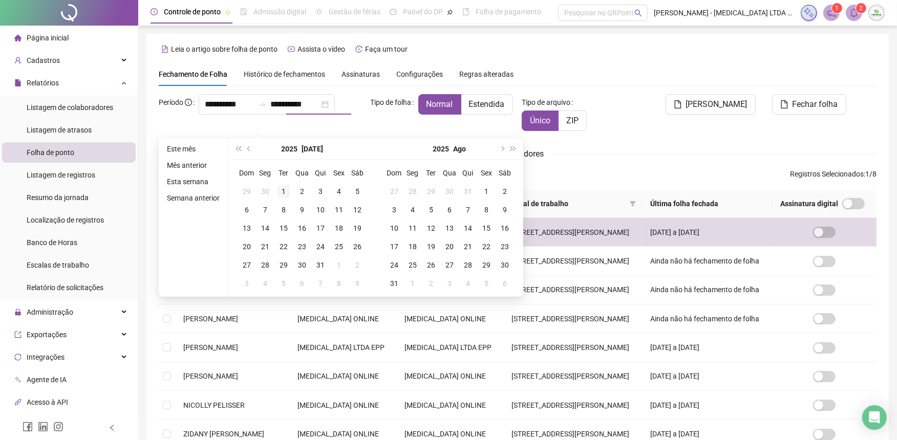
type input "**********"
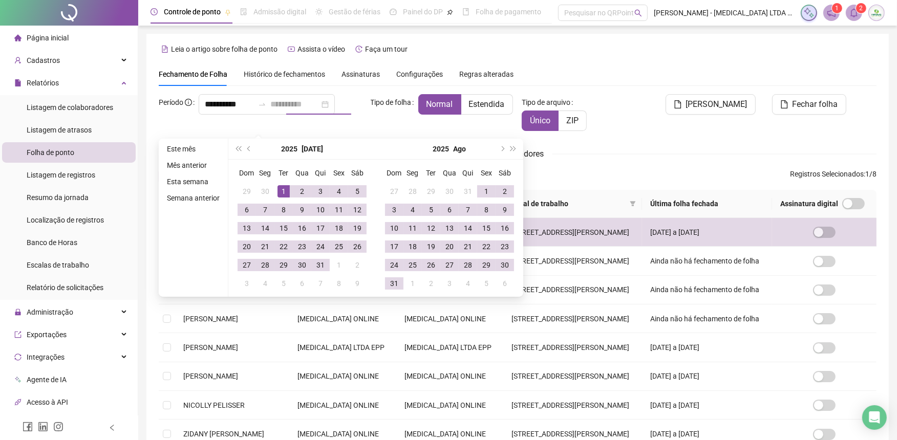
click at [281, 188] on div "1" at bounding box center [283, 191] width 12 height 12
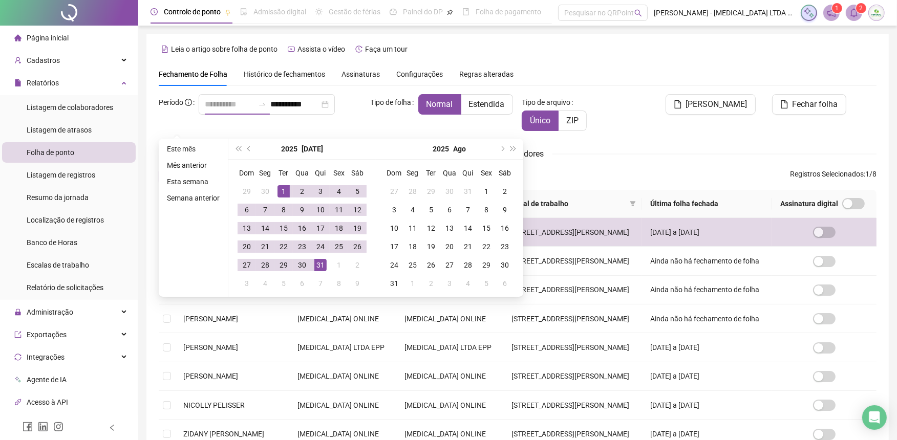
click at [320, 267] on div "31" at bounding box center [320, 265] width 12 height 12
type input "**********"
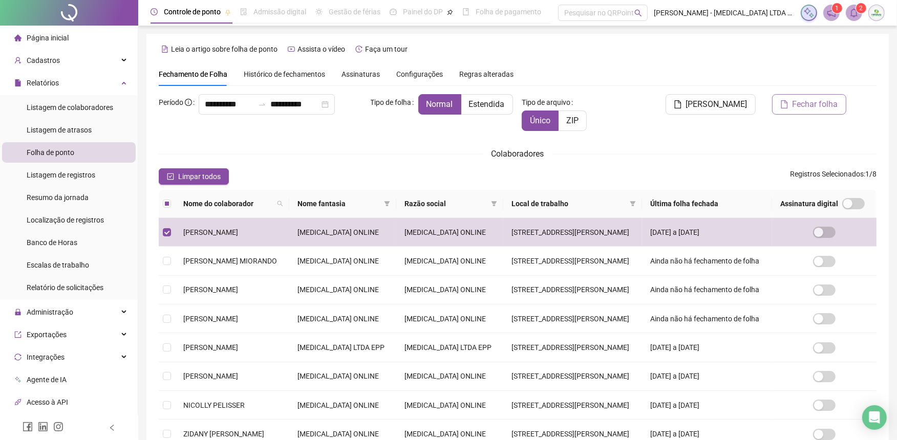
click at [822, 104] on span "Fechar folha" at bounding box center [815, 104] width 46 height 12
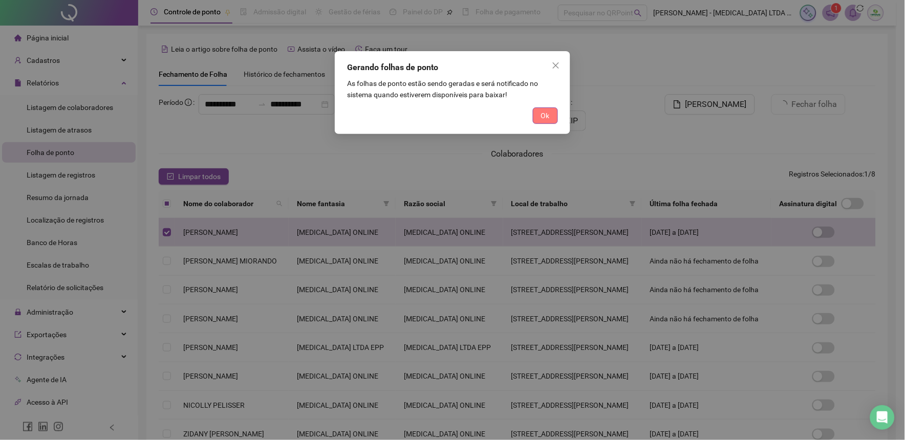
click at [546, 113] on span "Ok" at bounding box center [545, 115] width 9 height 11
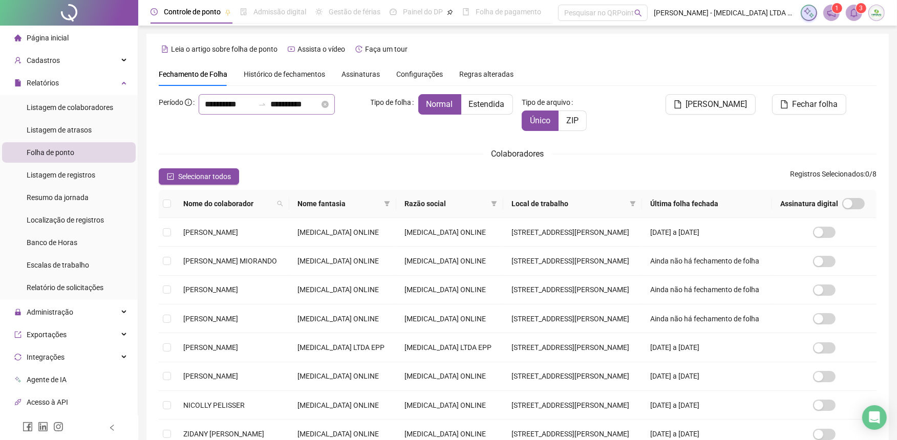
click at [254, 108] on div at bounding box center [262, 104] width 16 height 8
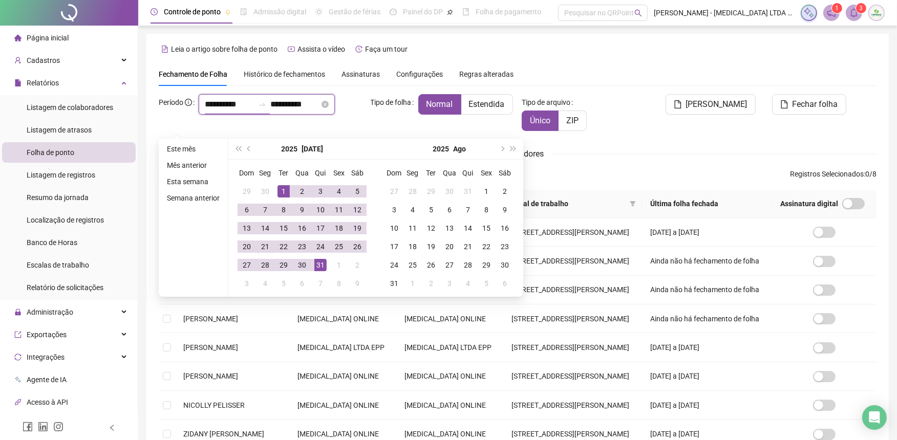
click at [254, 108] on div at bounding box center [262, 104] width 16 height 8
click at [383, 118] on div "Tipo de folha Normal Estendida" at bounding box center [441, 116] width 151 height 45
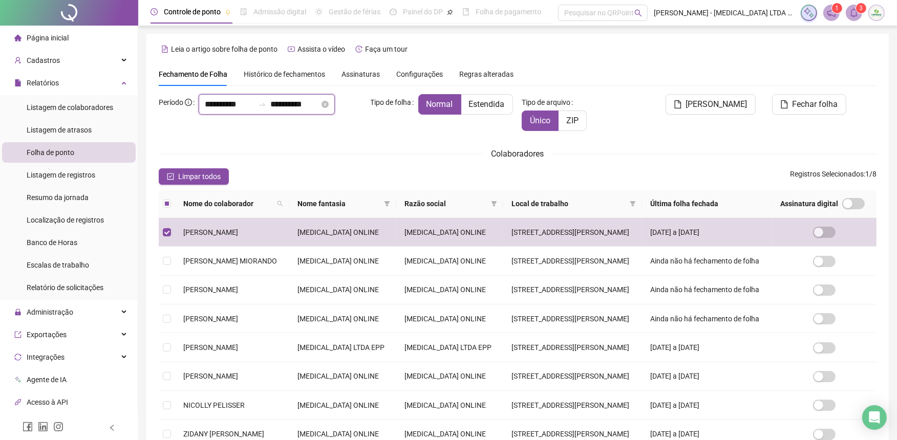
click at [300, 111] on input "**********" at bounding box center [294, 104] width 49 height 12
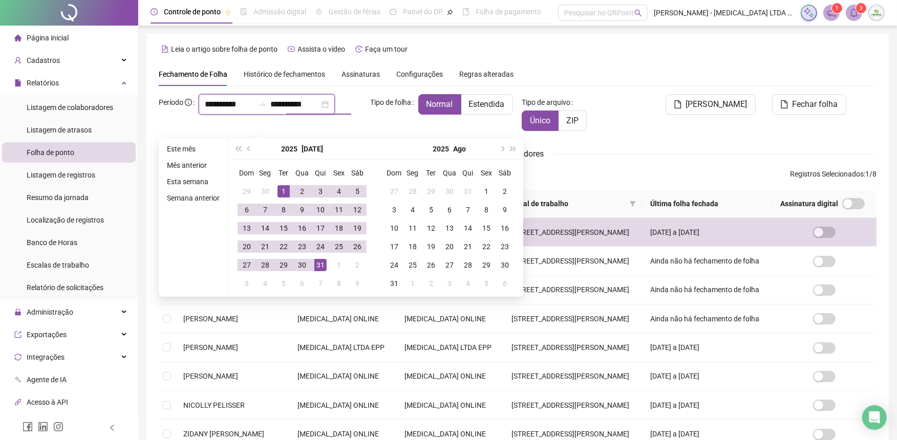
type input "**********"
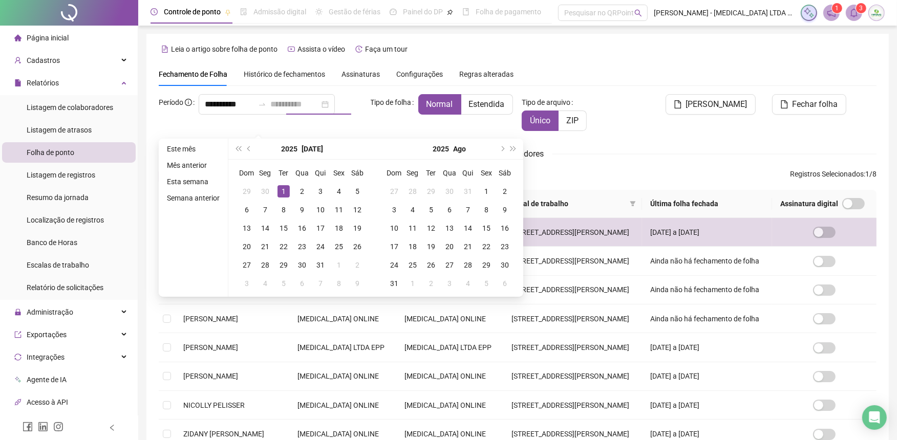
click at [284, 189] on div "1" at bounding box center [283, 191] width 12 height 12
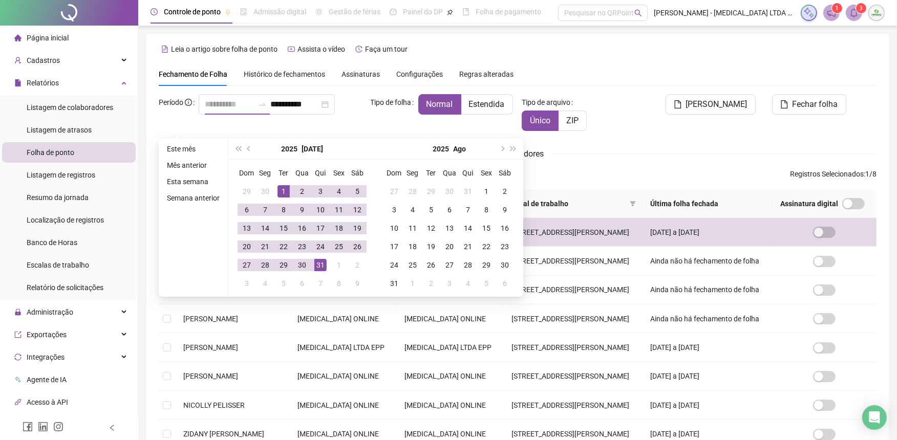
click at [313, 268] on td "31" at bounding box center [320, 265] width 18 height 18
type input "**********"
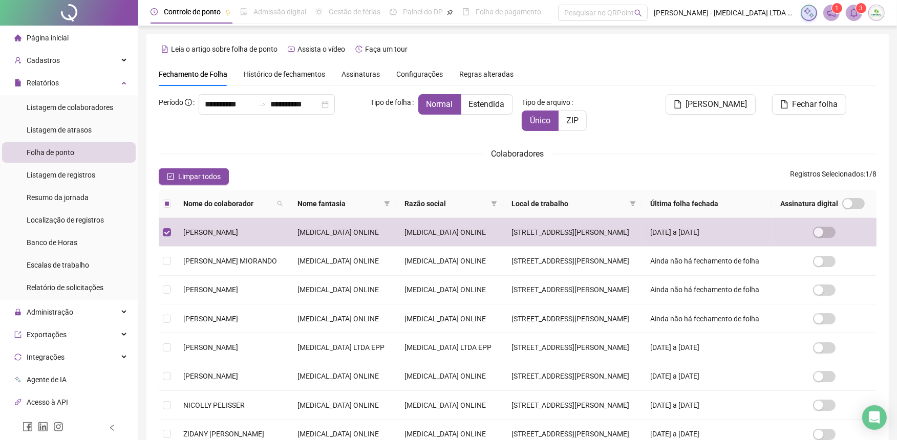
drag, startPoint x: 785, startPoint y: 102, endPoint x: 703, endPoint y: 122, distance: 84.2
click at [784, 103] on icon "file" at bounding box center [784, 104] width 8 height 8
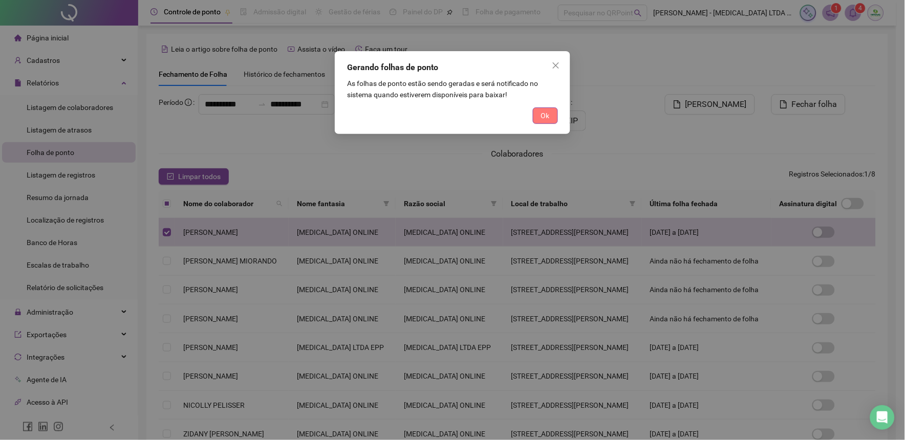
click at [543, 107] on button "Ok" at bounding box center [545, 115] width 25 height 16
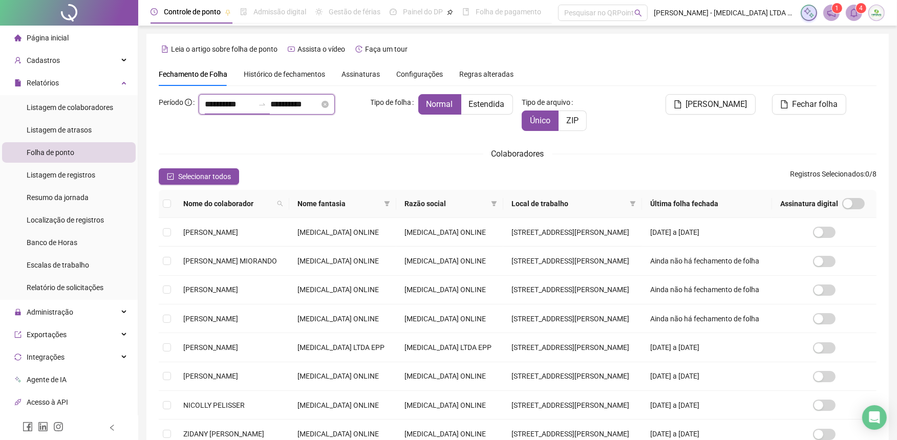
click at [205, 111] on input "**********" at bounding box center [229, 104] width 49 height 12
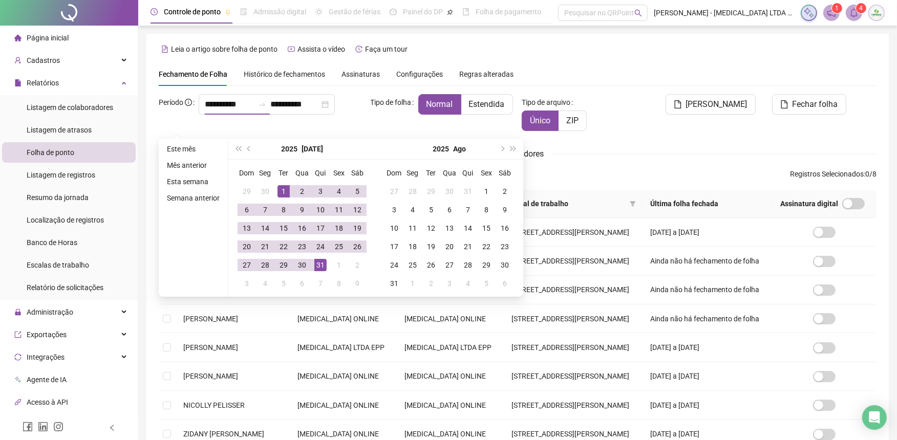
click at [360, 115] on div "**********" at bounding box center [281, 104] width 164 height 20
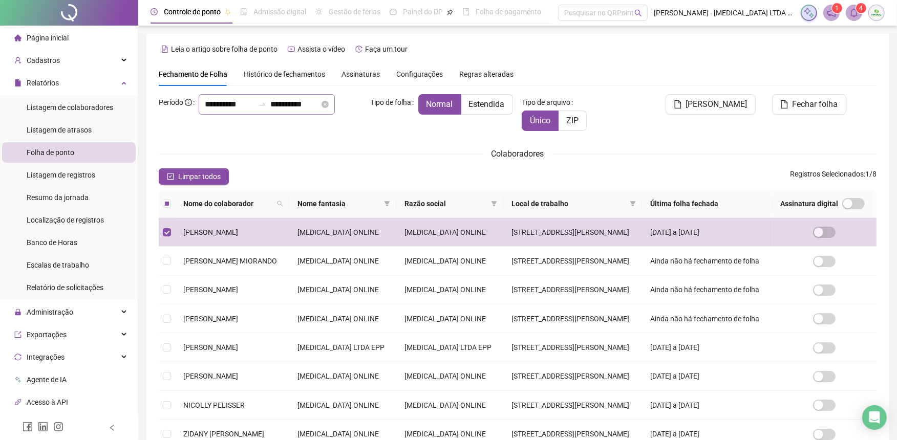
click at [316, 115] on div "**********" at bounding box center [267, 104] width 136 height 20
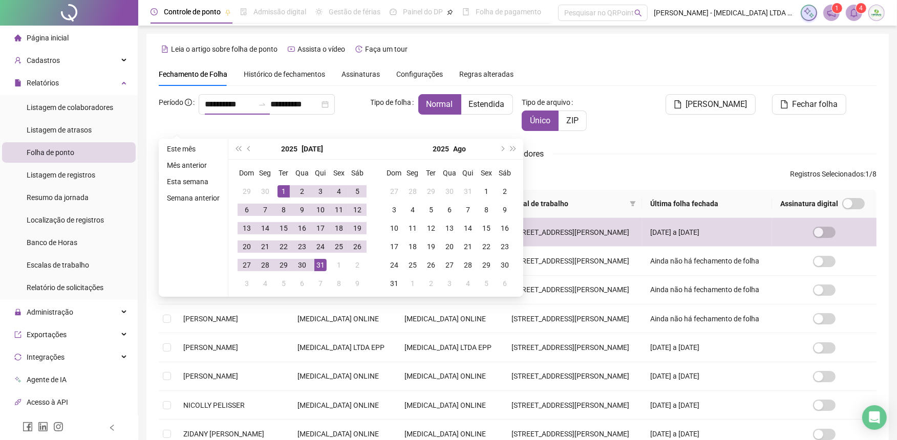
click at [374, 125] on div "Tipo de folha Normal Estendida" at bounding box center [441, 116] width 151 height 45
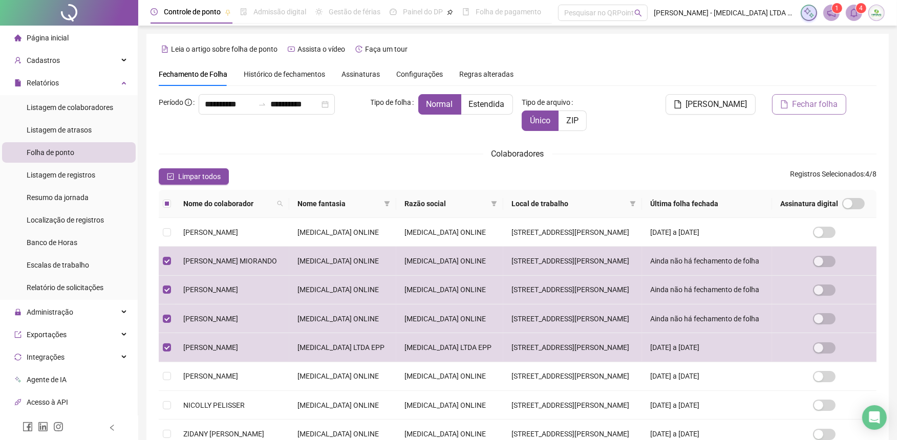
click at [813, 107] on span "Fechar folha" at bounding box center [815, 104] width 46 height 12
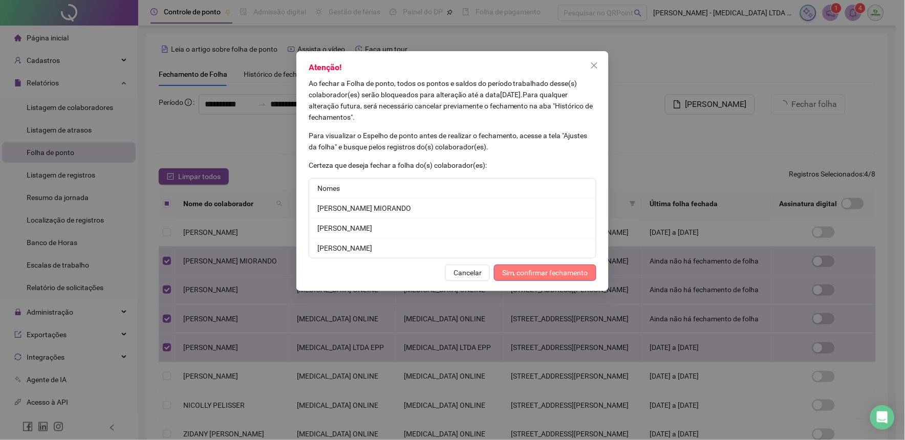
click at [548, 275] on span "Sim, confirmar fechamento" at bounding box center [545, 272] width 86 height 11
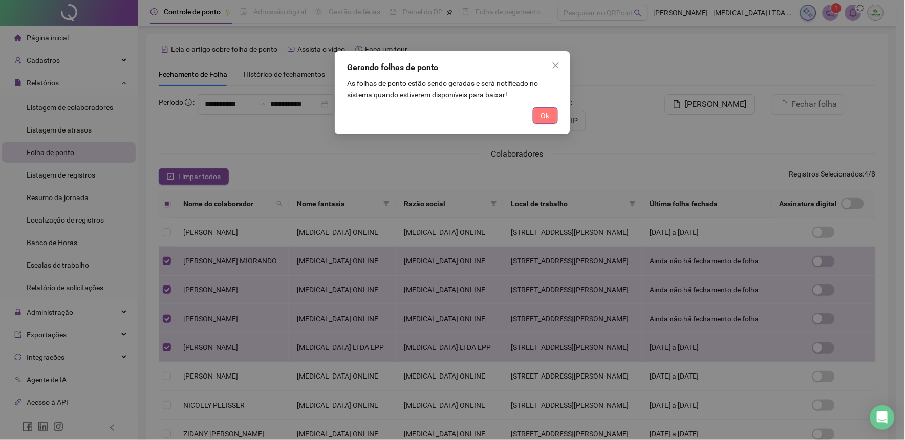
click at [548, 117] on span "Ok" at bounding box center [545, 115] width 9 height 11
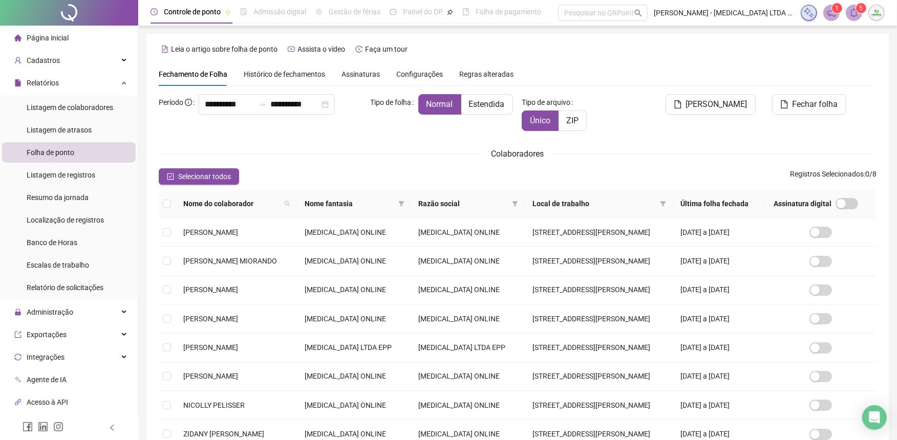
click at [272, 73] on span "Histórico de fechamentos" at bounding box center [284, 74] width 81 height 8
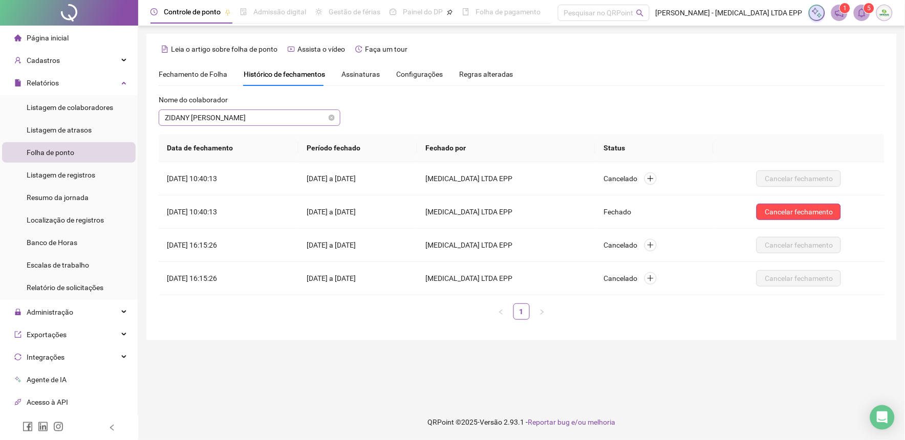
click at [233, 119] on span "ZIDANY [PERSON_NAME]" at bounding box center [249, 117] width 169 height 15
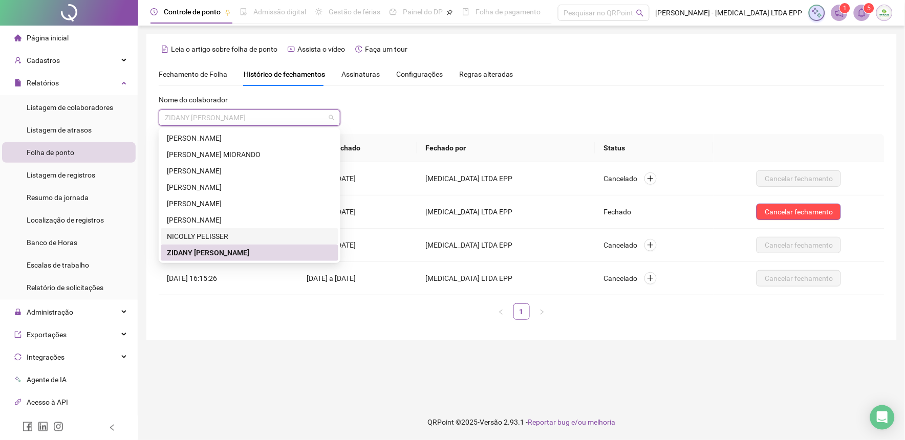
click at [191, 233] on div "NICOLLY PELISSER" at bounding box center [249, 236] width 165 height 11
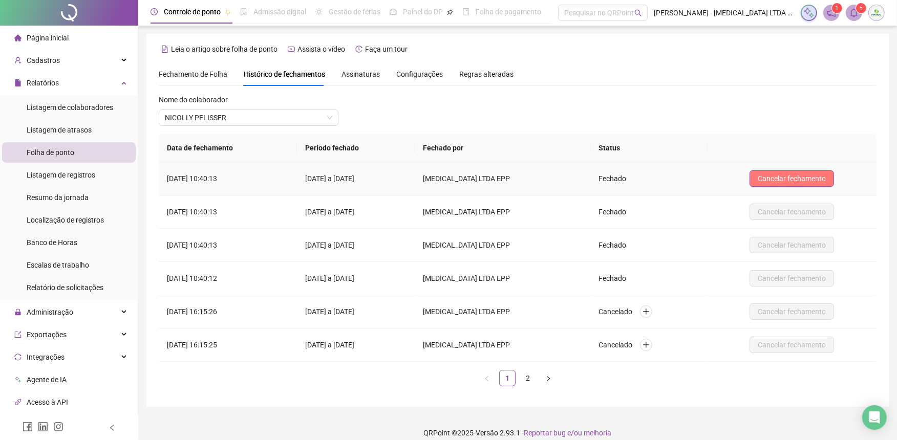
click at [787, 176] on span "Cancelar fechamento" at bounding box center [791, 178] width 68 height 11
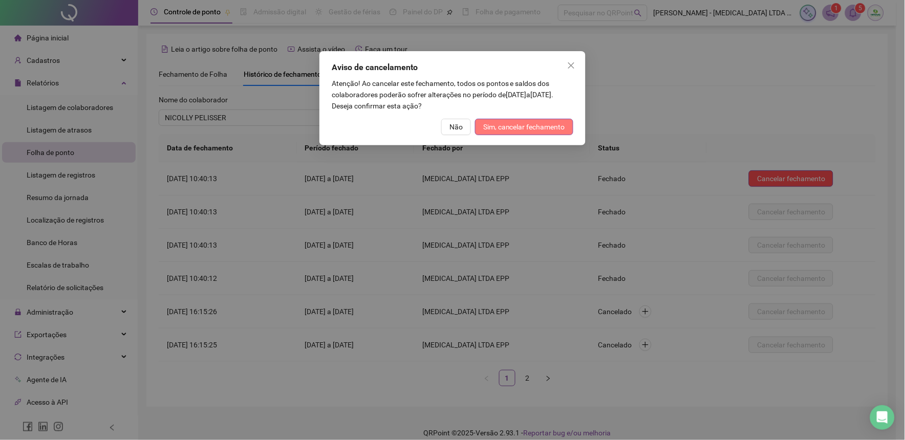
click at [526, 125] on span "Sim, cancelar fechamento" at bounding box center [524, 126] width 82 height 11
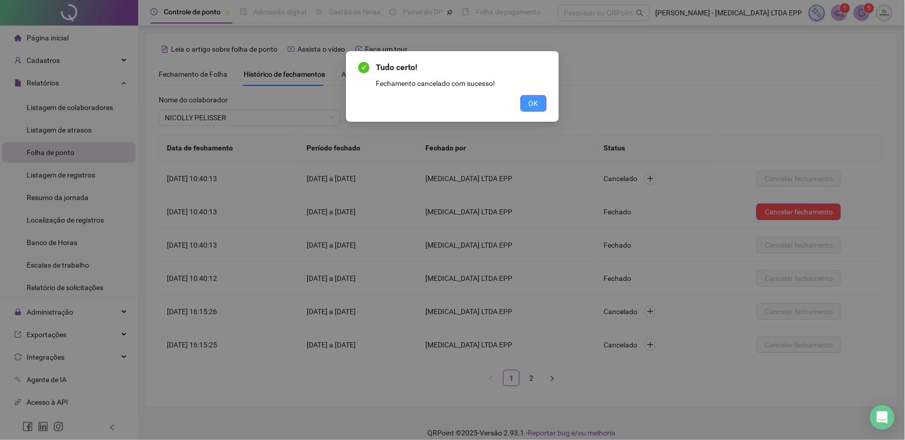
click at [534, 107] on span "OK" at bounding box center [534, 103] width 10 height 11
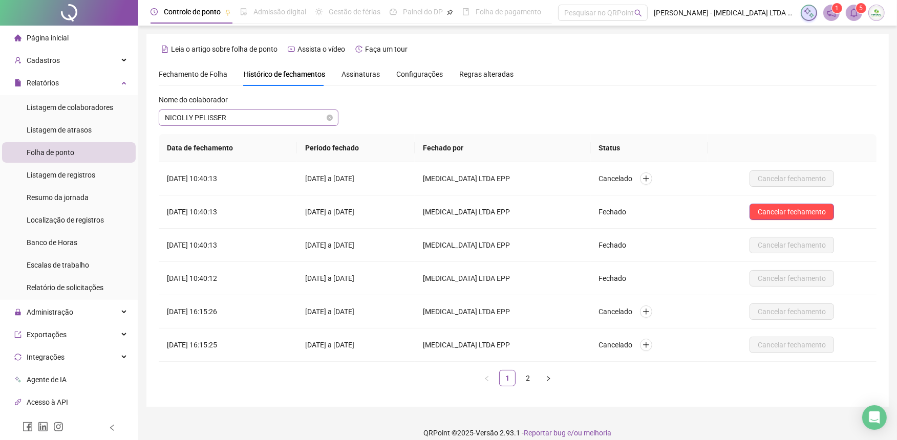
click at [249, 118] on span "NICOLLY PELISSER" at bounding box center [248, 117] width 167 height 15
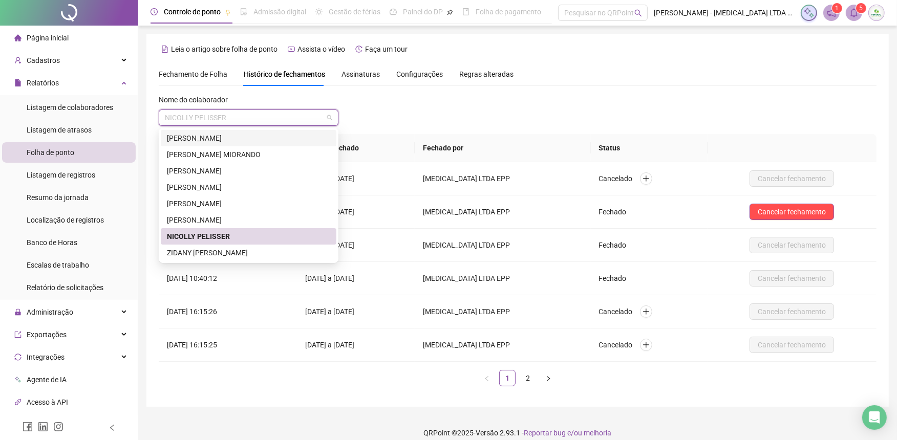
click at [240, 136] on div "[PERSON_NAME]" at bounding box center [248, 138] width 163 height 11
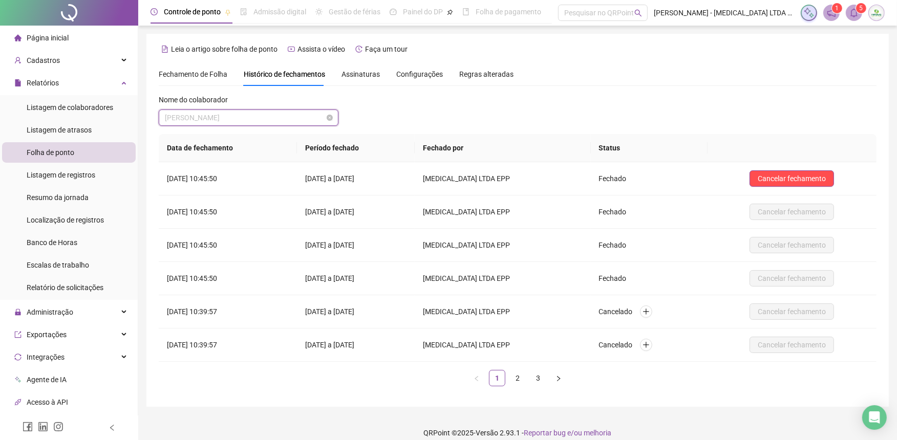
click at [259, 124] on span "[PERSON_NAME]" at bounding box center [248, 117] width 167 height 15
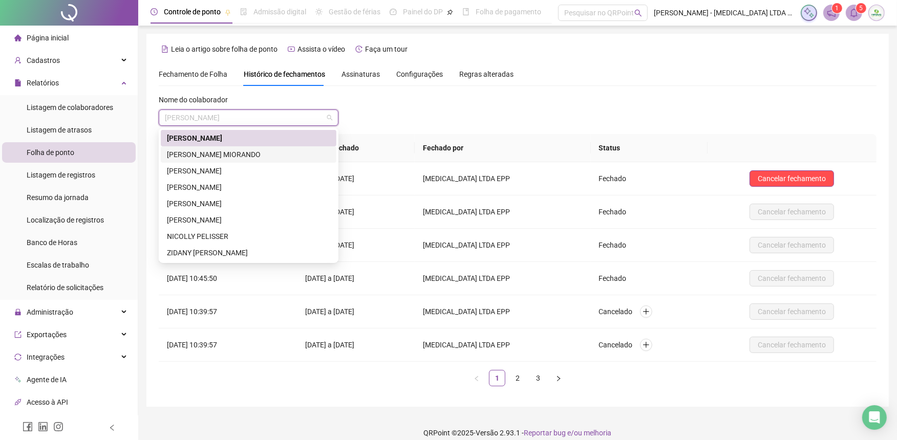
click at [205, 154] on div "[PERSON_NAME] MIORANDO" at bounding box center [248, 154] width 163 height 11
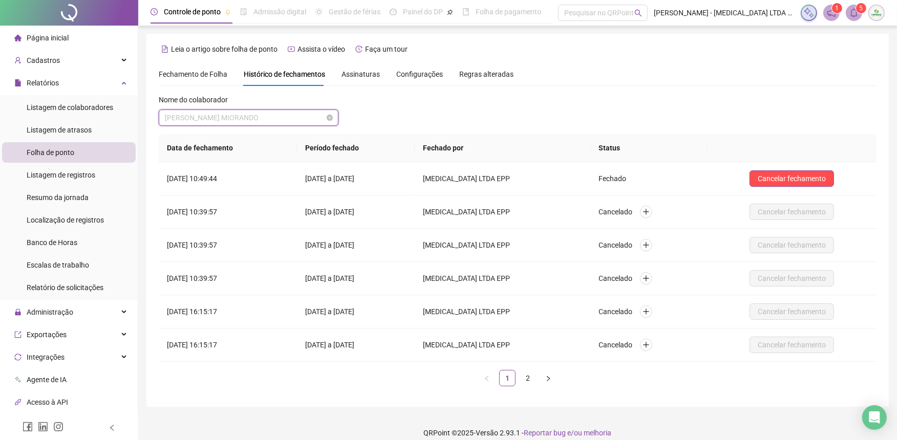
click at [298, 122] on span "[PERSON_NAME] MIORANDO" at bounding box center [248, 117] width 167 height 15
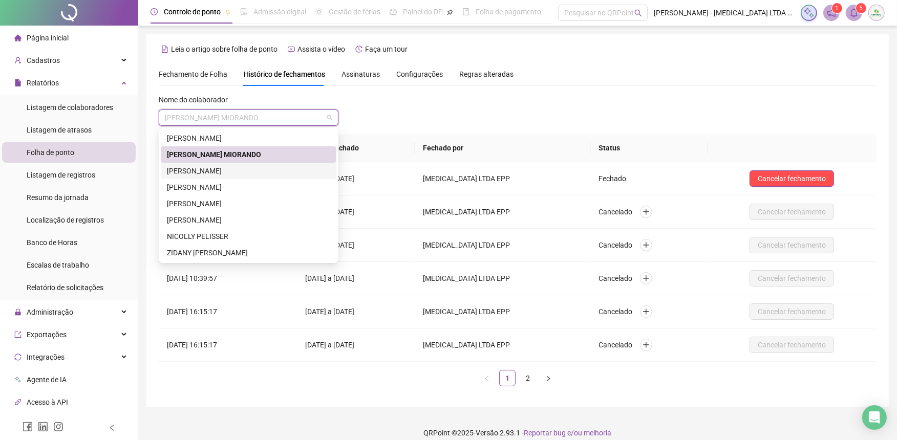
click at [237, 168] on div "[PERSON_NAME]" at bounding box center [248, 170] width 163 height 11
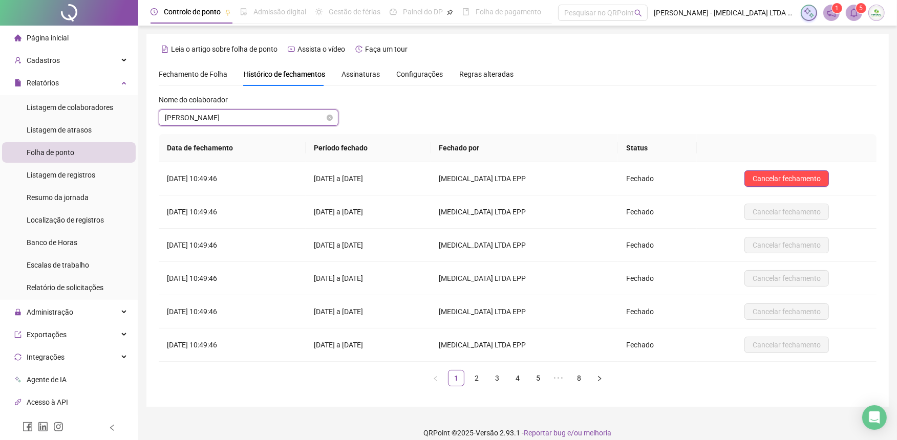
click at [285, 120] on span "[PERSON_NAME]" at bounding box center [248, 117] width 167 height 15
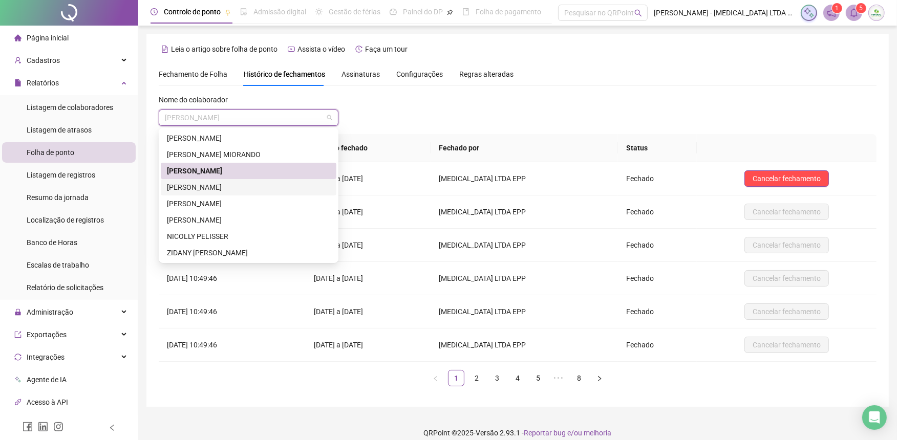
click at [210, 182] on div "[PERSON_NAME]" at bounding box center [248, 187] width 163 height 11
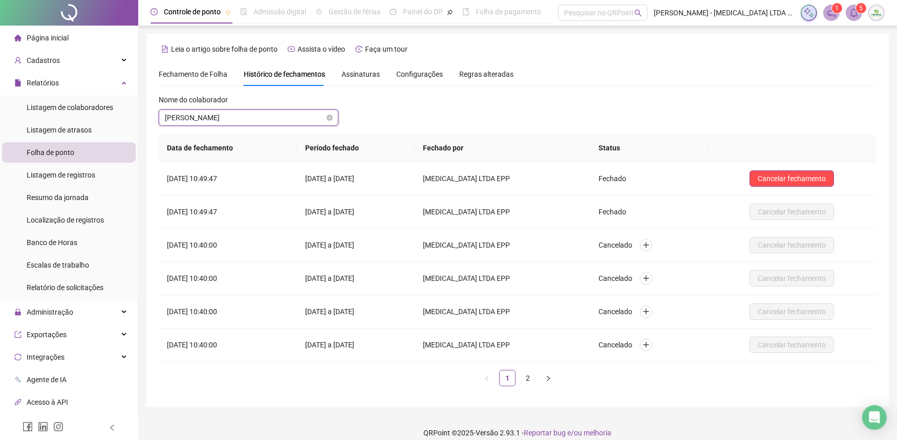
click at [221, 121] on span "[PERSON_NAME]" at bounding box center [248, 117] width 167 height 15
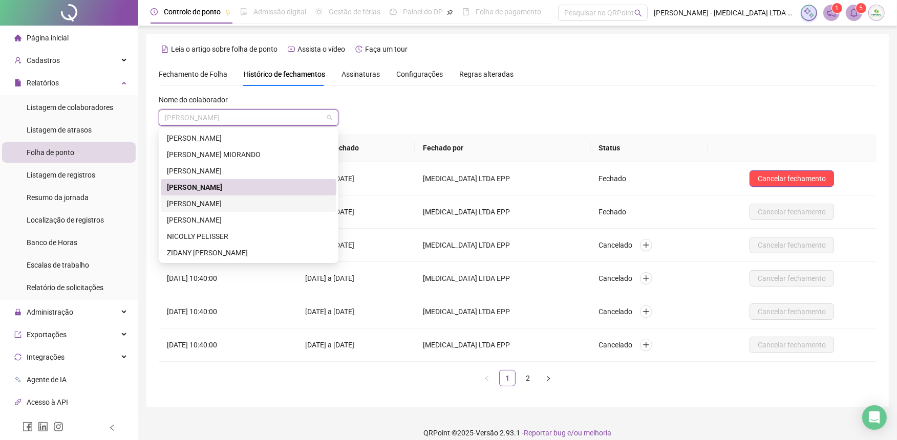
click at [197, 199] on div "[PERSON_NAME]" at bounding box center [248, 203] width 163 height 11
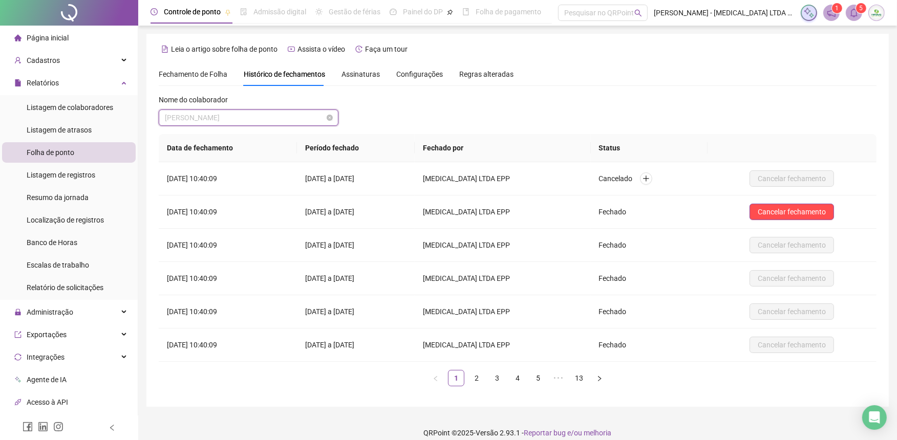
click at [173, 124] on span "[PERSON_NAME]" at bounding box center [248, 117] width 167 height 15
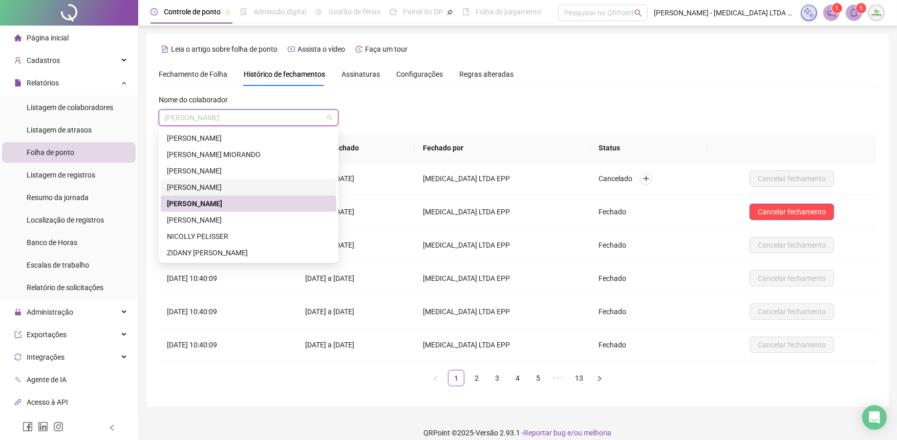
click at [188, 191] on div "[PERSON_NAME]" at bounding box center [248, 187] width 163 height 11
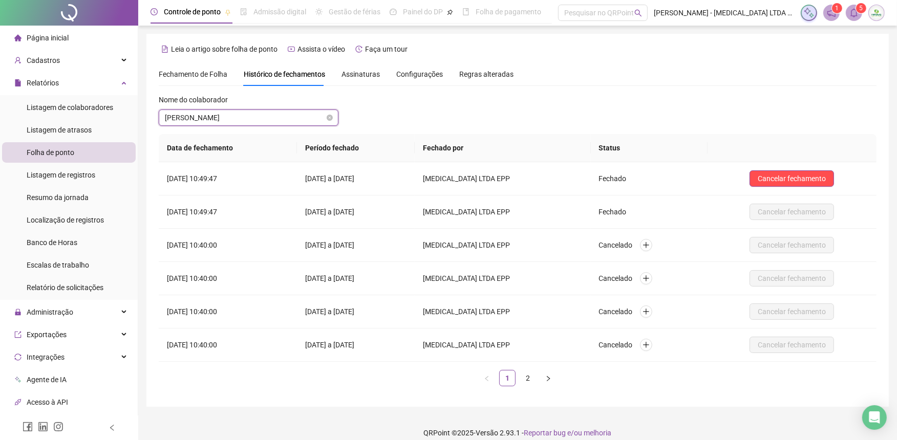
click at [183, 120] on span "[PERSON_NAME]" at bounding box center [248, 117] width 167 height 15
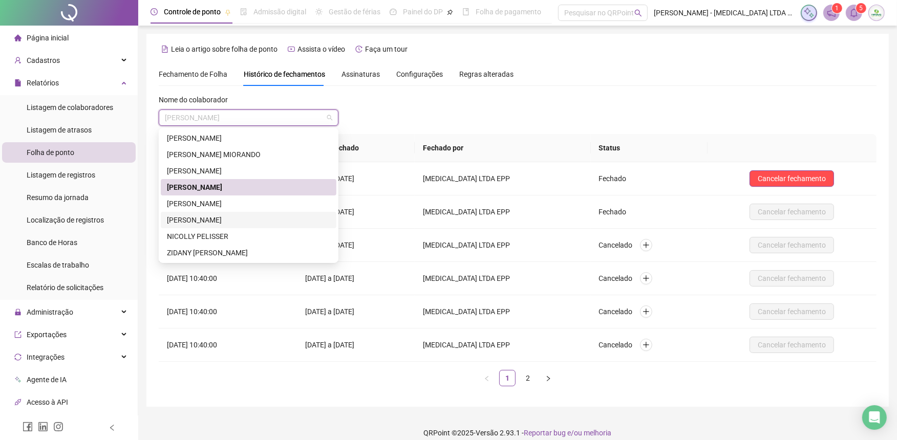
click at [190, 218] on div "[PERSON_NAME]" at bounding box center [248, 219] width 163 height 11
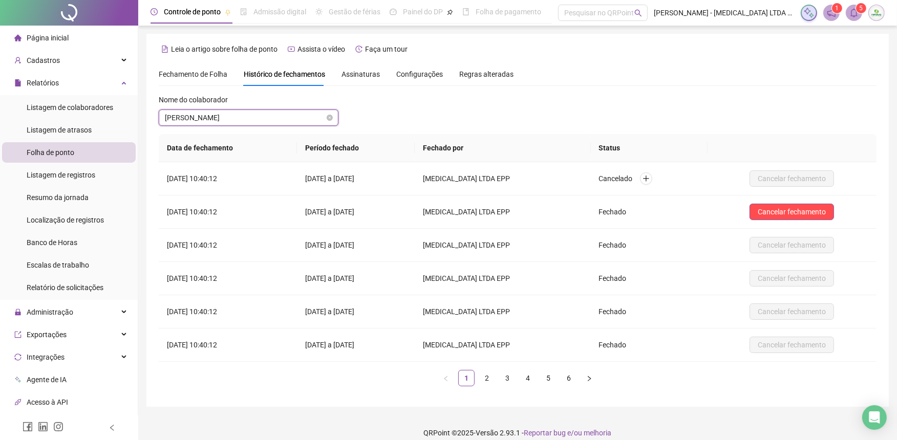
click at [195, 120] on span "[PERSON_NAME]" at bounding box center [248, 117] width 167 height 15
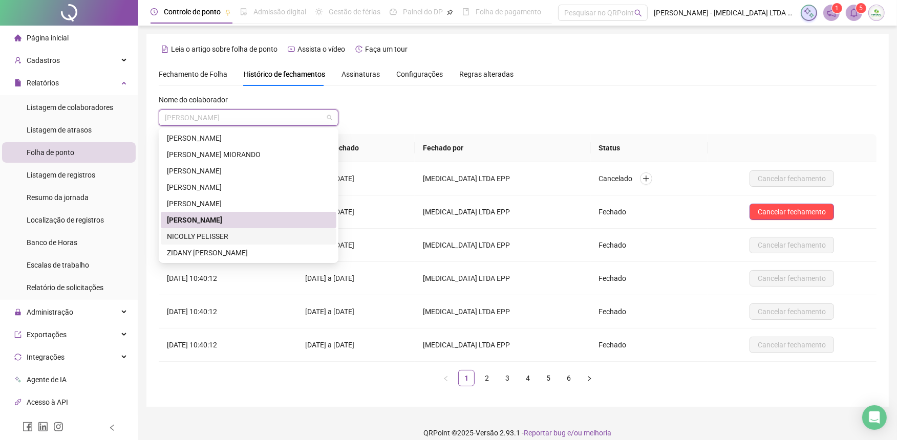
click at [200, 234] on div "NICOLLY PELISSER" at bounding box center [248, 236] width 163 height 11
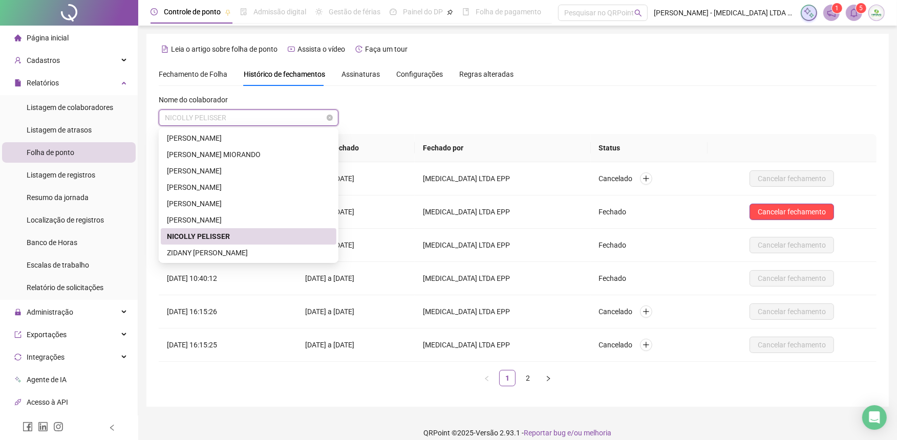
click at [264, 120] on span "NICOLLY PELISSER" at bounding box center [248, 117] width 167 height 15
click at [209, 248] on div "ZIDANY [PERSON_NAME]" at bounding box center [248, 252] width 163 height 11
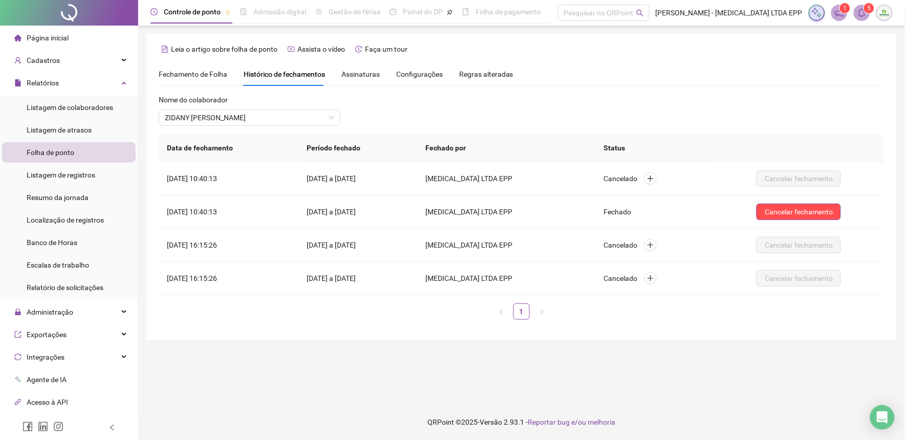
click at [204, 75] on span "Fechamento de Folha" at bounding box center [193, 74] width 69 height 8
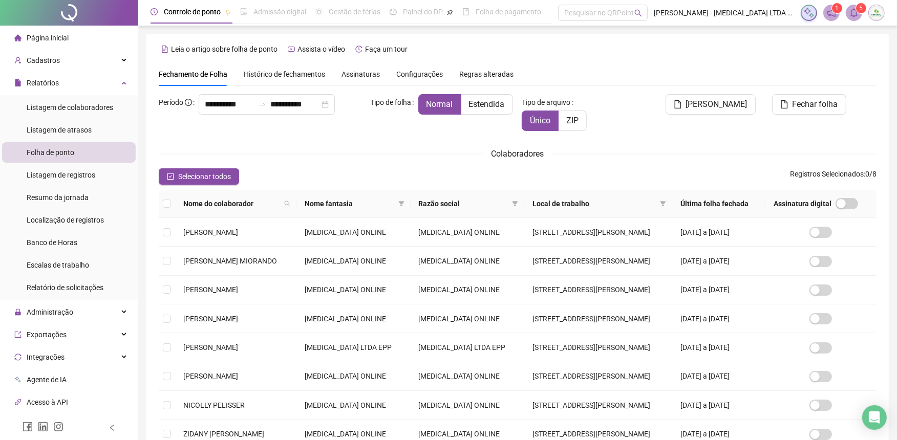
type input "**********"
click at [258, 260] on span "[PERSON_NAME] MIORANDO" at bounding box center [230, 261] width 94 height 8
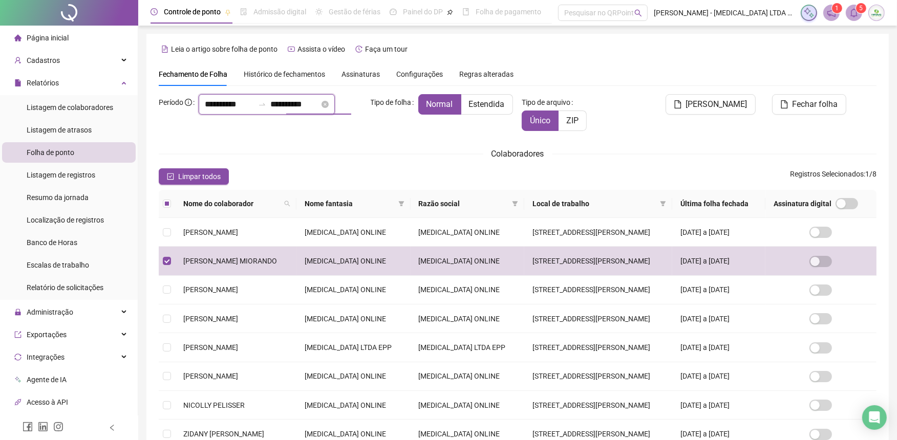
click at [295, 111] on input "**********" at bounding box center [294, 104] width 49 height 12
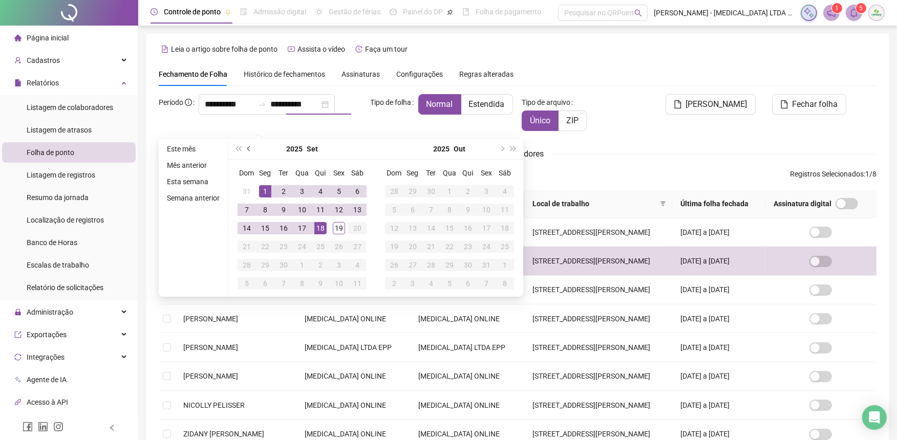
click at [247, 150] on button "prev-year" at bounding box center [249, 149] width 11 height 20
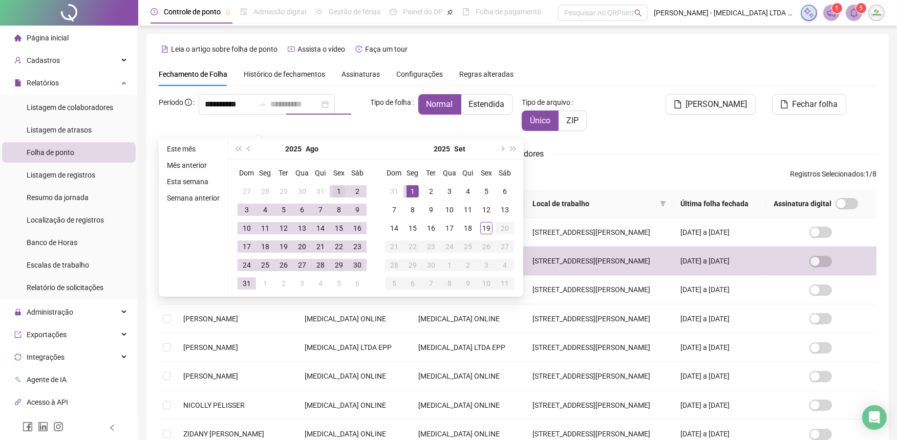
type input "**********"
click at [335, 192] on div "1" at bounding box center [339, 191] width 12 height 12
click at [242, 285] on div "31" at bounding box center [247, 283] width 12 height 12
type input "**********"
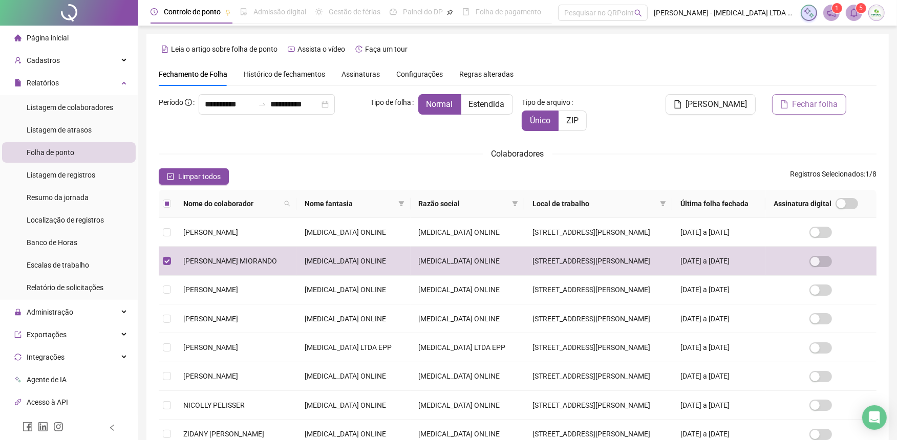
click at [828, 109] on span "Fechar folha" at bounding box center [815, 104] width 46 height 12
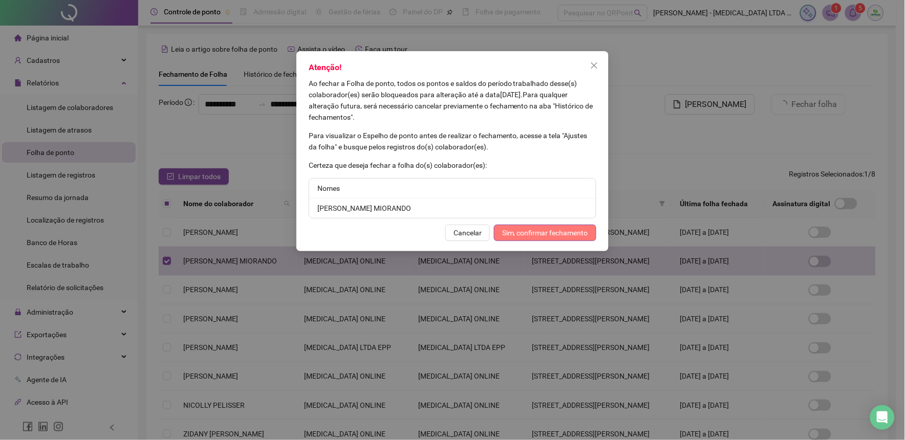
click at [575, 233] on span "Sim, confirmar fechamento" at bounding box center [545, 232] width 86 height 11
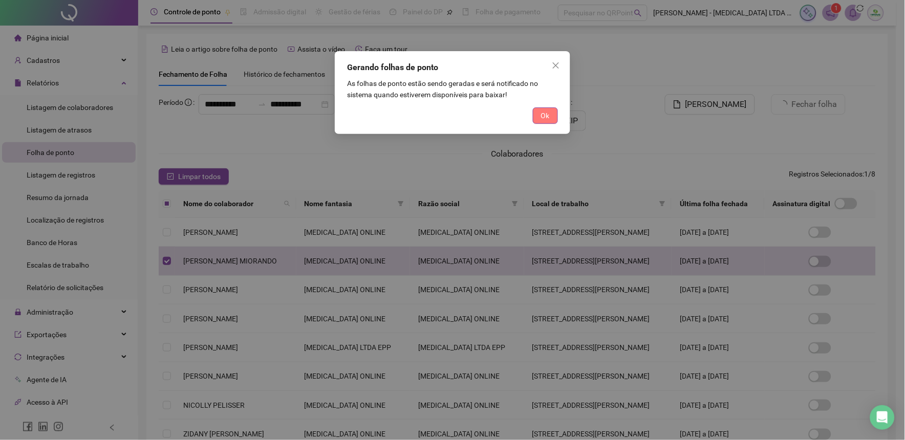
click at [548, 116] on span "Ok" at bounding box center [545, 115] width 9 height 11
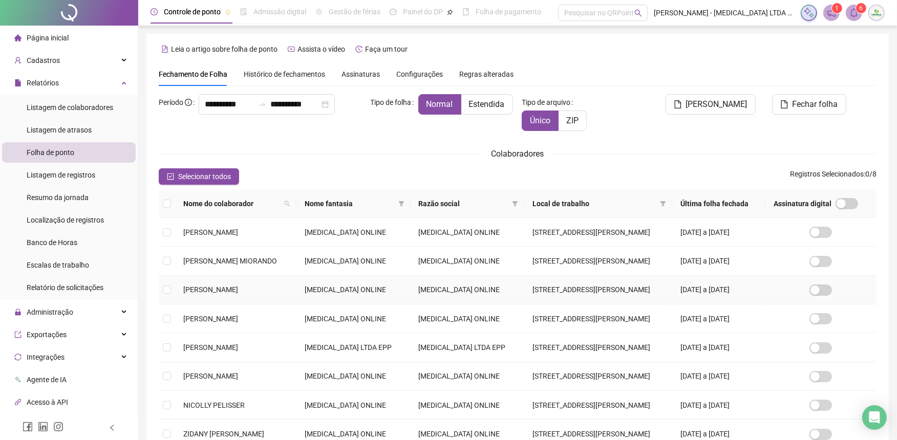
click at [224, 287] on span "[PERSON_NAME]" at bounding box center [210, 290] width 55 height 8
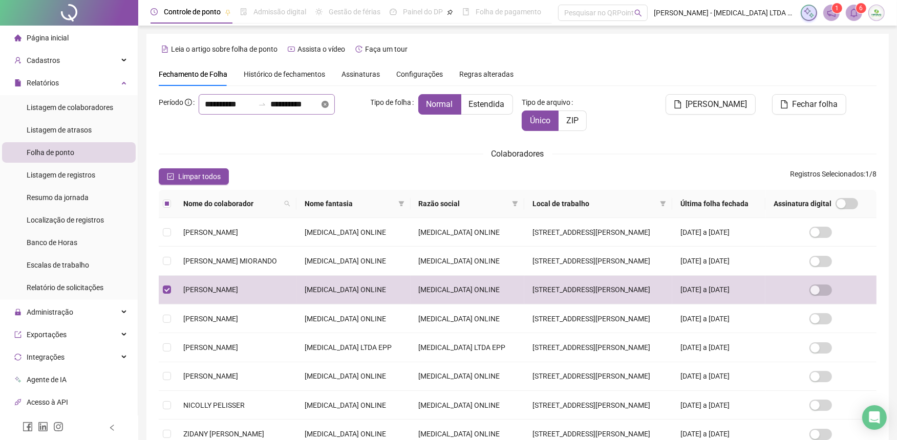
click at [321, 108] on icon "close-circle" at bounding box center [324, 104] width 7 height 7
click at [319, 115] on div at bounding box center [267, 104] width 136 height 20
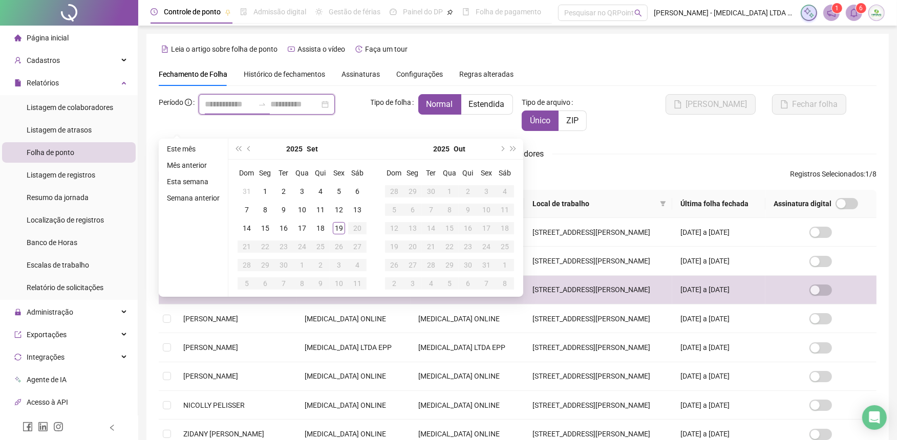
click at [319, 115] on div at bounding box center [267, 104] width 136 height 20
click at [351, 115] on div at bounding box center [281, 104] width 164 height 20
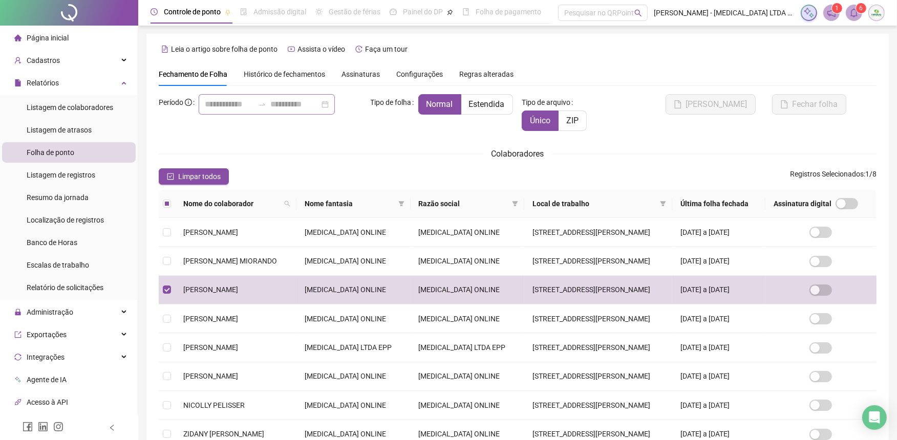
click at [258, 108] on icon "swap-right" at bounding box center [262, 104] width 8 height 8
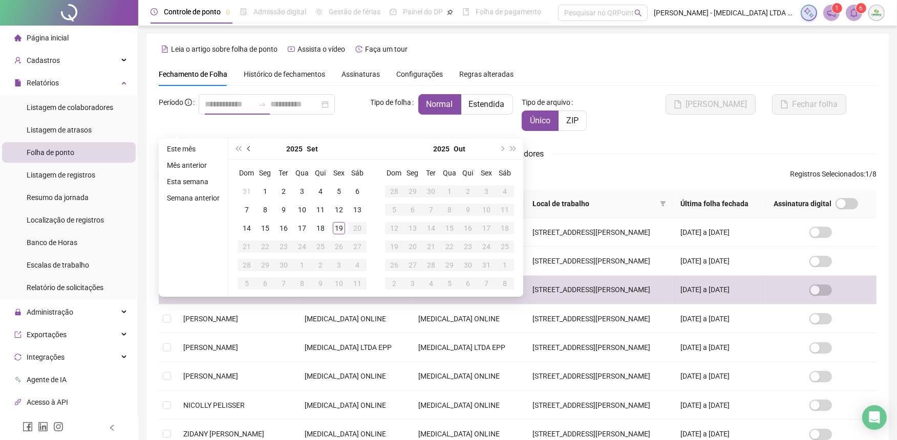
click at [247, 147] on span "prev-year" at bounding box center [249, 148] width 5 height 5
type input "**********"
click at [339, 187] on div "1" at bounding box center [339, 191] width 12 height 12
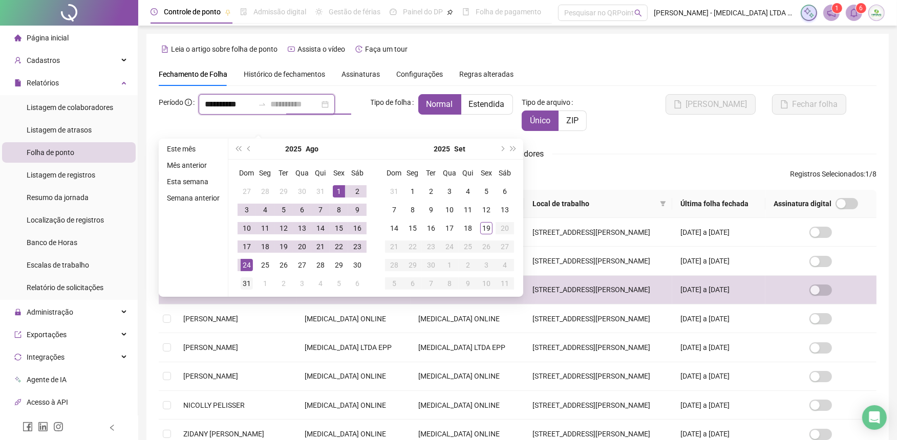
type input "**********"
click at [243, 285] on div "31" at bounding box center [247, 283] width 12 height 12
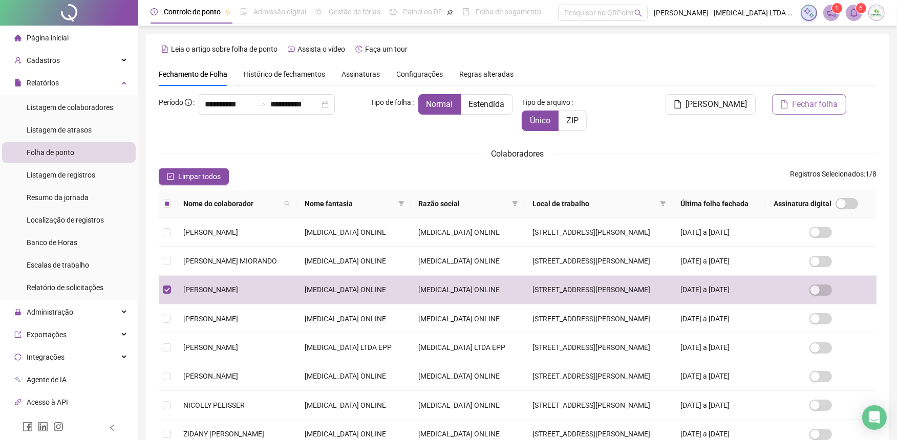
click at [811, 103] on span "Fechar folha" at bounding box center [815, 104] width 46 height 12
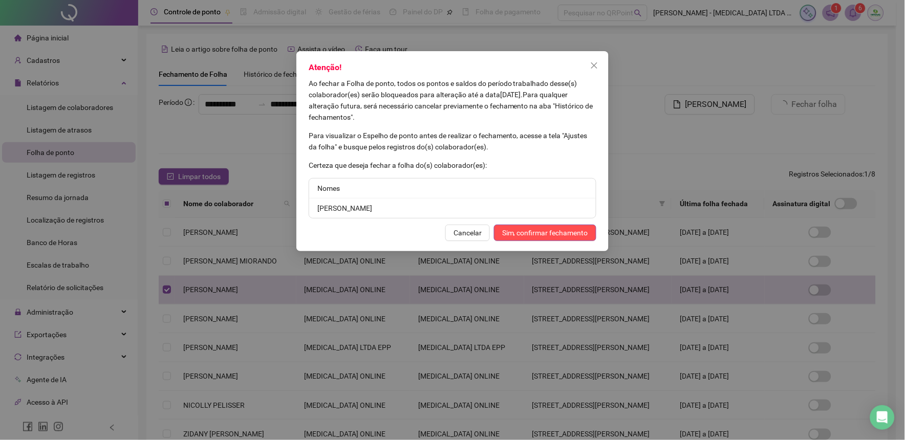
drag, startPoint x: 555, startPoint y: 230, endPoint x: 488, endPoint y: 284, distance: 85.2
click at [554, 231] on span "Sim, confirmar fechamento" at bounding box center [545, 232] width 86 height 11
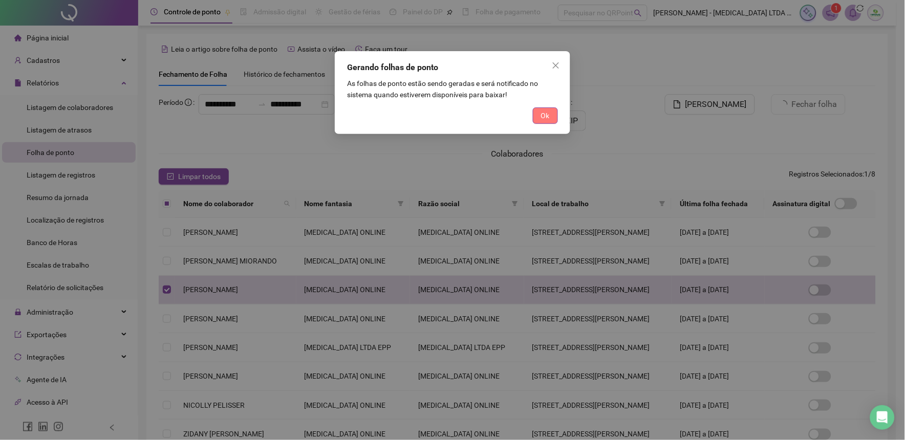
click at [549, 115] on span "Ok" at bounding box center [545, 115] width 9 height 11
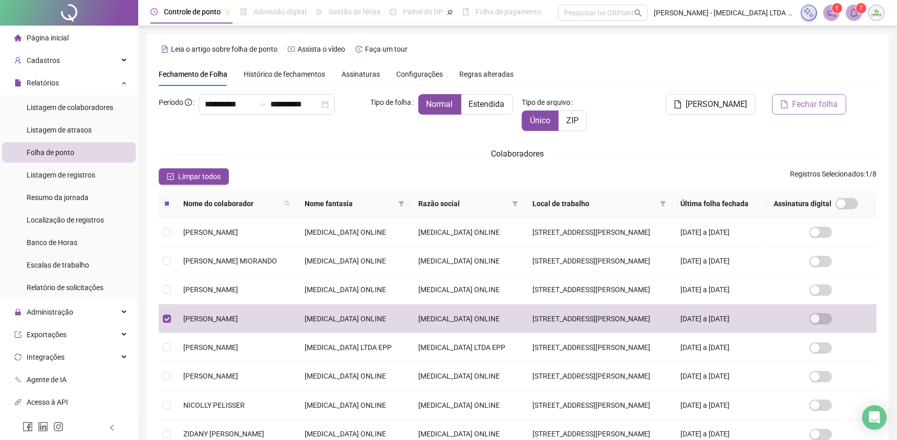
click at [816, 108] on span "Fechar folha" at bounding box center [815, 104] width 46 height 12
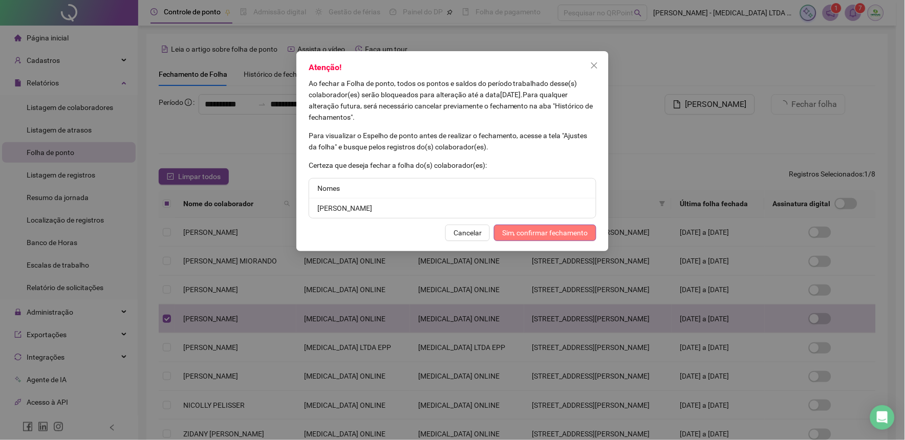
click at [569, 228] on span "Sim, confirmar fechamento" at bounding box center [545, 232] width 86 height 11
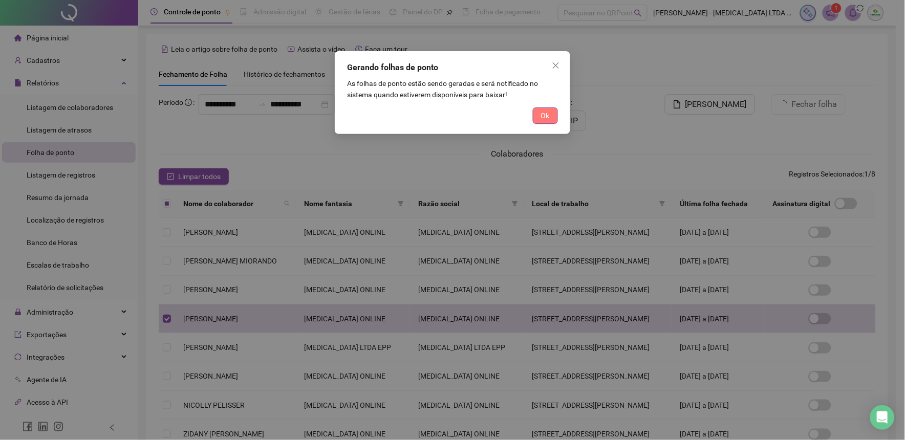
click at [556, 108] on button "Ok" at bounding box center [545, 115] width 25 height 16
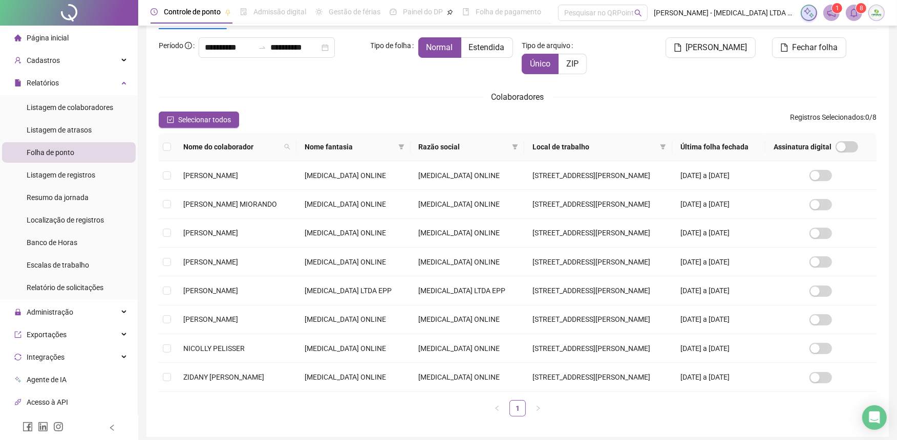
scroll to position [101, 0]
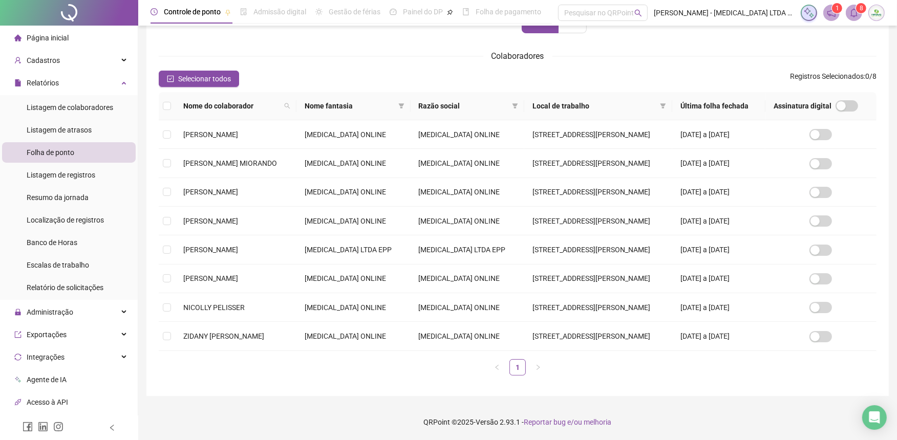
click at [675, 412] on footer "QRPoint © 2025 - Versão 2.93.1 - Reportar bug e/ou melhoria" at bounding box center [517, 422] width 758 height 36
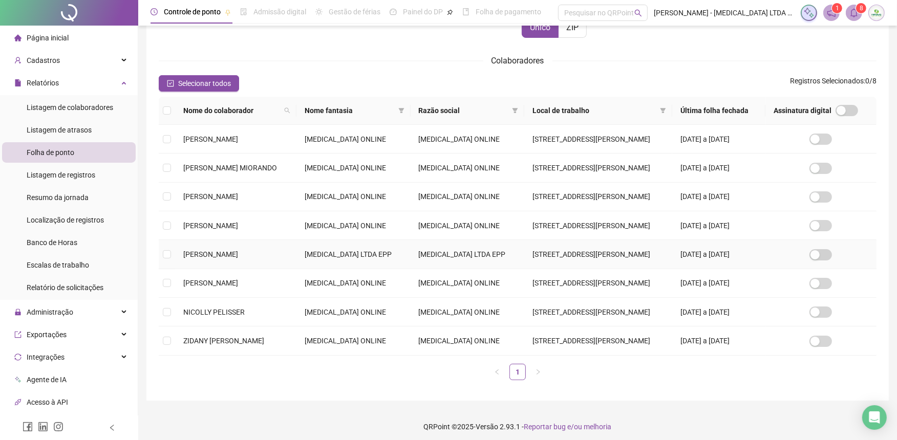
scroll to position [0, 0]
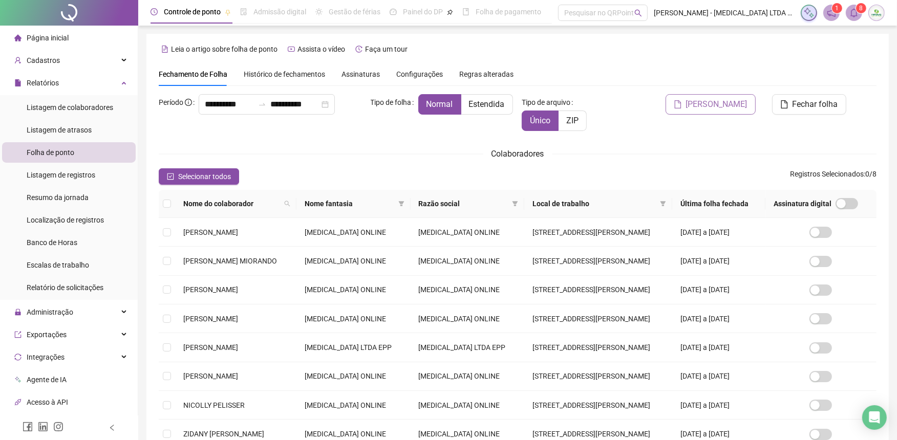
click at [733, 110] on span "[PERSON_NAME]" at bounding box center [716, 104] width 61 height 12
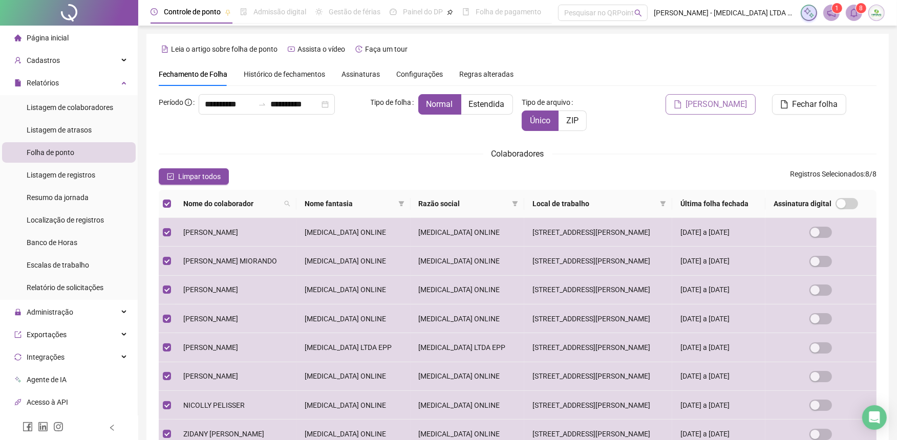
click at [710, 100] on span "[PERSON_NAME]" at bounding box center [716, 104] width 61 height 12
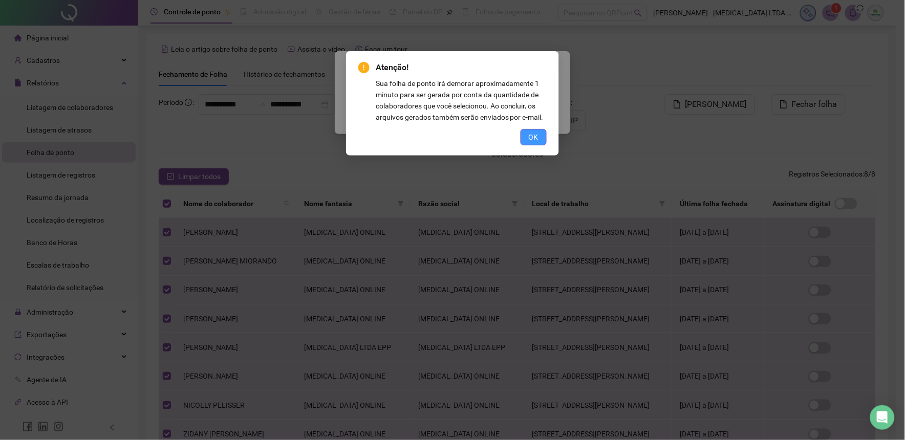
click at [533, 140] on span "OK" at bounding box center [534, 137] width 10 height 11
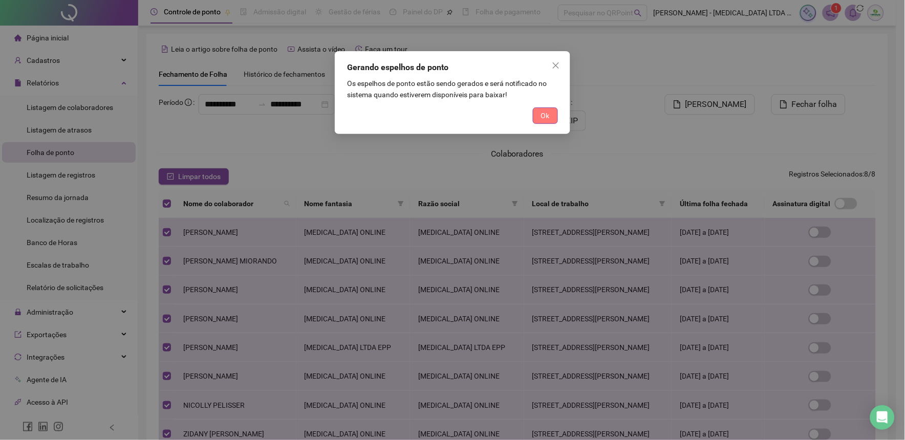
click at [542, 115] on span "Ok" at bounding box center [545, 115] width 9 height 11
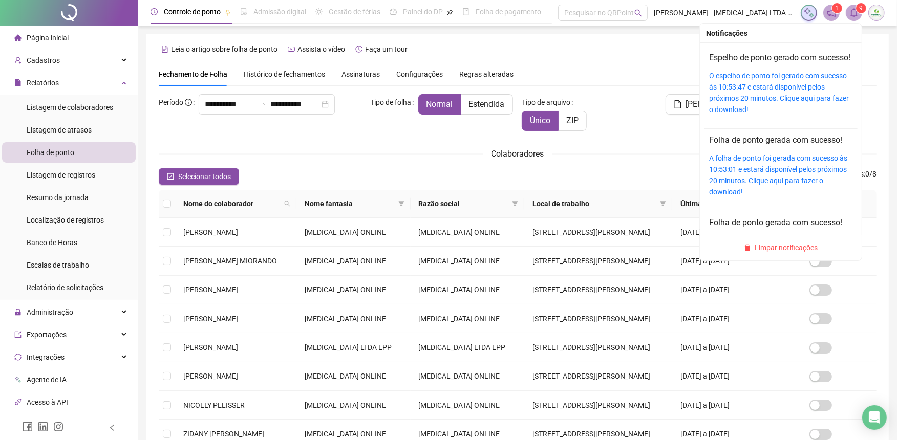
click at [857, 9] on sup "9" at bounding box center [861, 8] width 10 height 10
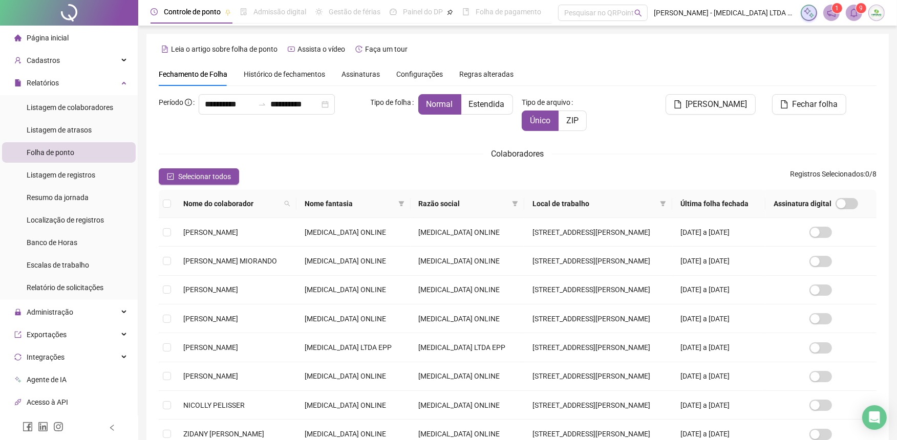
click at [851, 12] on icon "bell" at bounding box center [853, 12] width 9 height 9
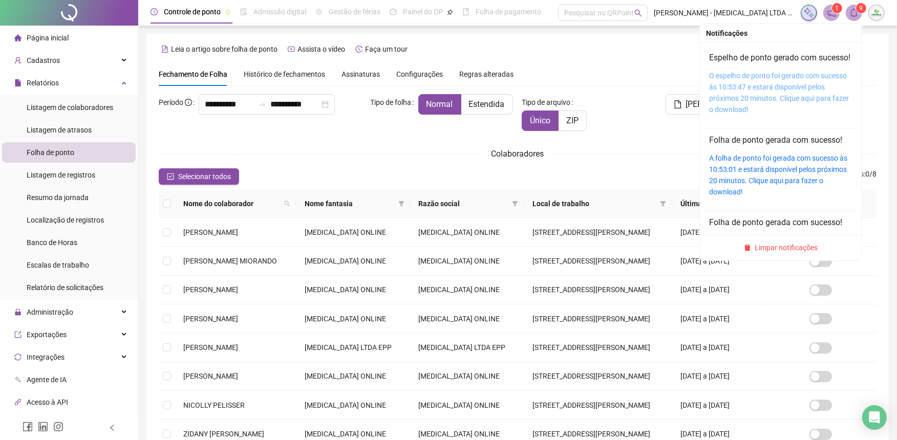
click at [762, 98] on link "O espelho de ponto foi gerado com sucesso às 10:53:47 e estará disponível pelos…" at bounding box center [779, 93] width 140 height 42
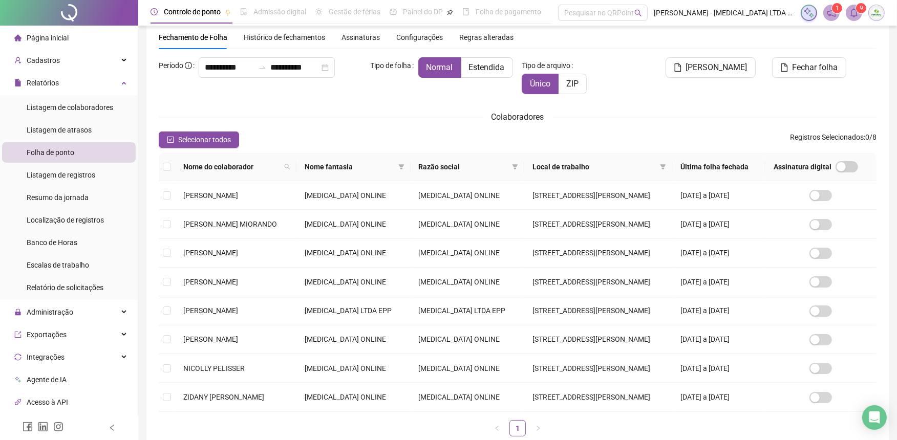
scroll to position [57, 0]
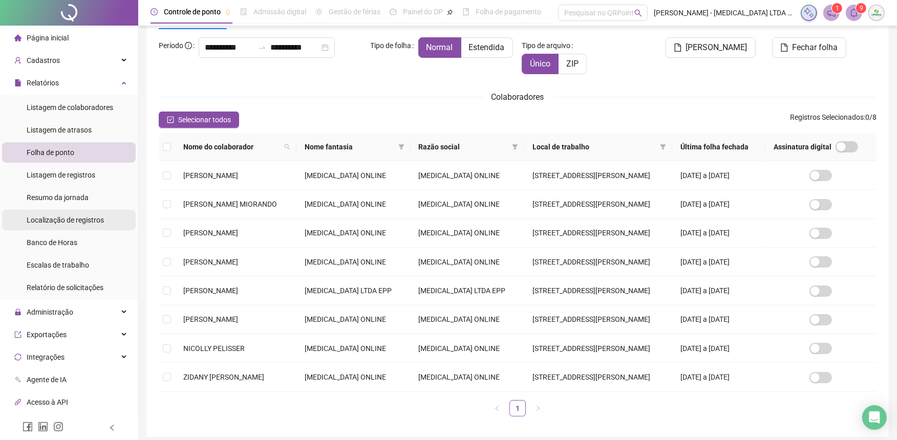
drag, startPoint x: 38, startPoint y: 174, endPoint x: 39, endPoint y: 216, distance: 42.0
click at [38, 174] on span "Listagem de registros" at bounding box center [61, 175] width 69 height 8
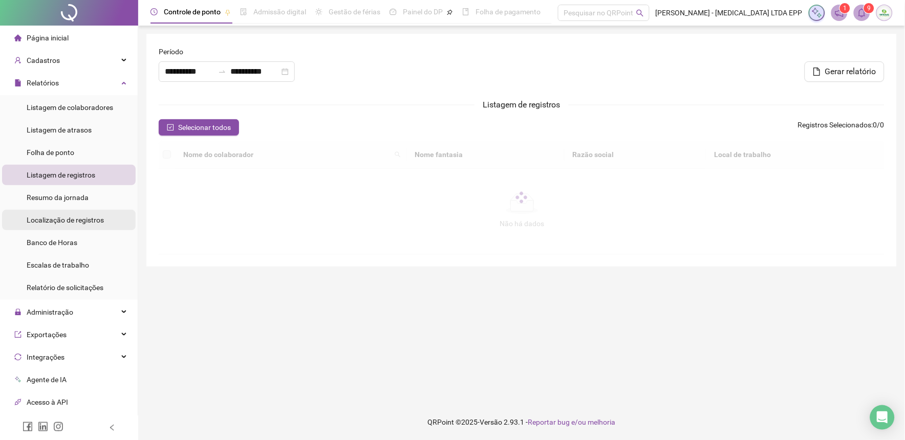
type input "**********"
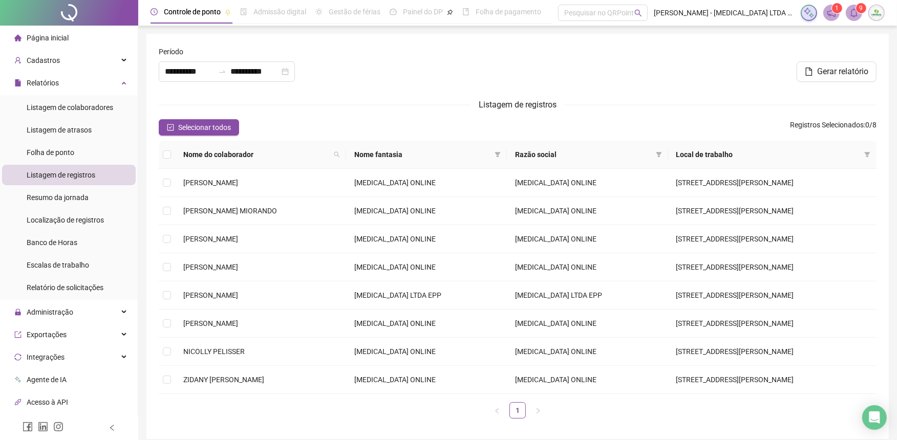
click at [73, 36] on li "Página inicial" at bounding box center [69, 38] width 134 height 20
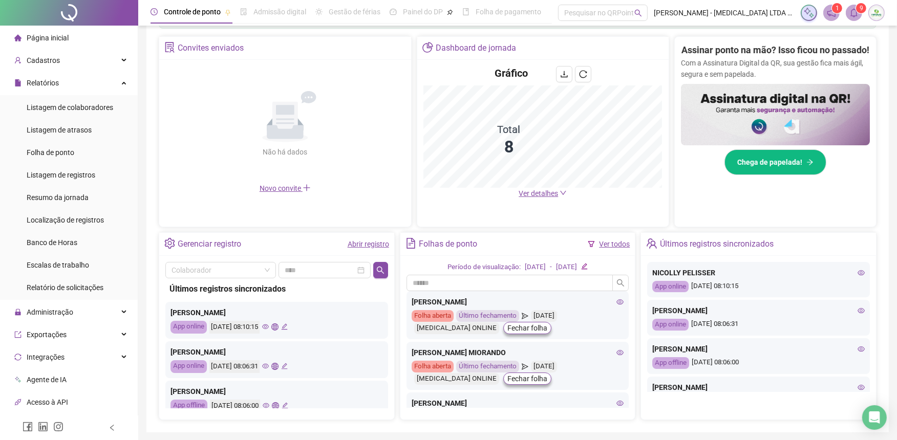
scroll to position [169, 0]
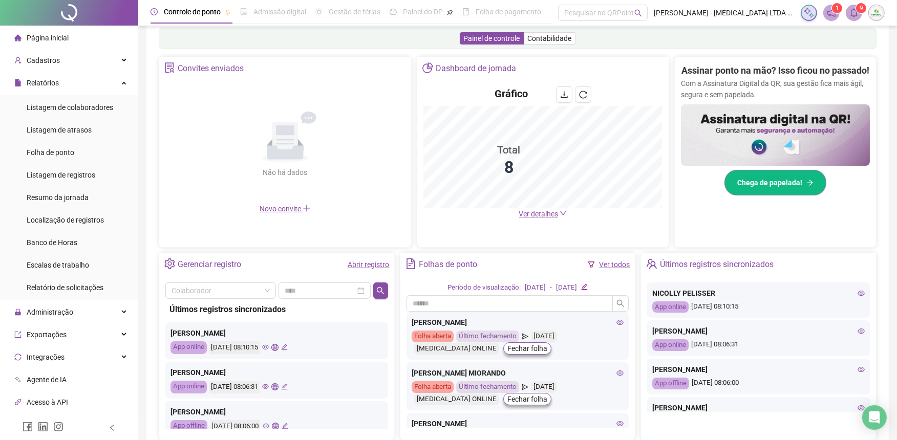
click at [785, 188] on span "Chega de papelada!" at bounding box center [769, 182] width 65 height 11
click at [555, 213] on span "Ver detalhes" at bounding box center [537, 214] width 39 height 8
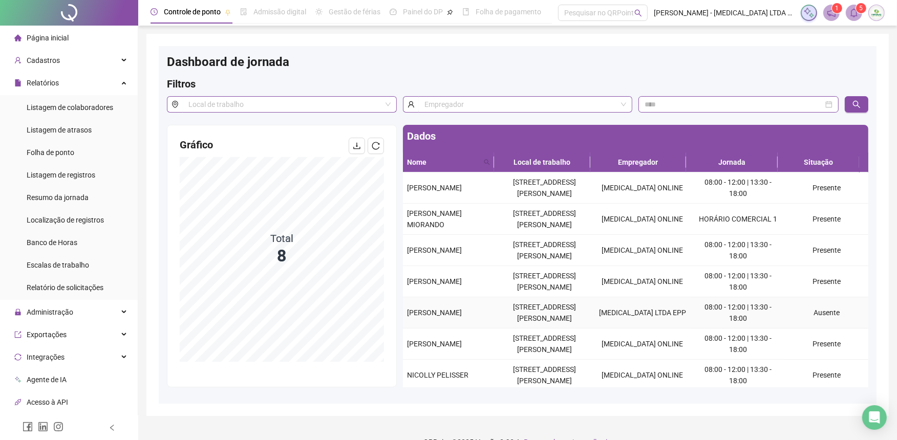
click at [692, 317] on td "08:00 - 12:00 | 13:30 - 18:00" at bounding box center [737, 312] width 93 height 31
